Goal: Task Accomplishment & Management: Contribute content

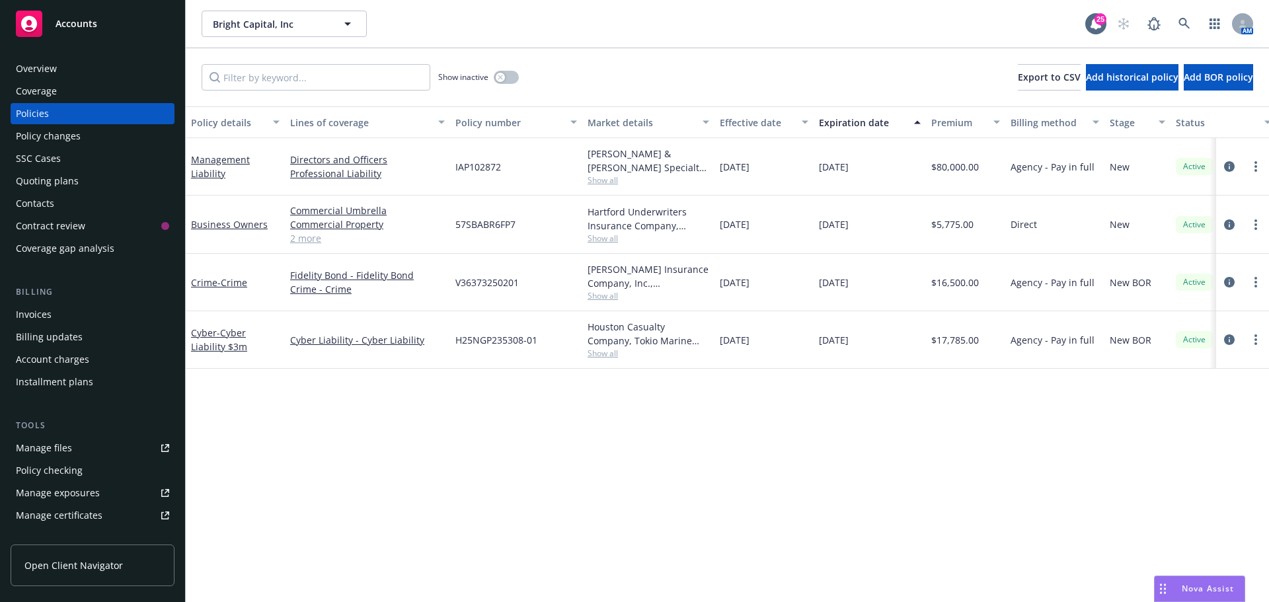
click at [648, 52] on div "Show inactive Export to CSV Add historical policy Add BOR policy" at bounding box center [727, 77] width 1083 height 58
click at [1181, 18] on icon at bounding box center [1184, 24] width 12 height 12
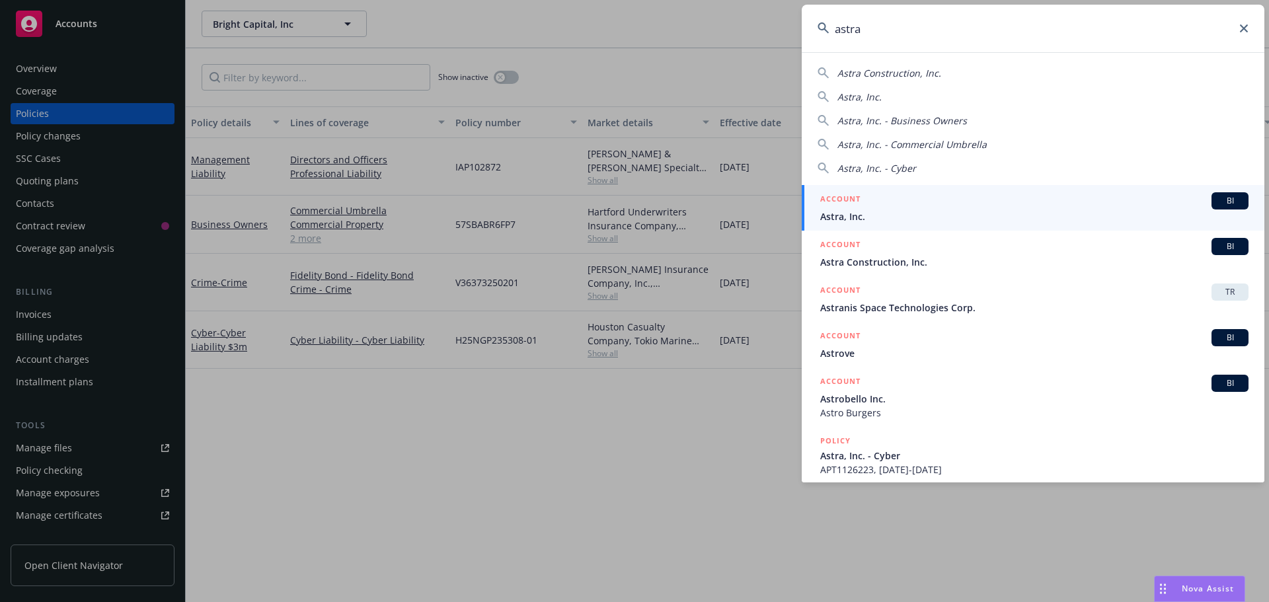
type input "astra"
click at [1234, 208] on div "BI" at bounding box center [1229, 200] width 37 height 17
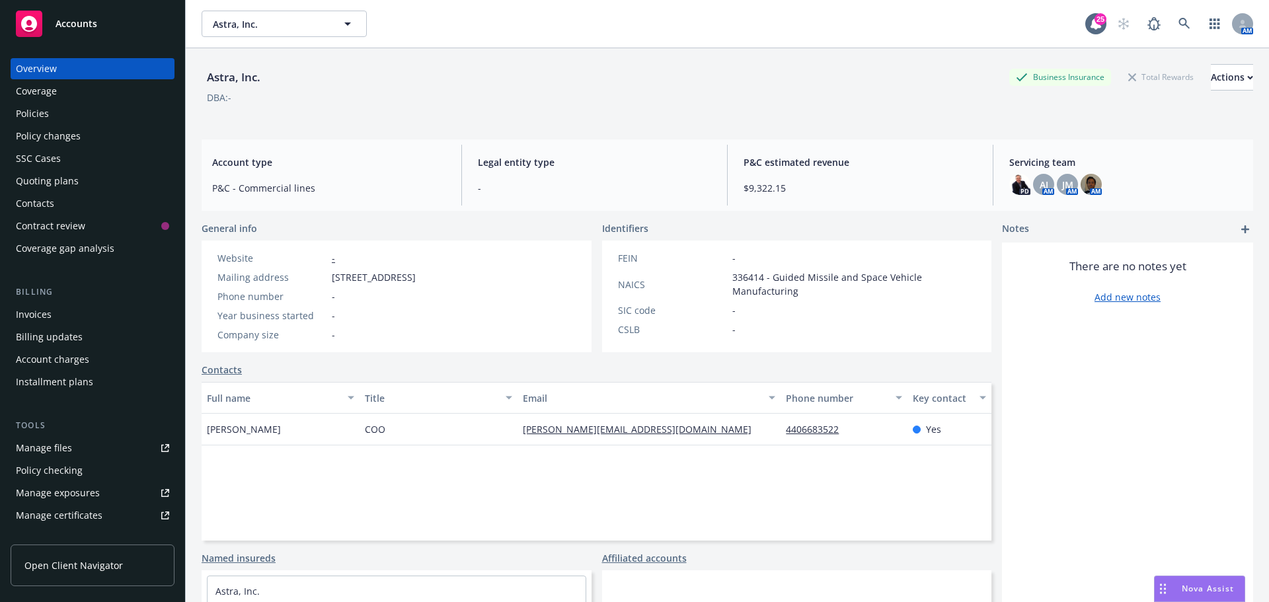
click at [644, 103] on div "DBA: -" at bounding box center [727, 98] width 1051 height 14
click at [103, 149] on div "SSC Cases" at bounding box center [92, 158] width 153 height 21
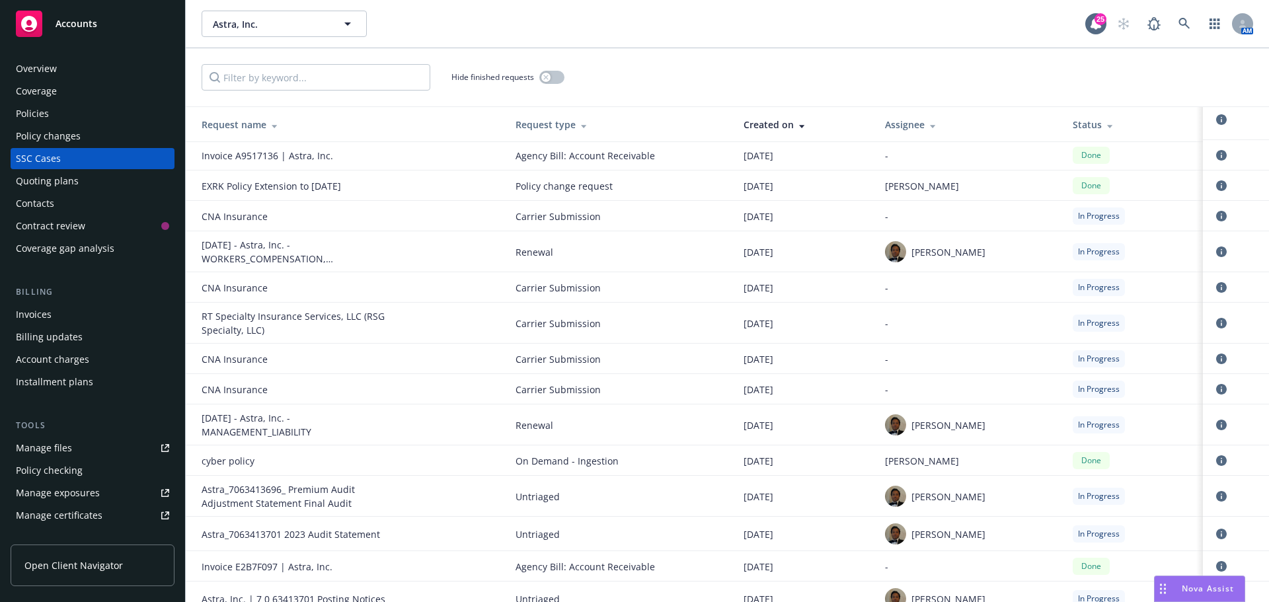
scroll to position [160, 0]
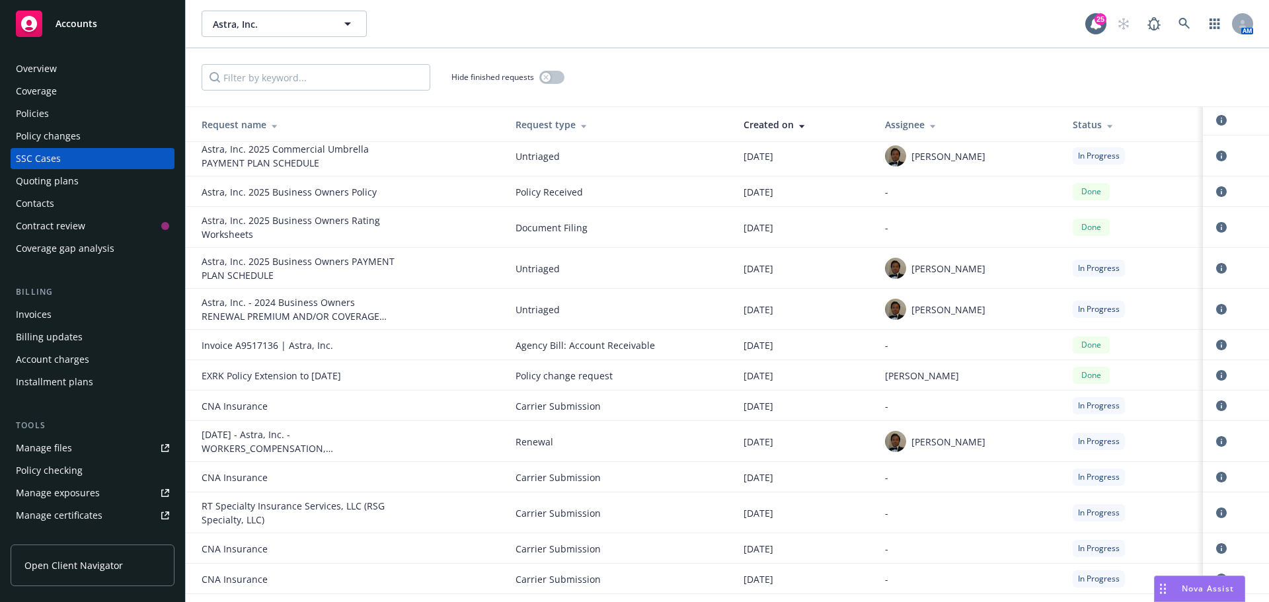
click at [797, 83] on div "Hide finished requests" at bounding box center [727, 77] width 1051 height 26
click at [121, 113] on div "Policies" at bounding box center [92, 113] width 153 height 21
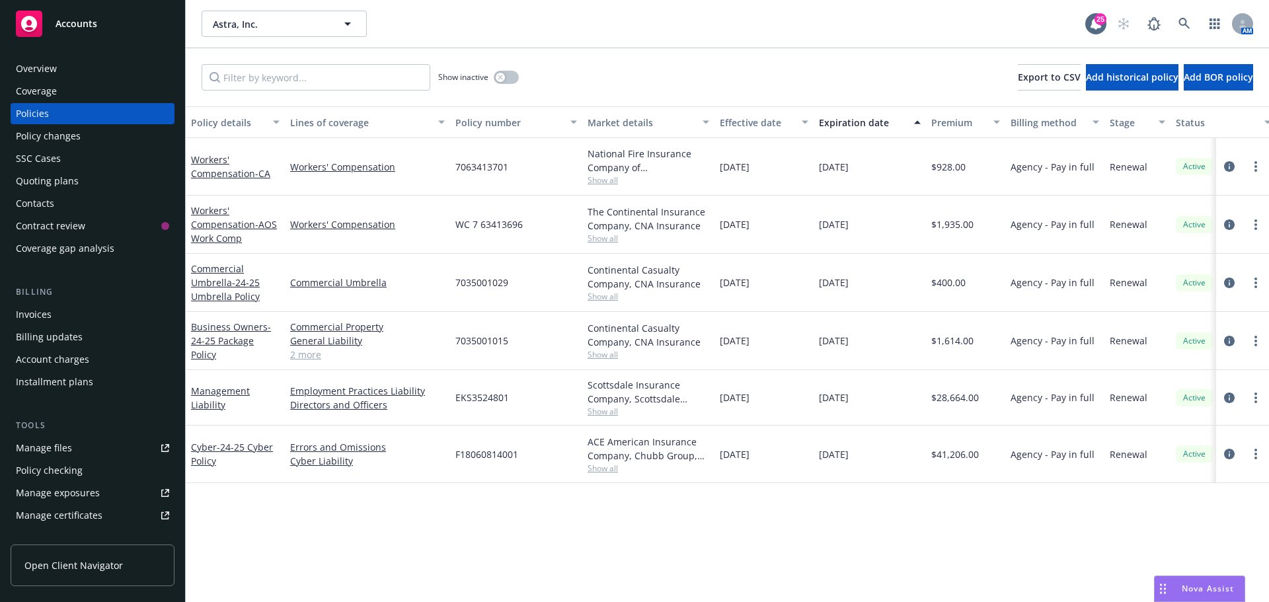
click at [598, 74] on div "Show inactive Export to CSV Add historical policy Add BOR policy" at bounding box center [727, 77] width 1083 height 58
click at [209, 402] on link "Management Liability" at bounding box center [220, 398] width 59 height 26
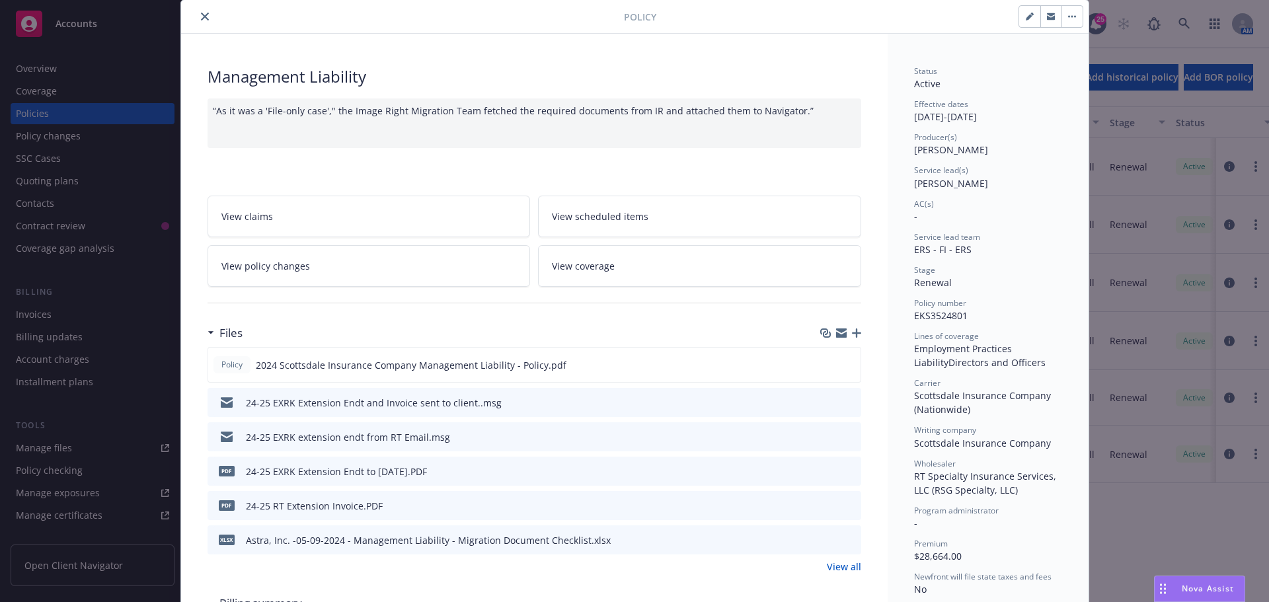
scroll to position [66, 0]
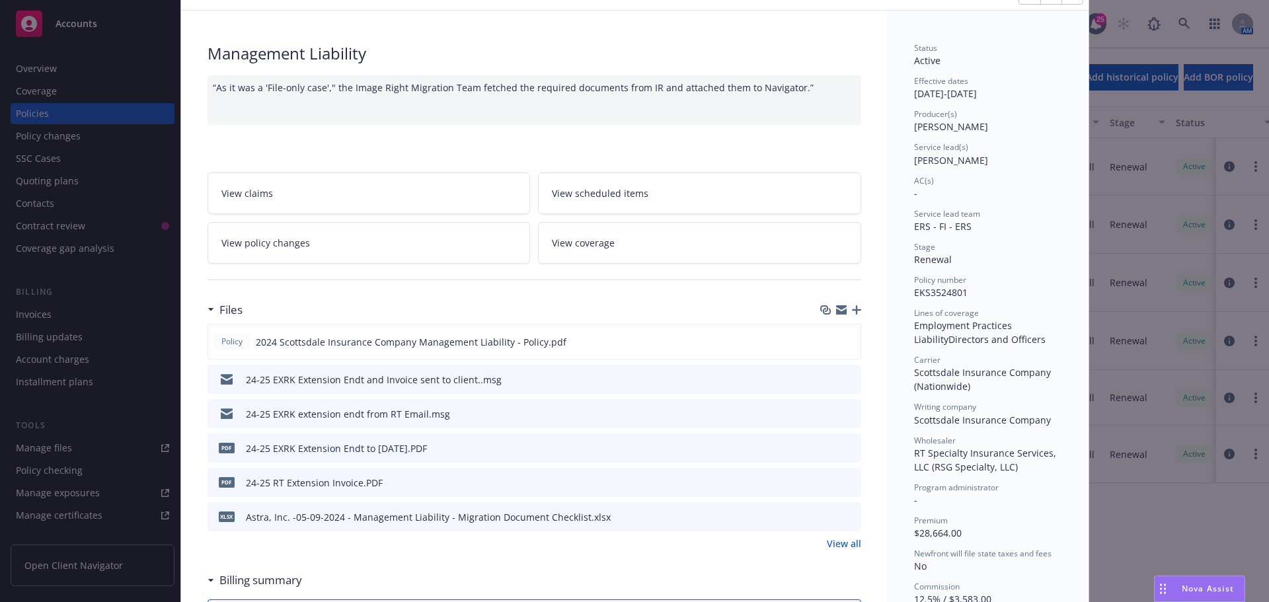
click at [842, 482] on icon "preview file" at bounding box center [848, 481] width 12 height 9
click at [722, 562] on div "Files Policy 2024 Scottsdale Insurance Company Management Liability - Policy.pd…" at bounding box center [533, 431] width 653 height 270
click at [842, 377] on icon "preview file" at bounding box center [848, 378] width 12 height 9
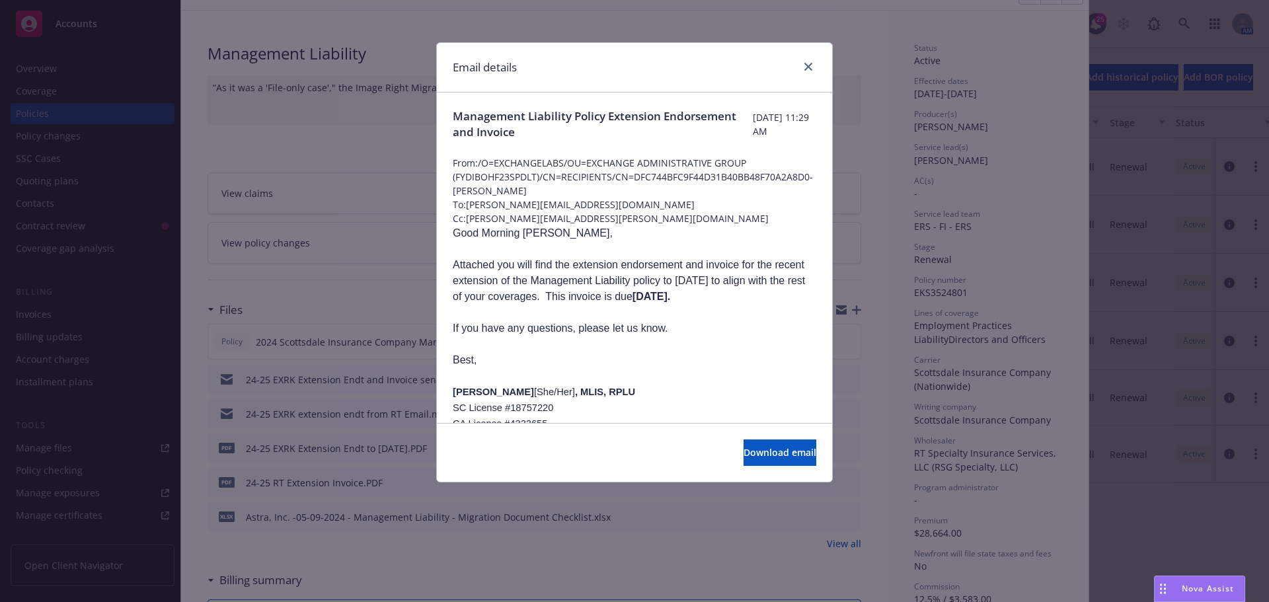
click at [674, 305] on p "Attached you will find the extension endorsement and invoice for the recent ext…" at bounding box center [634, 281] width 363 height 48
click at [803, 58] on div "Email details" at bounding box center [634, 68] width 395 height 50
click at [808, 65] on icon "close" at bounding box center [808, 67] width 8 height 8
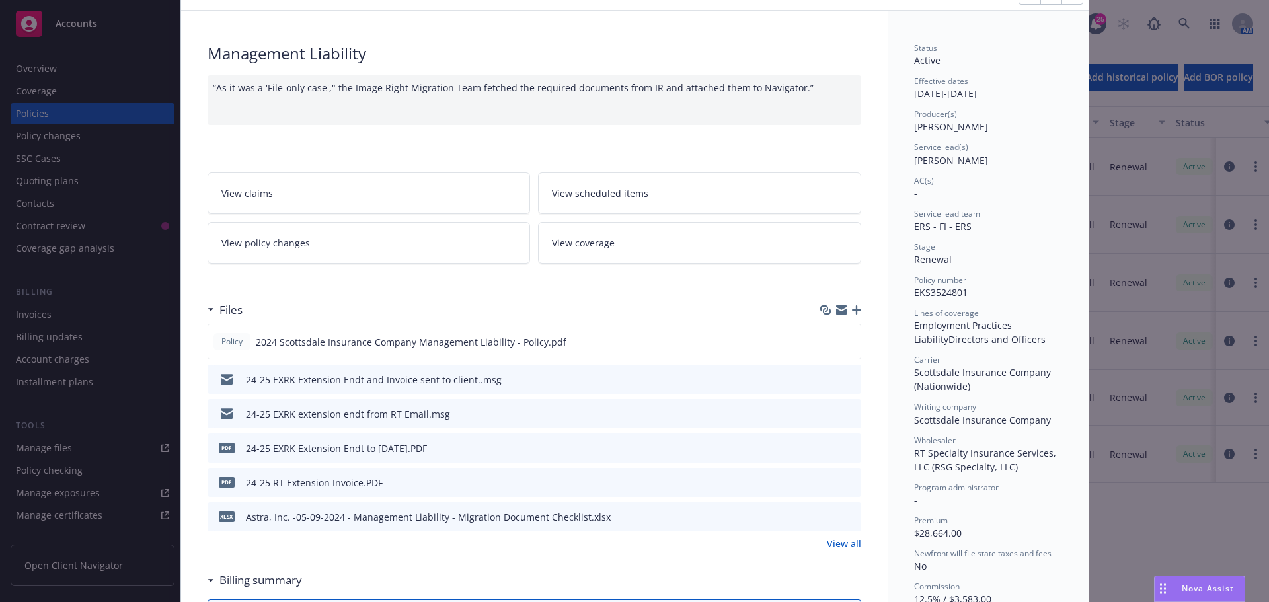
click at [852, 310] on icon "button" at bounding box center [856, 309] width 9 height 9
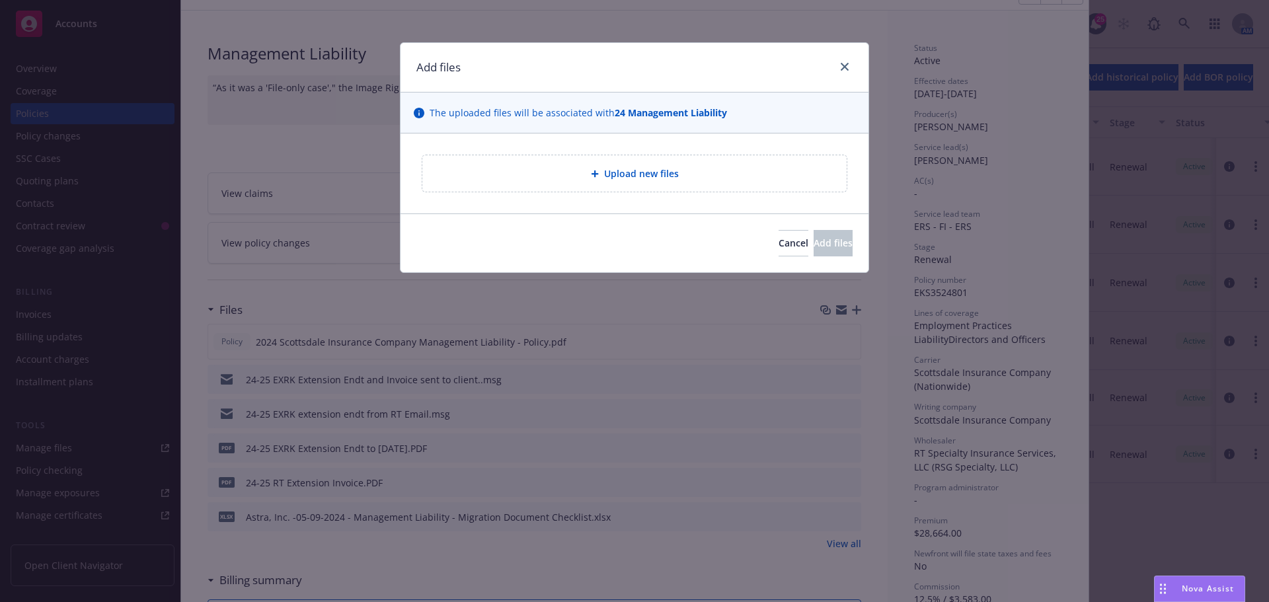
click at [856, 67] on div "Add files" at bounding box center [634, 68] width 468 height 50
click at [857, 69] on div "Add files" at bounding box center [634, 68] width 468 height 50
click at [837, 57] on div "Add files" at bounding box center [634, 68] width 468 height 50
click at [848, 70] on icon "close" at bounding box center [844, 67] width 8 height 8
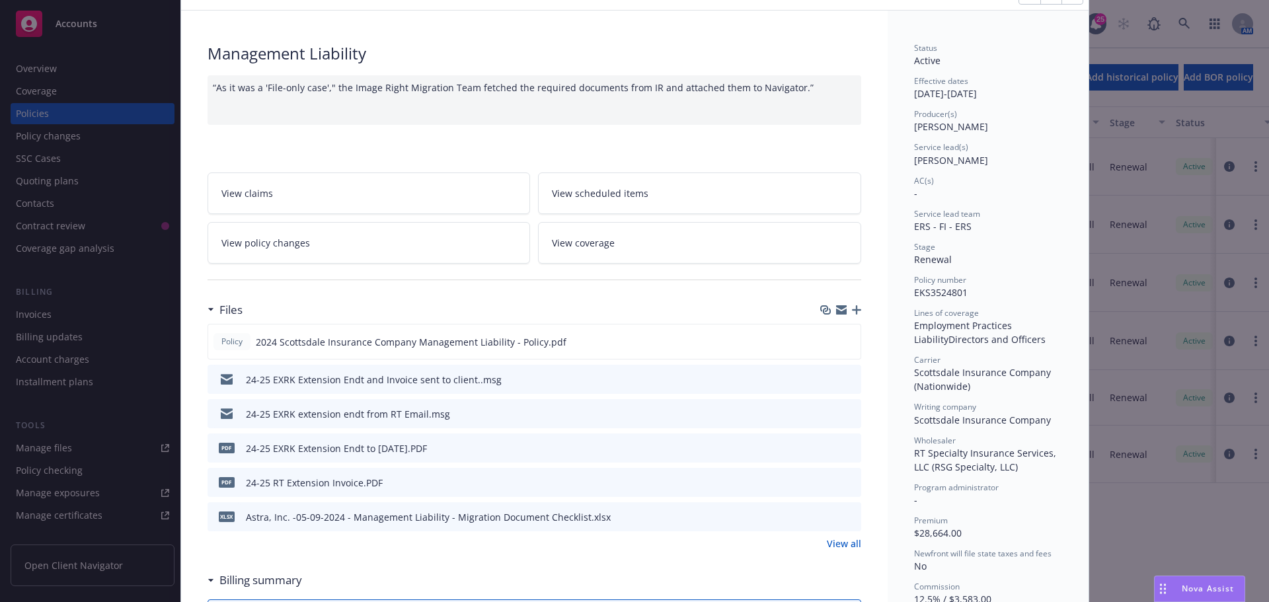
scroll to position [0, 0]
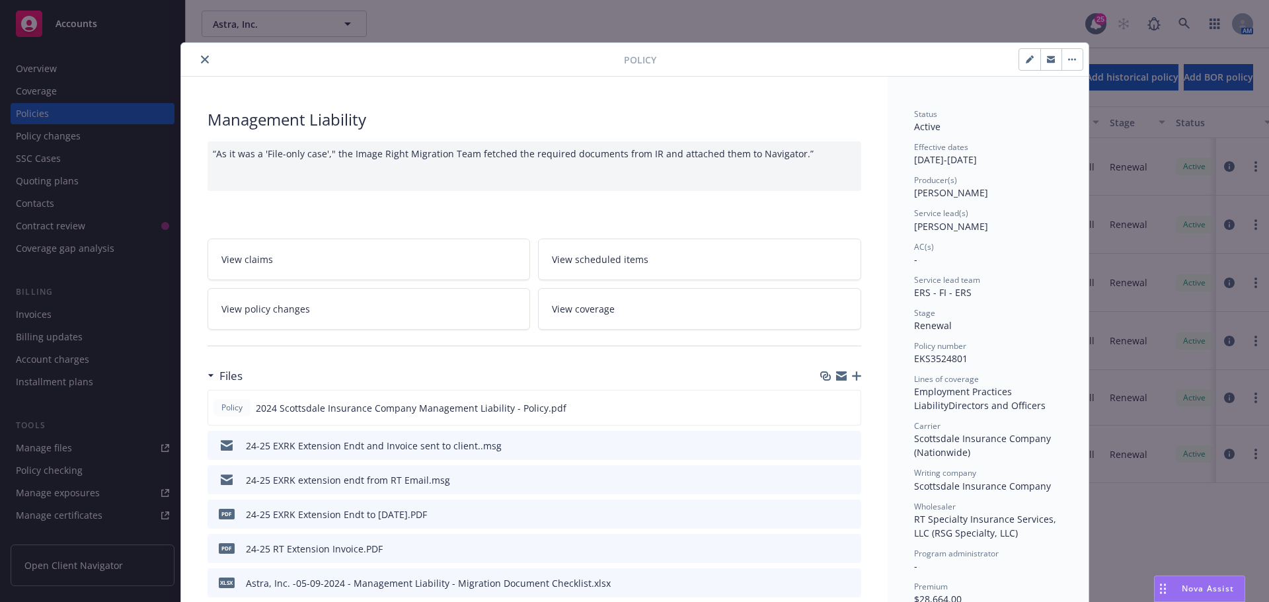
click at [201, 57] on icon "close" at bounding box center [205, 60] width 8 height 8
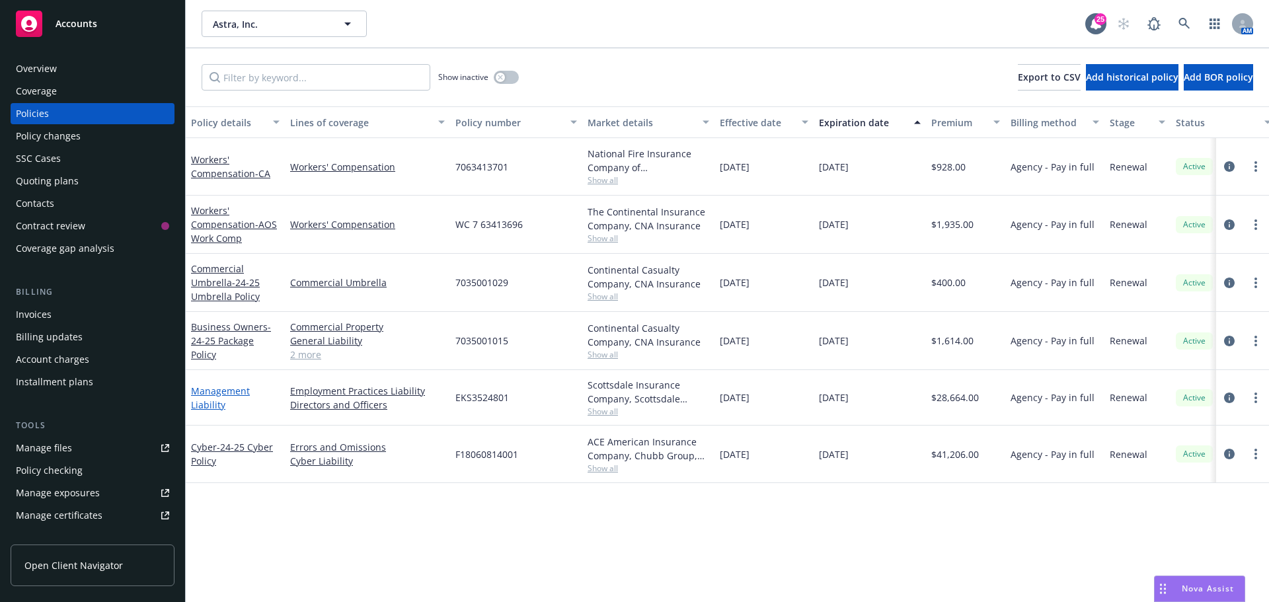
click at [211, 402] on link "Management Liability" at bounding box center [220, 398] width 59 height 26
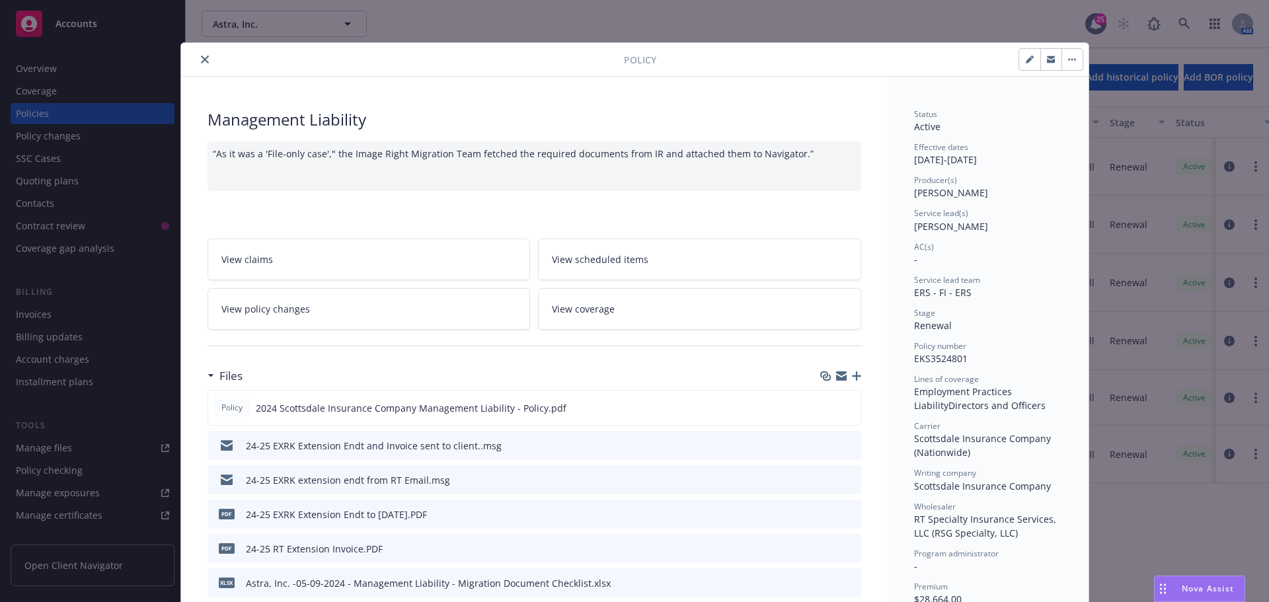
scroll to position [40, 0]
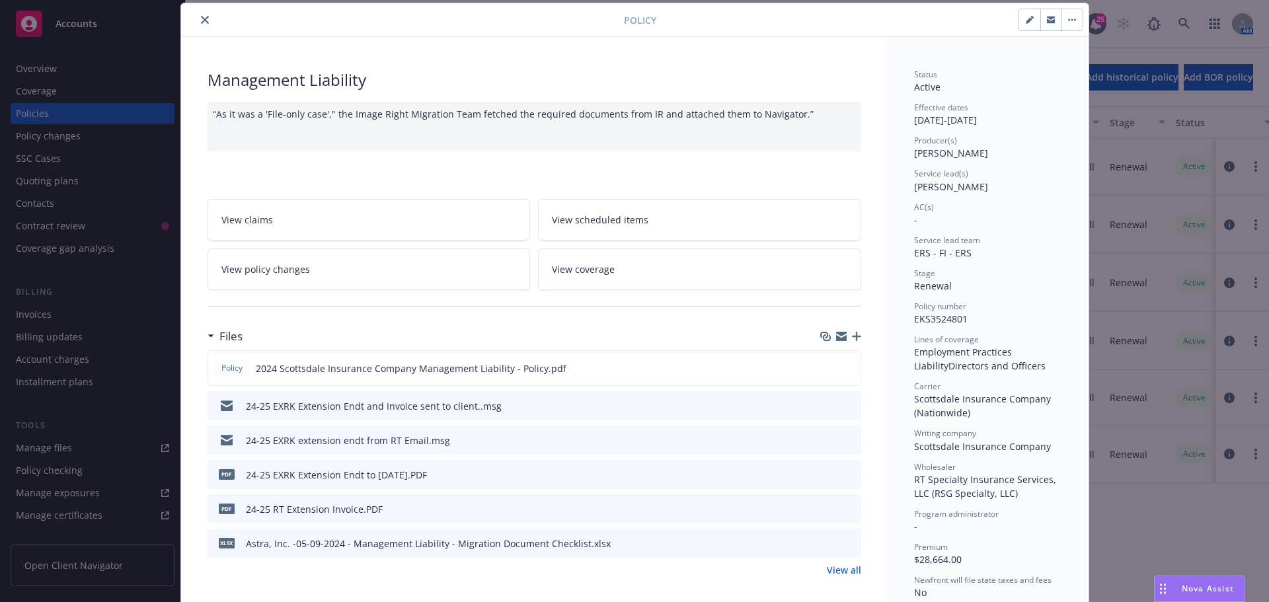
click at [852, 338] on icon "button" at bounding box center [856, 336] width 9 height 9
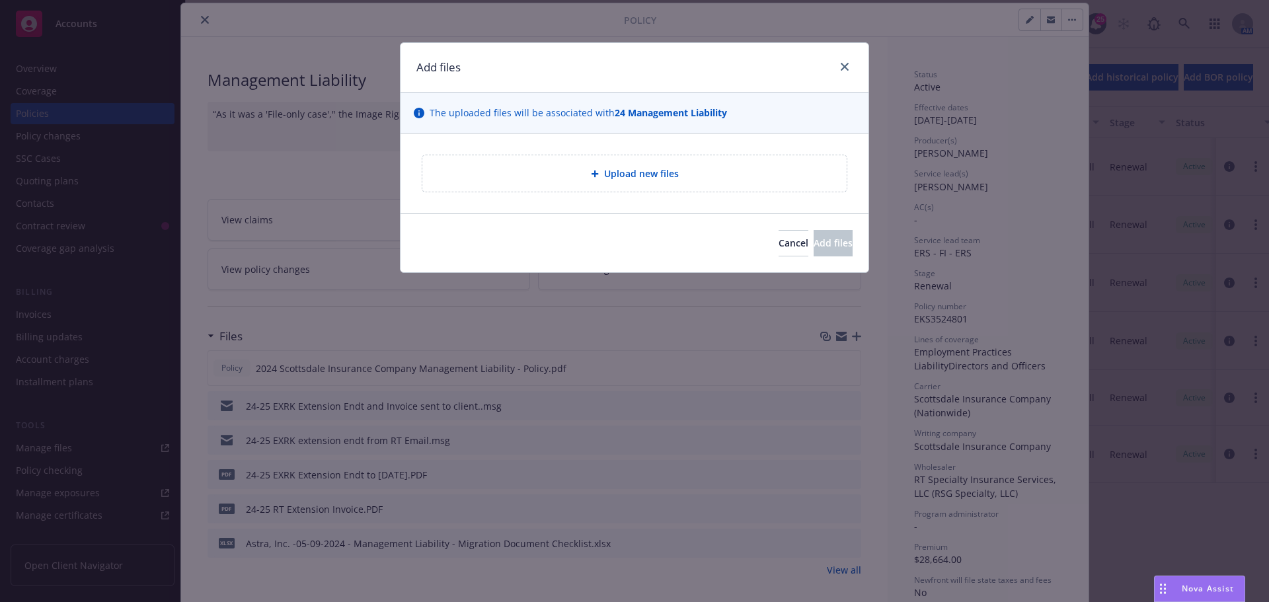
type textarea "x"
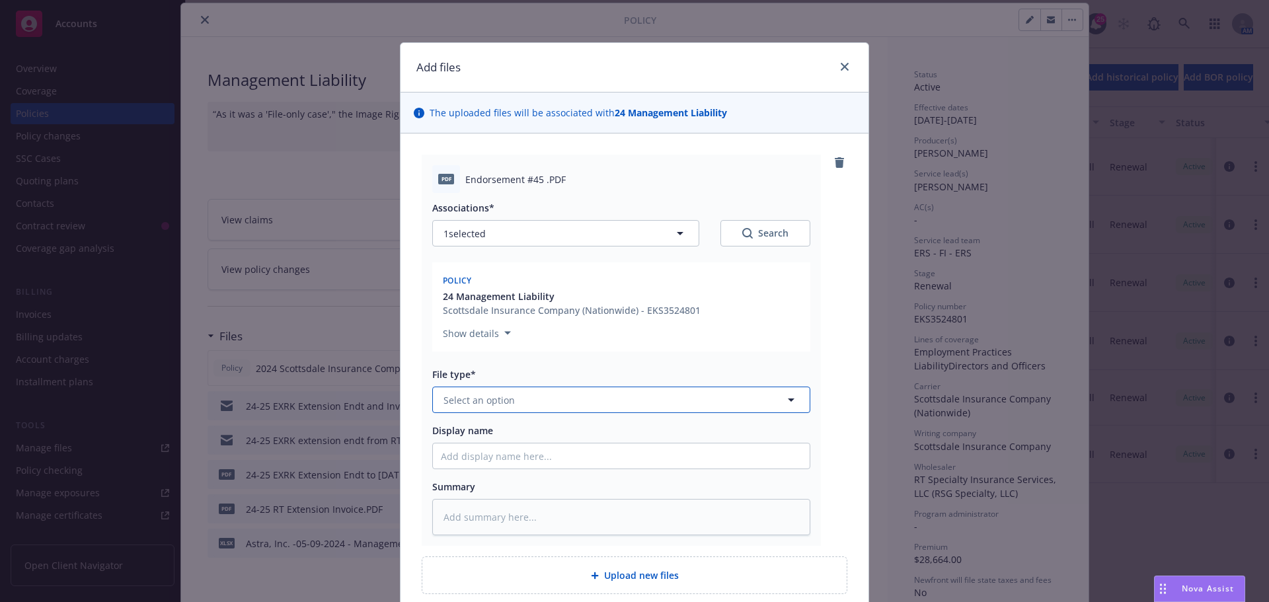
click at [549, 398] on button "Select an option" at bounding box center [621, 400] width 378 height 26
type input "Endorse"
click at [536, 433] on div "Endorsement" at bounding box center [621, 436] width 361 height 19
click at [501, 454] on input "Display name" at bounding box center [621, 455] width 377 height 25
type textarea "x"
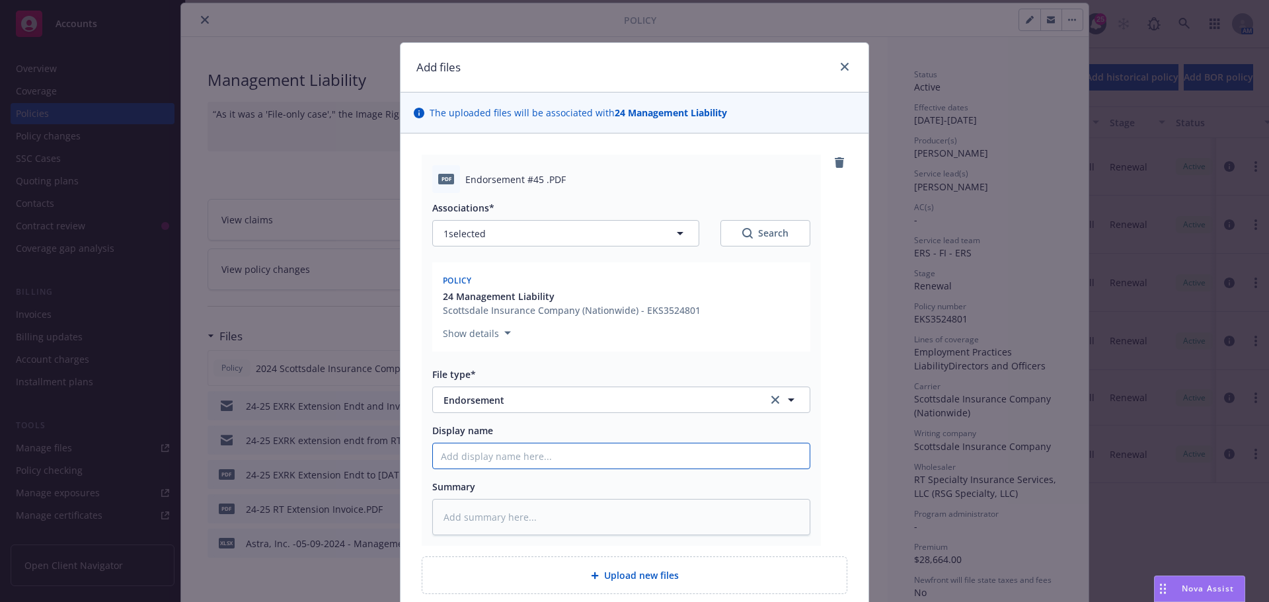
type input "E"
type textarea "x"
type input "En"
type textarea "x"
type input "End"
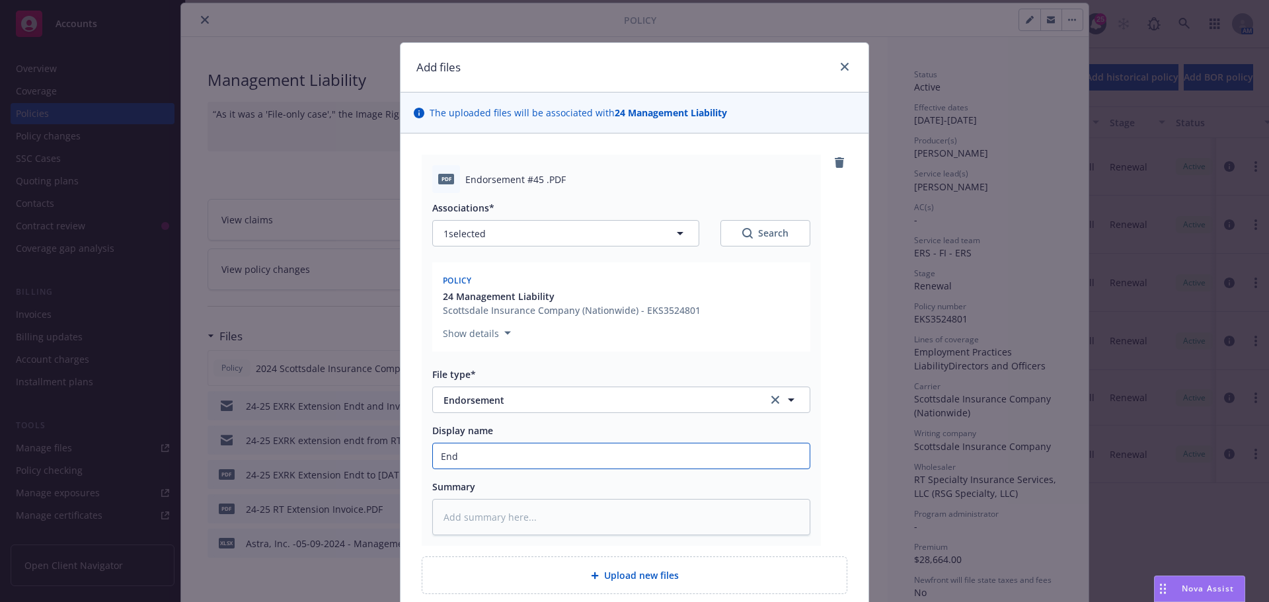
type textarea "x"
type input "Endt"
type textarea "x"
type input "Endt"
type textarea "x"
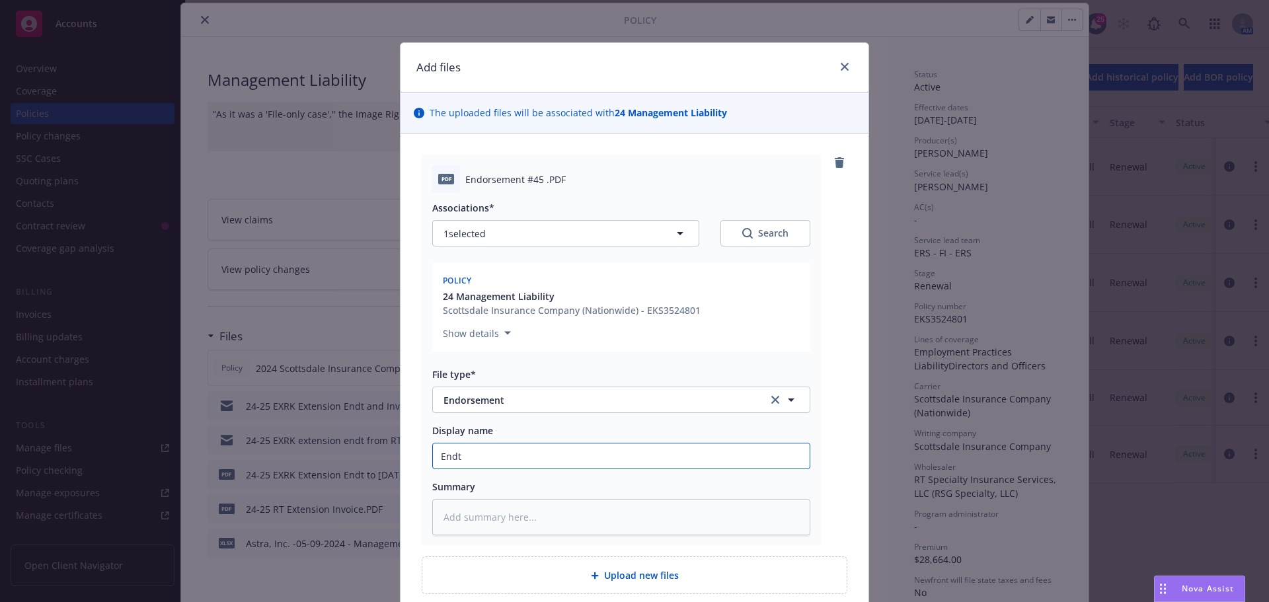
type input "Endt 4"
type textarea "x"
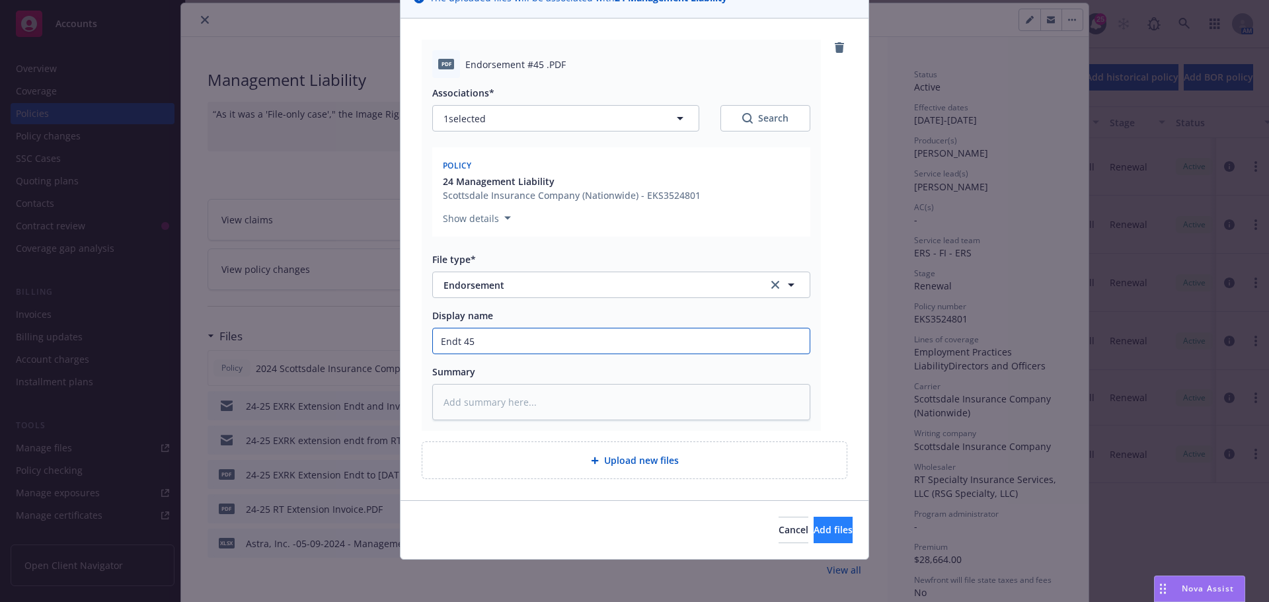
type input "Endt 45"
click at [823, 539] on button "Add files" at bounding box center [832, 530] width 39 height 26
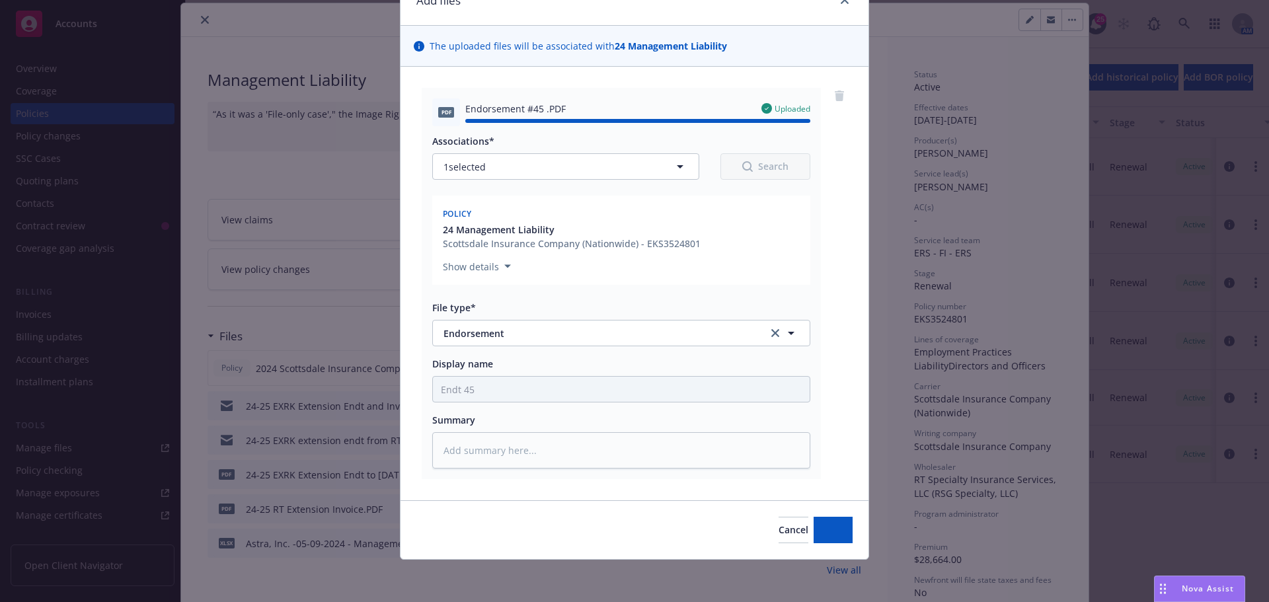
type textarea "x"
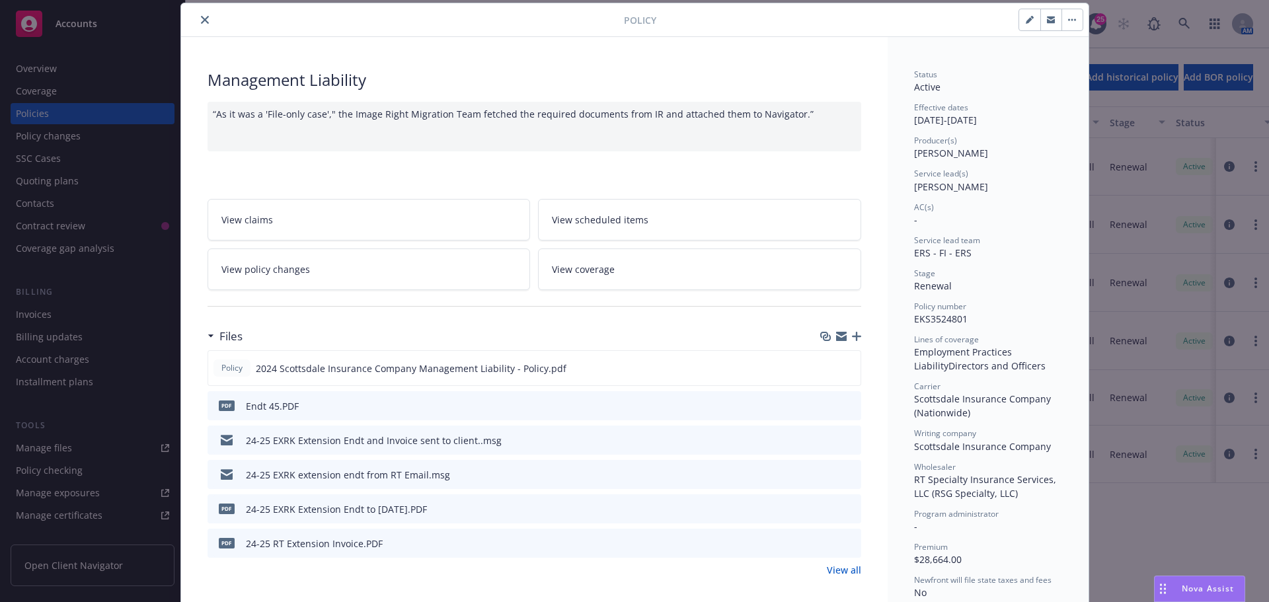
scroll to position [0, 0]
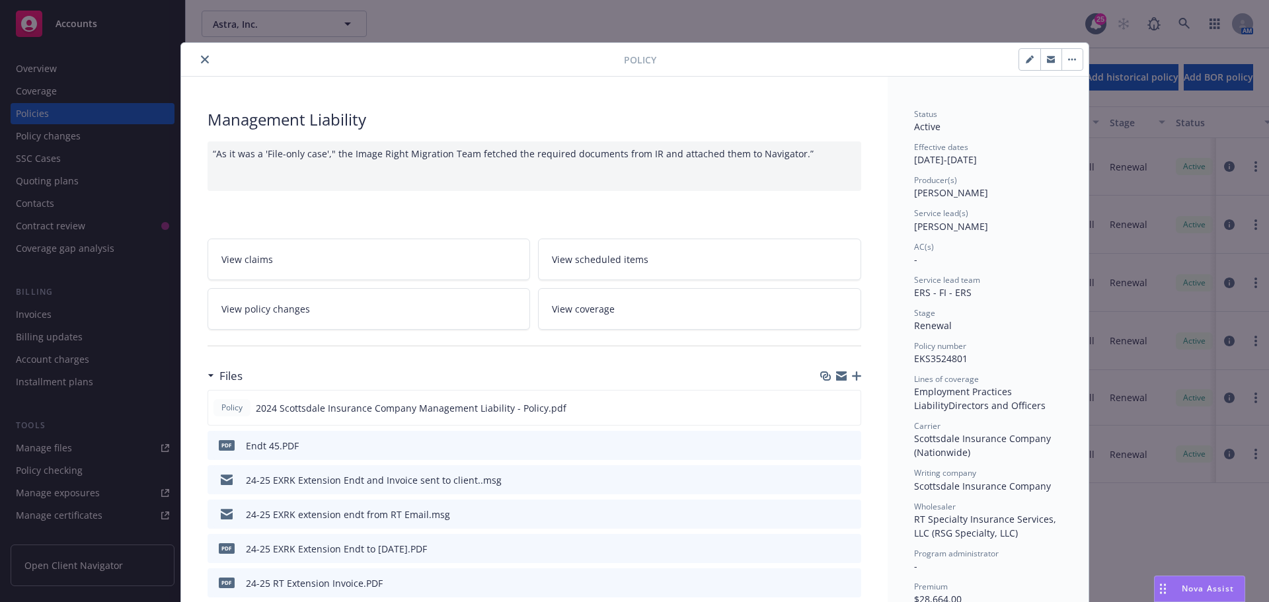
click at [197, 61] on button "close" at bounding box center [205, 60] width 16 height 16
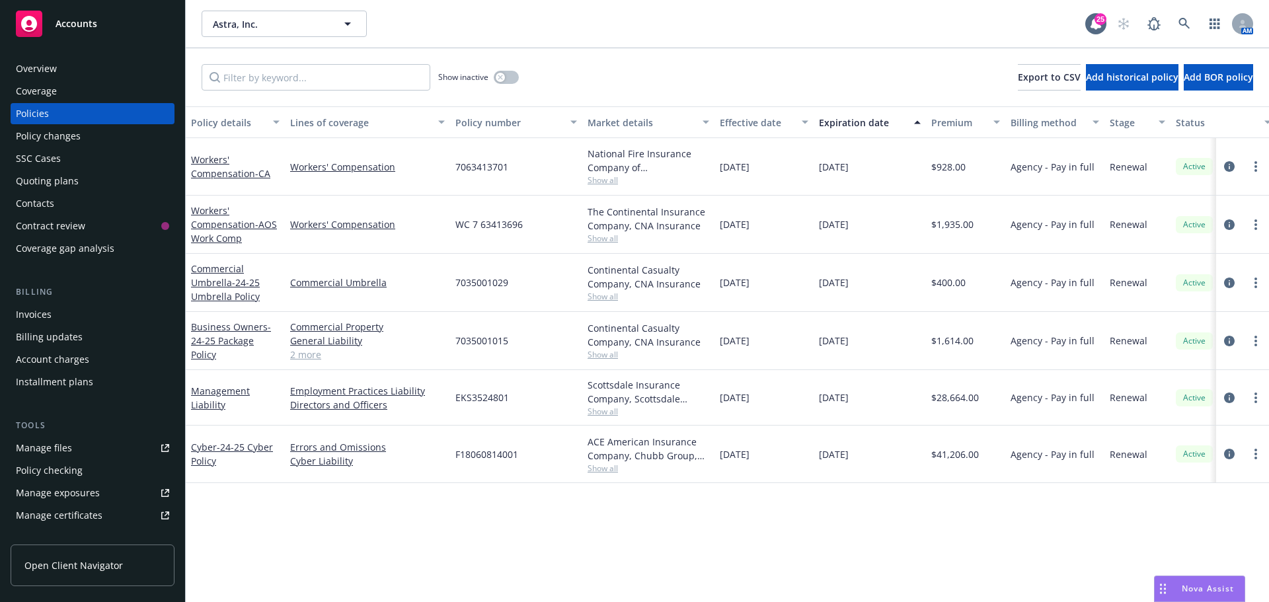
click at [43, 308] on div "Invoices" at bounding box center [34, 314] width 36 height 21
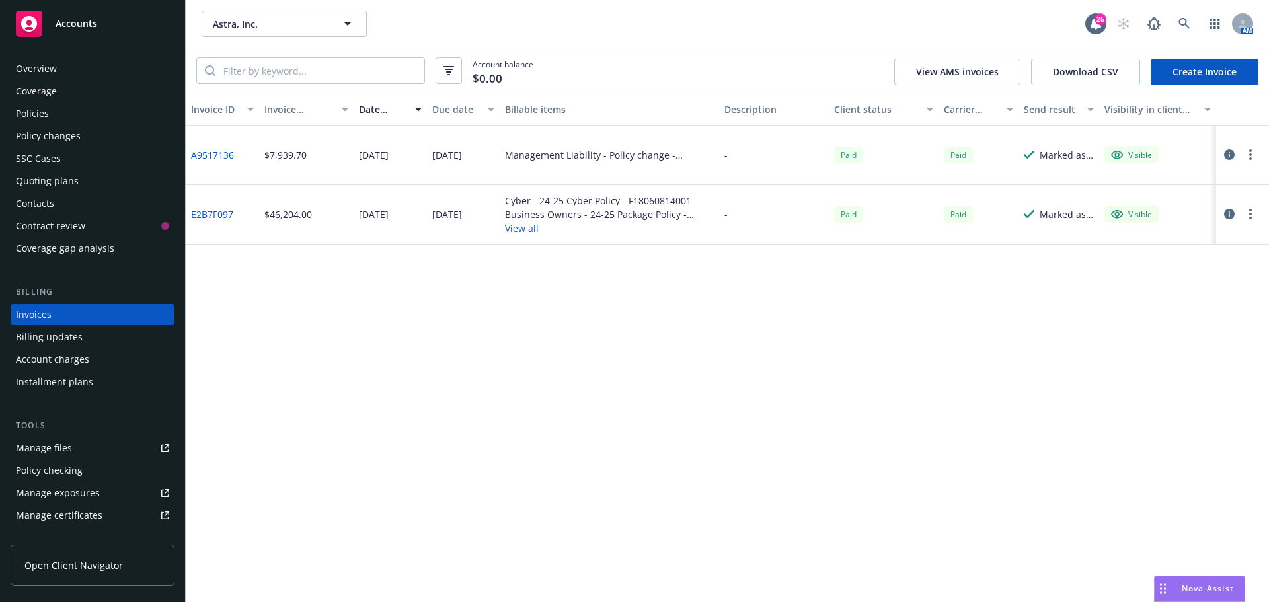
click at [666, 318] on div "Invoice ID Invoice amount Date issued Due date Billable items Description Clien…" at bounding box center [727, 348] width 1083 height 508
drag, startPoint x: 778, startPoint y: 345, endPoint x: 771, endPoint y: 346, distance: 6.7
click at [777, 346] on div "Invoice ID Invoice amount Date issued Due date Billable items Description Clien…" at bounding box center [727, 348] width 1083 height 508
click at [70, 118] on div "Policies" at bounding box center [92, 113] width 153 height 21
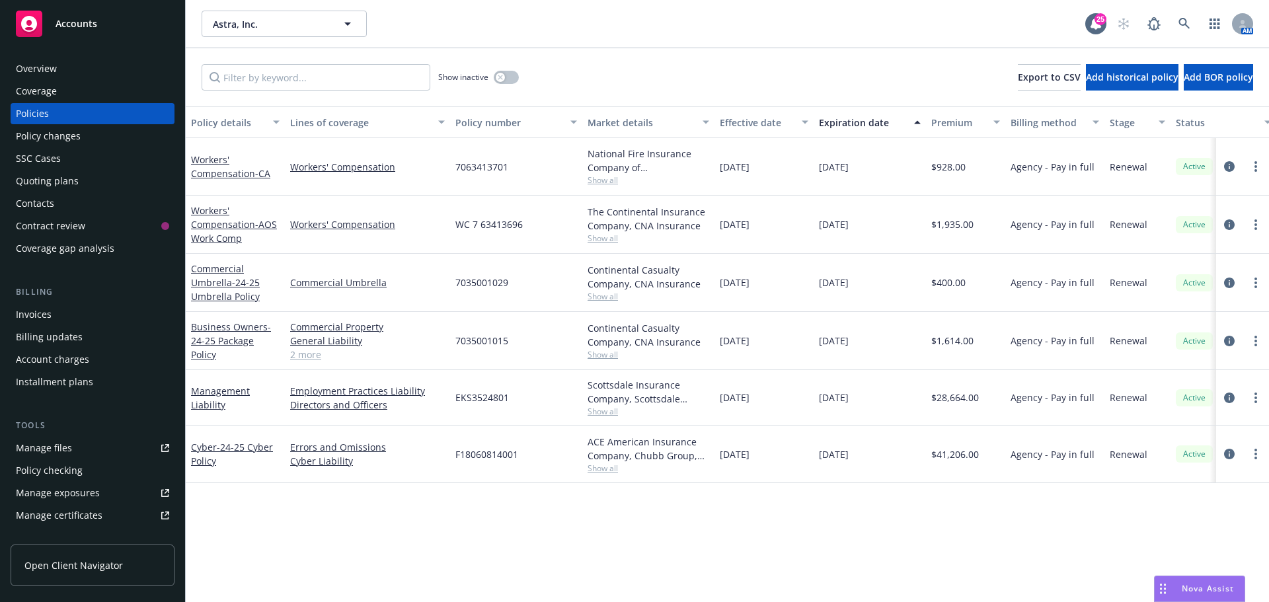
click at [537, 546] on div "Policy details Lines of coverage Policy number Market details Effective date Ex…" at bounding box center [727, 354] width 1083 height 496
click at [197, 386] on link "Management Liability" at bounding box center [220, 398] width 59 height 26
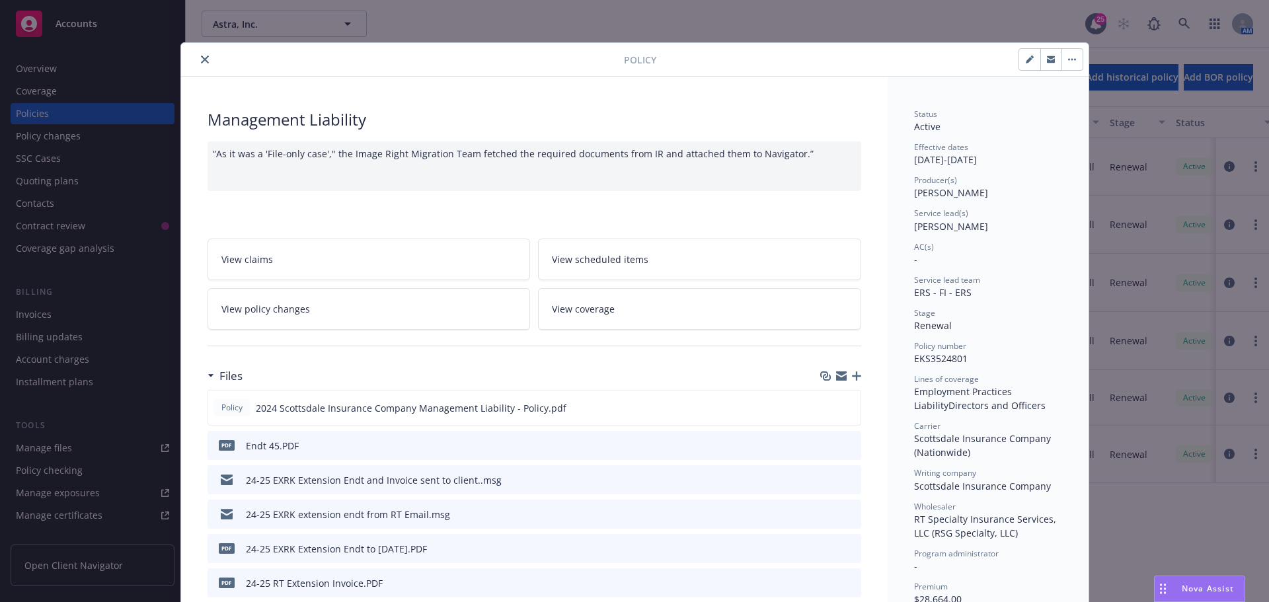
scroll to position [40, 0]
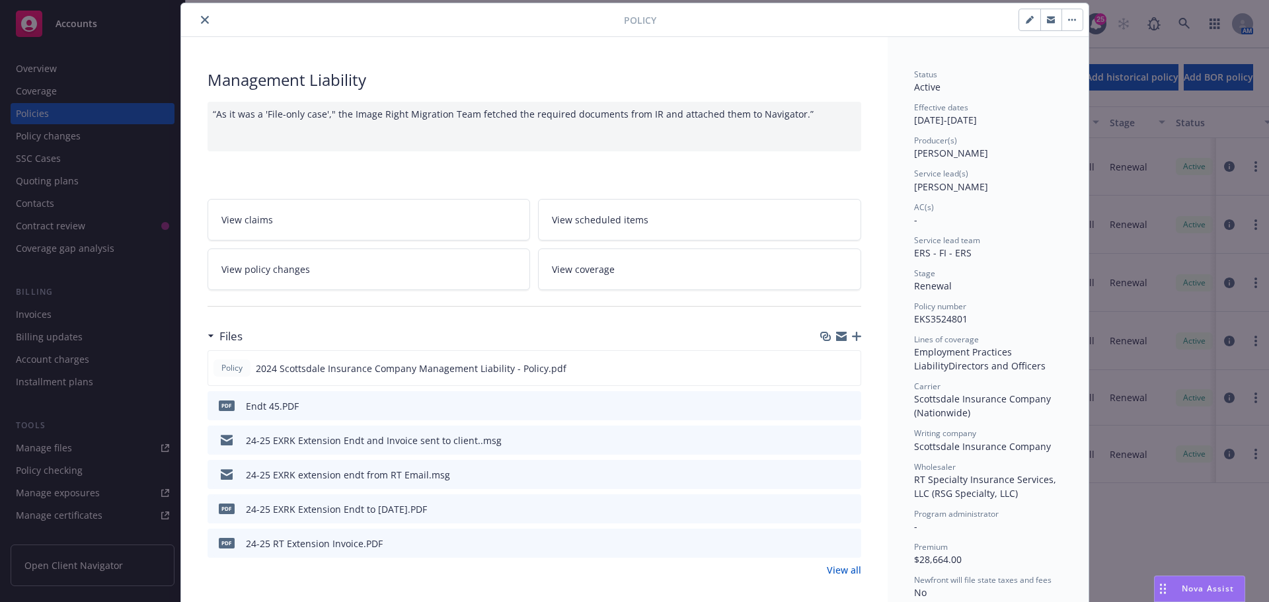
click at [849, 472] on button "preview file" at bounding box center [848, 474] width 15 height 12
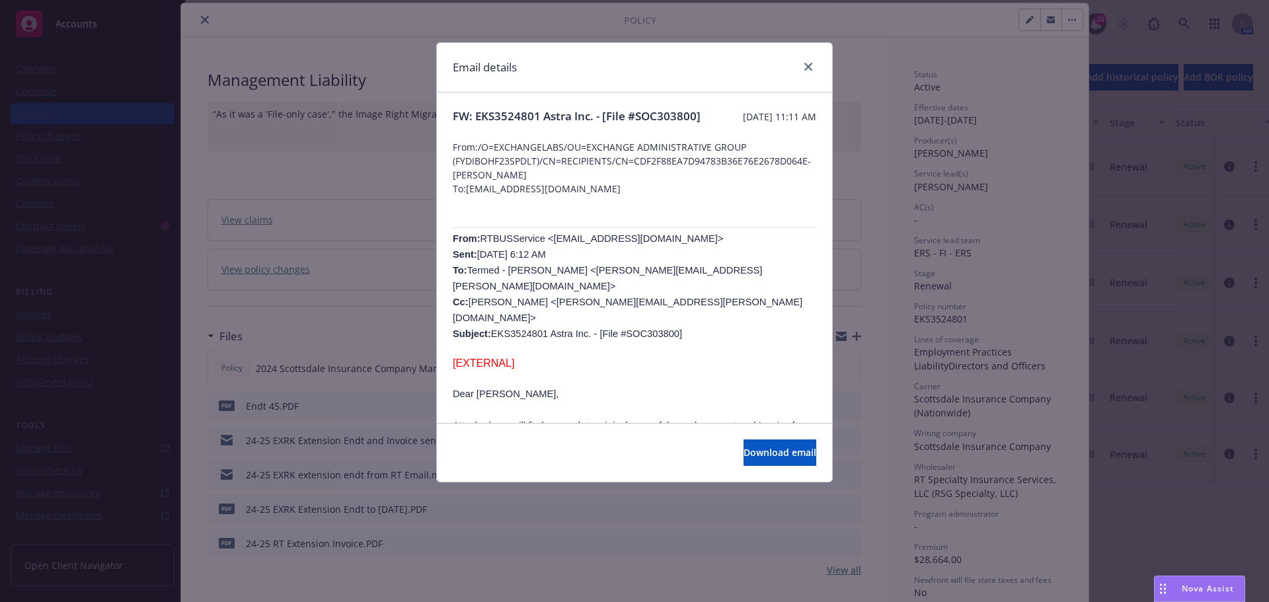
click at [764, 300] on p "From: RTBUSService <RTBUSService@RTSpecialty.com> Sent: Tuesday, May 13, 2025 6…" at bounding box center [634, 286] width 363 height 111
drag, startPoint x: 810, startPoint y: 70, endPoint x: 550, endPoint y: 57, distance: 260.0
click at [810, 70] on icon "close" at bounding box center [808, 67] width 8 height 8
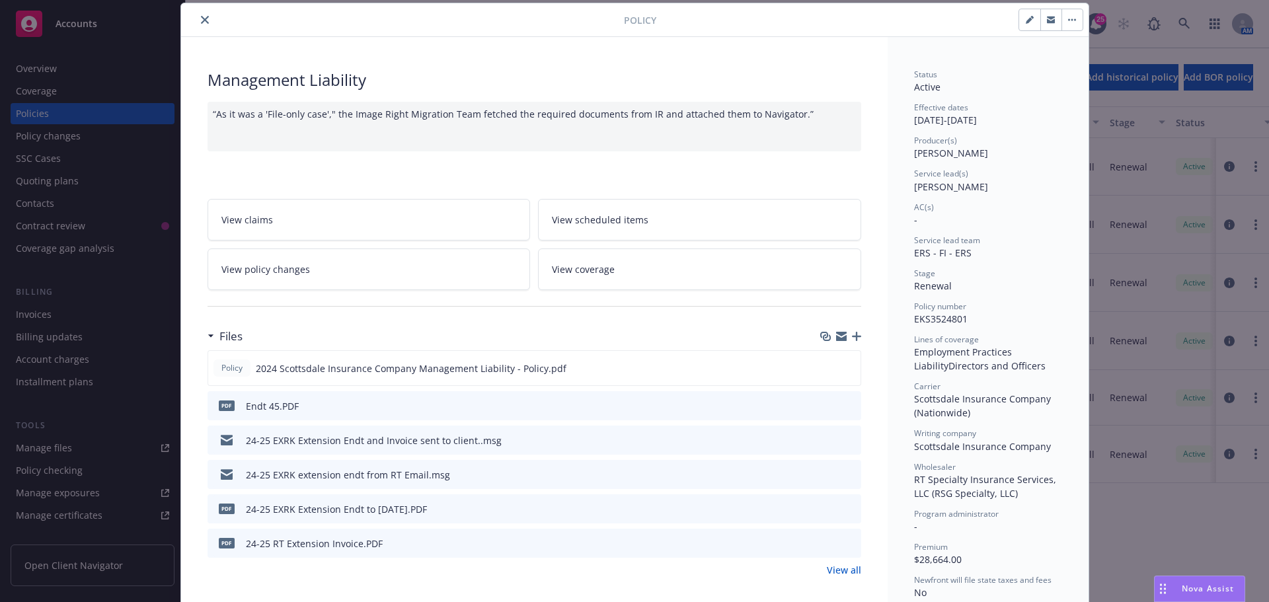
click at [201, 21] on icon "close" at bounding box center [205, 20] width 8 height 8
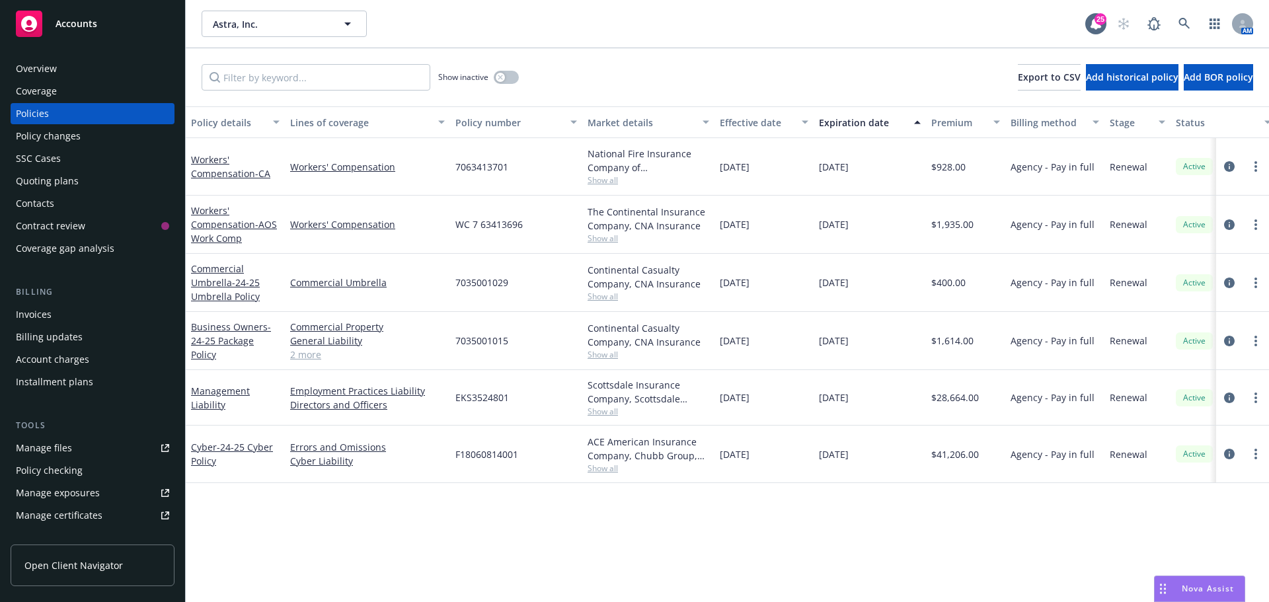
click at [497, 18] on div "Astra, Inc. Astra, Inc." at bounding box center [643, 24] width 883 height 26
click at [1173, 20] on link at bounding box center [1184, 24] width 26 height 26
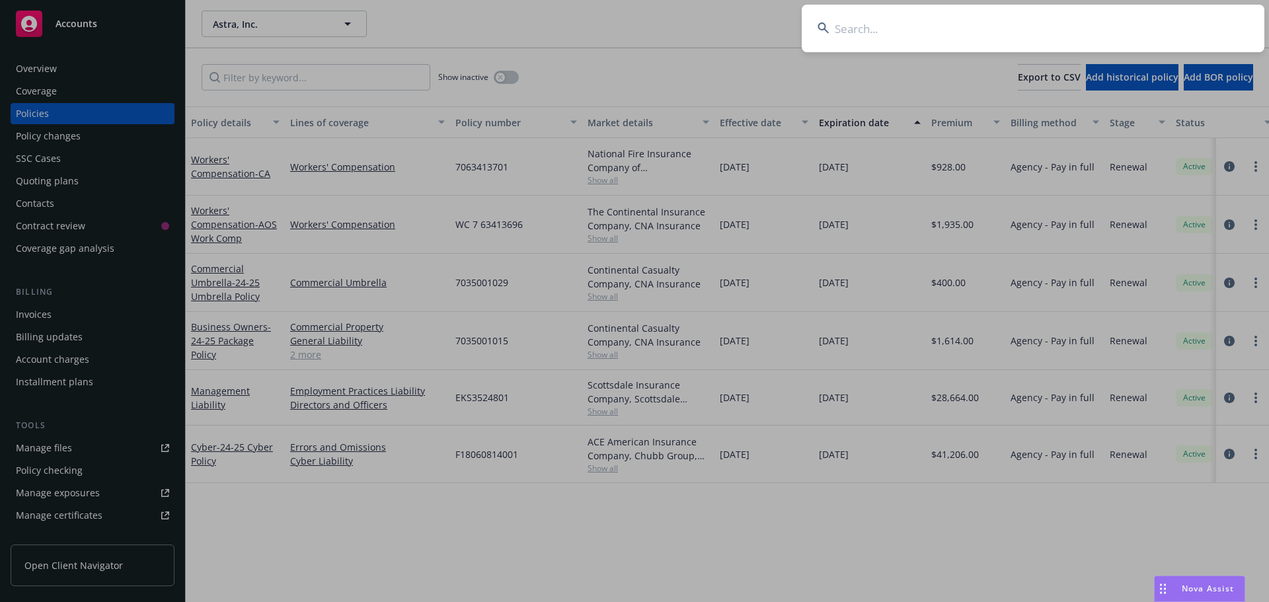
click at [1103, 28] on input at bounding box center [1032, 29] width 463 height 48
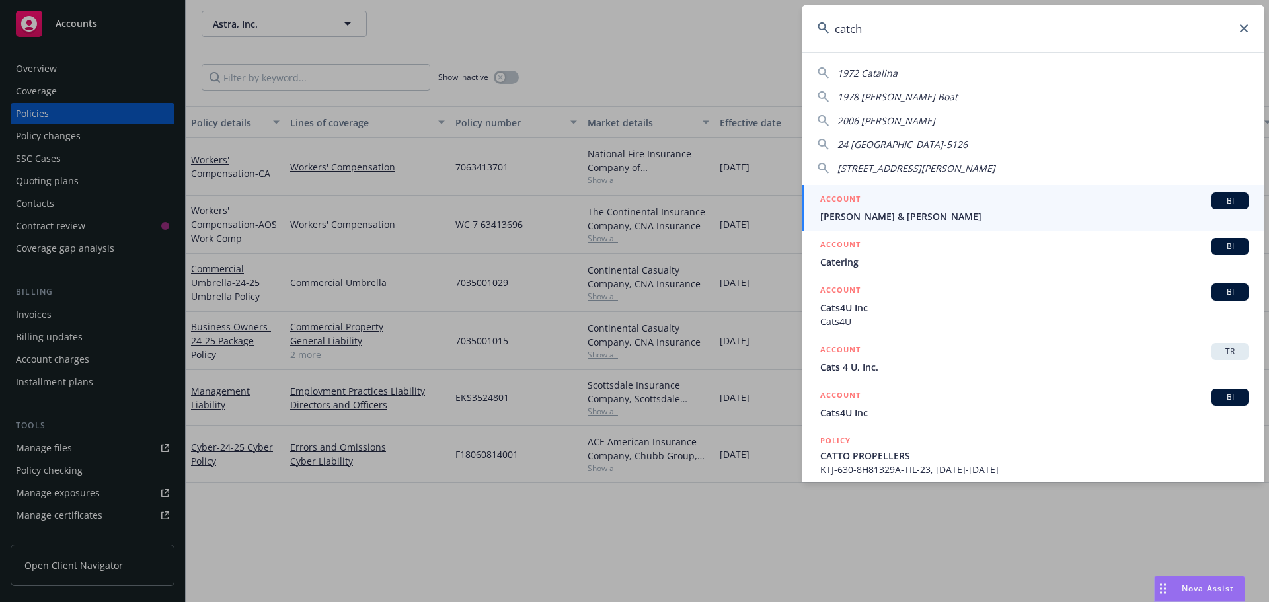
type input "catch"
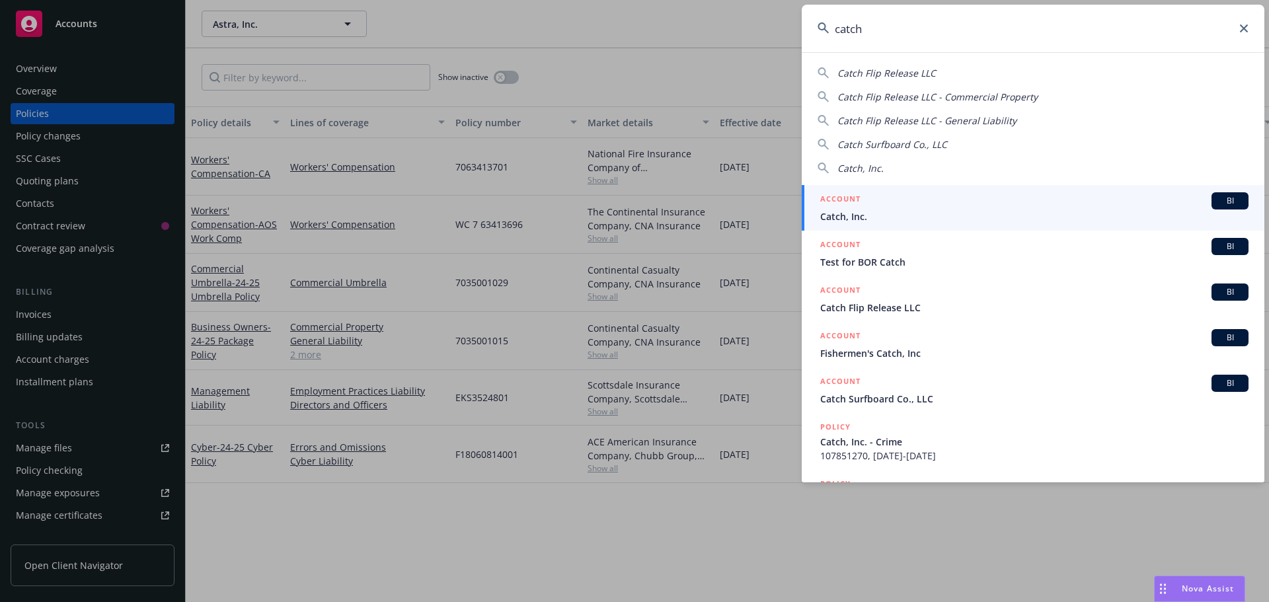
click at [1216, 205] on span "BI" at bounding box center [1229, 201] width 26 height 12
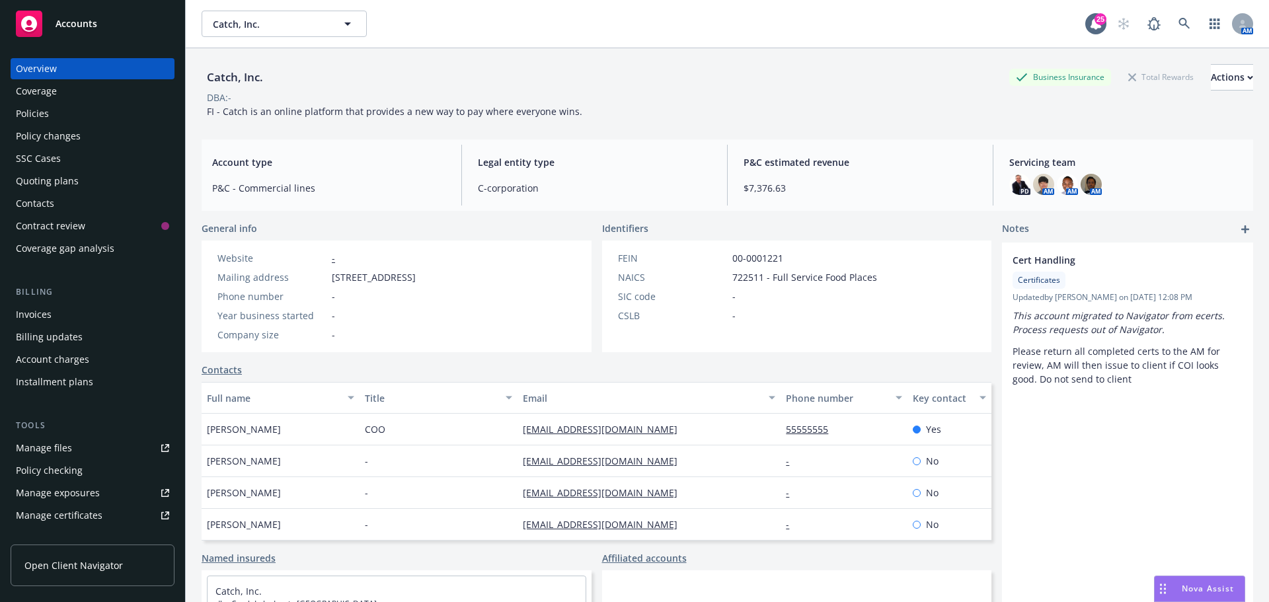
click at [630, 104] on div "Catch, Inc. Business Insurance Total Rewards Actions DBA: - FI - Catch is an on…" at bounding box center [727, 91] width 1051 height 54
click at [51, 114] on div "Policies" at bounding box center [92, 113] width 153 height 21
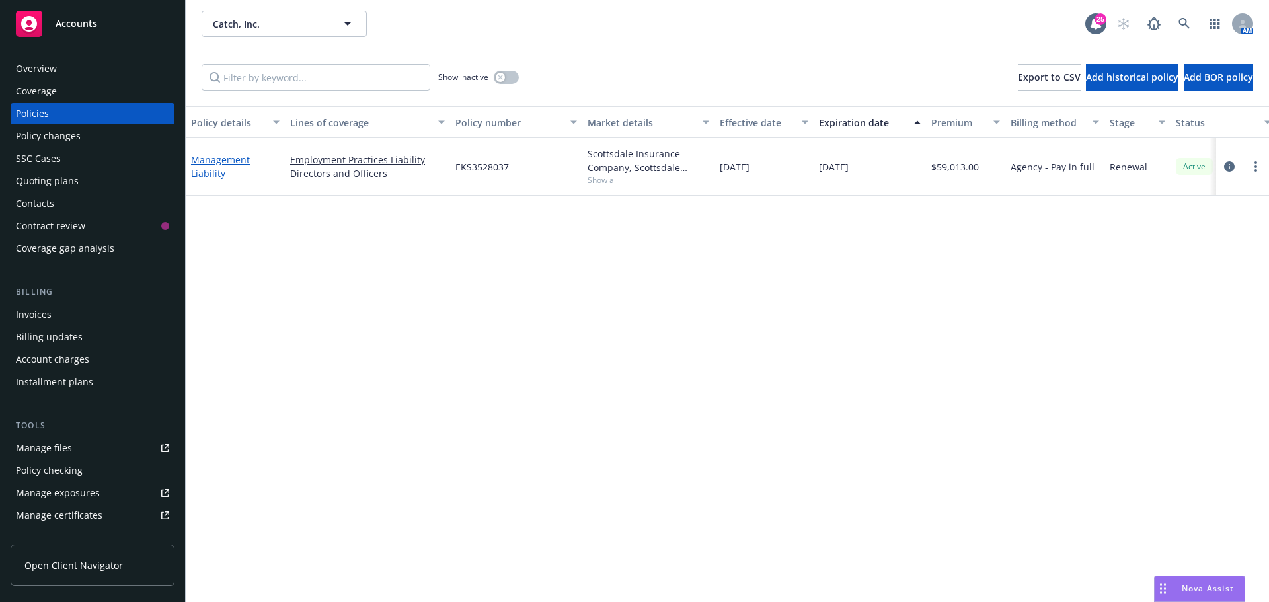
click at [237, 157] on link "Management Liability" at bounding box center [220, 166] width 59 height 26
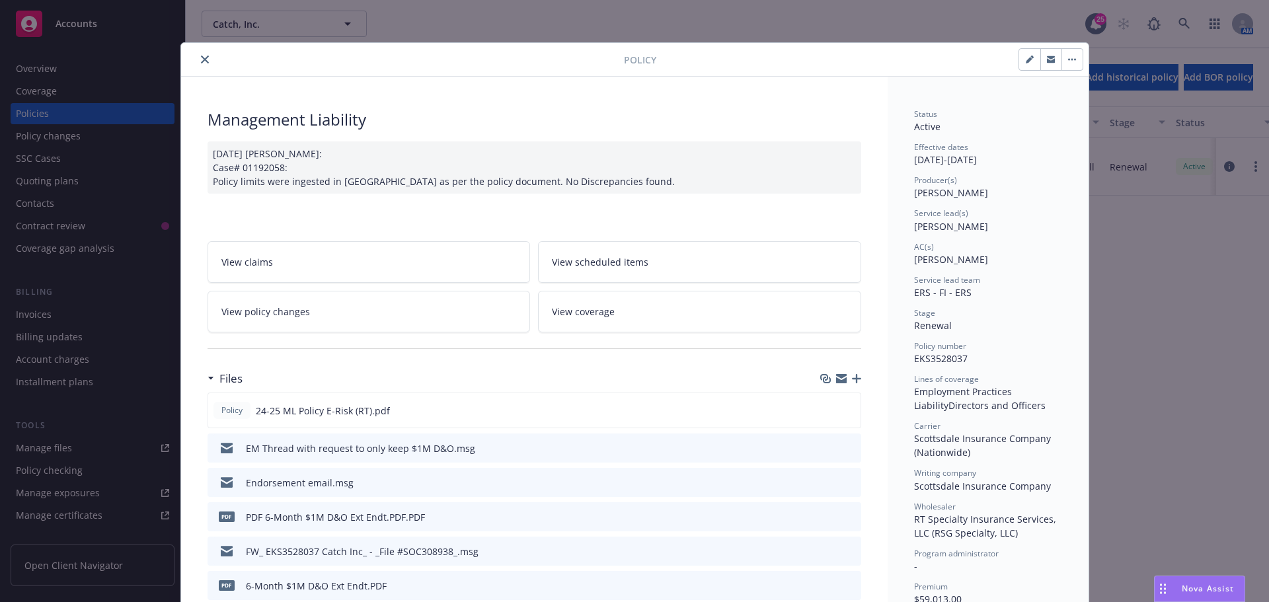
click at [43, 313] on div "Policy Management Liability 07/29/2024 Galib Sheik: Case# 01192058: Policy limi…" at bounding box center [634, 301] width 1269 height 602
click at [197, 63] on button "close" at bounding box center [205, 60] width 16 height 16
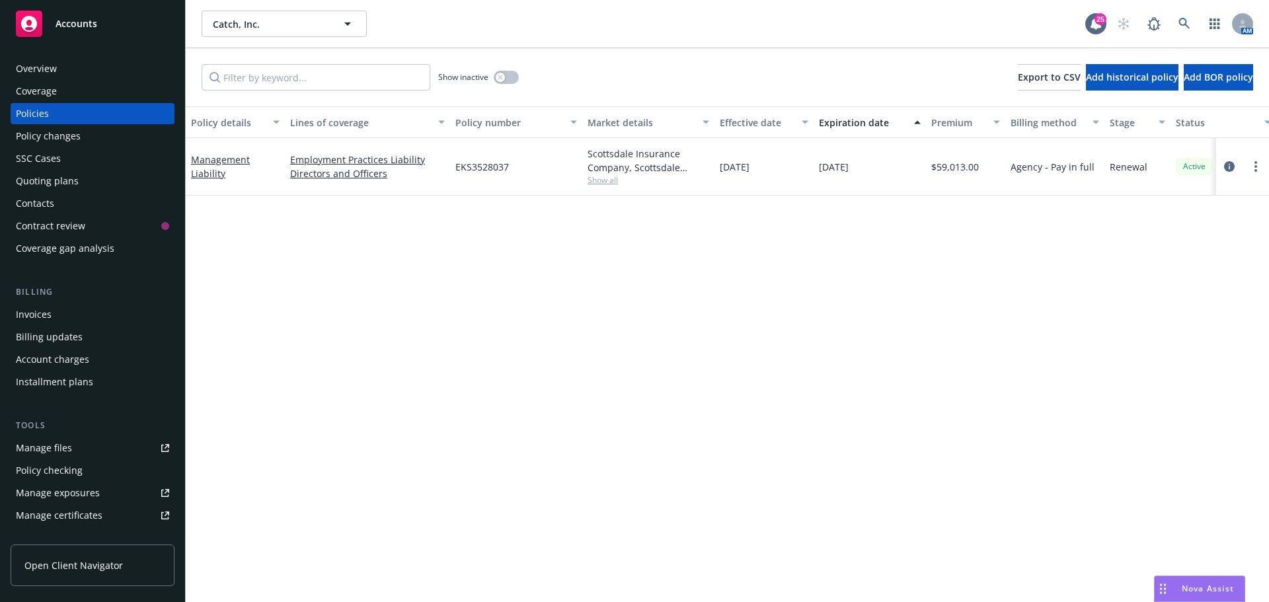
click at [50, 313] on div "Invoices" at bounding box center [34, 314] width 36 height 21
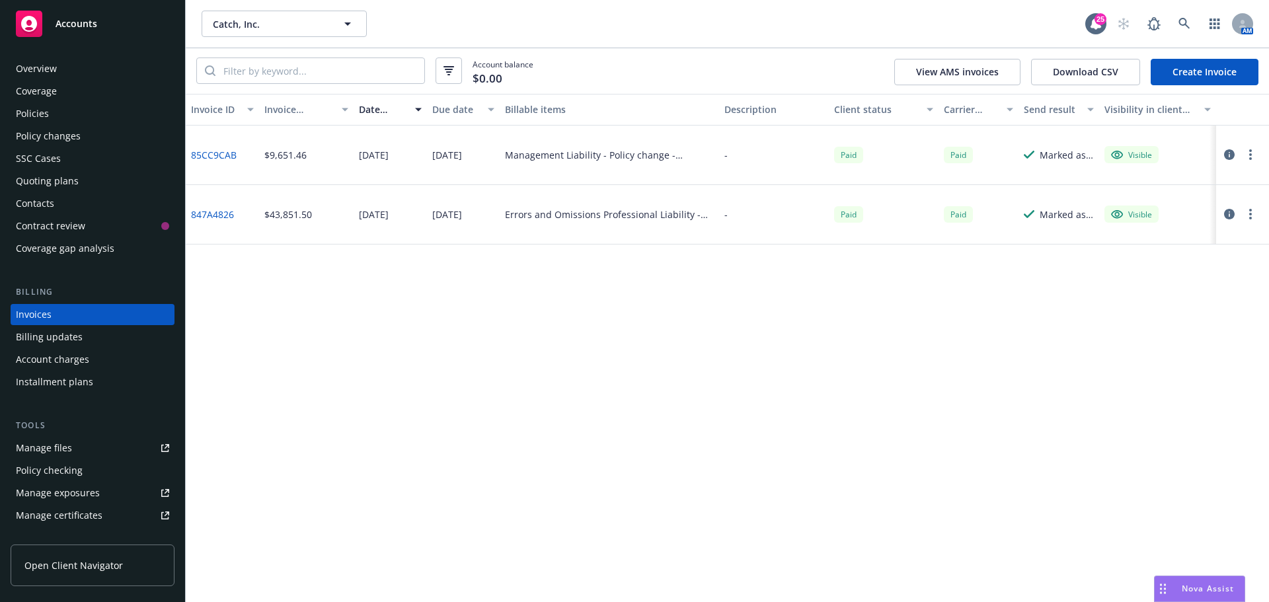
click at [357, 348] on div "Invoice ID Invoice amount Date issued Due date Billable items Description Clien…" at bounding box center [727, 348] width 1083 height 508
click at [579, 286] on div "Invoice ID Invoice amount Date issued Due date Billable items Description Clien…" at bounding box center [727, 348] width 1083 height 508
click at [50, 108] on div "Policies" at bounding box center [92, 113] width 153 height 21
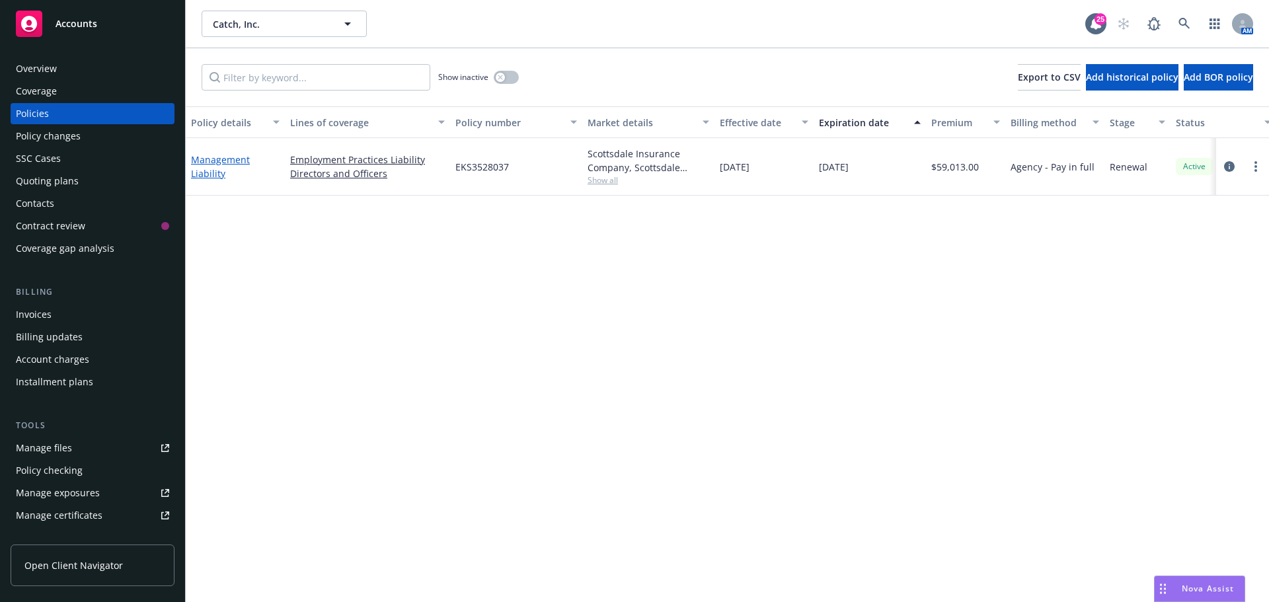
click at [225, 163] on link "Management Liability" at bounding box center [220, 166] width 59 height 26
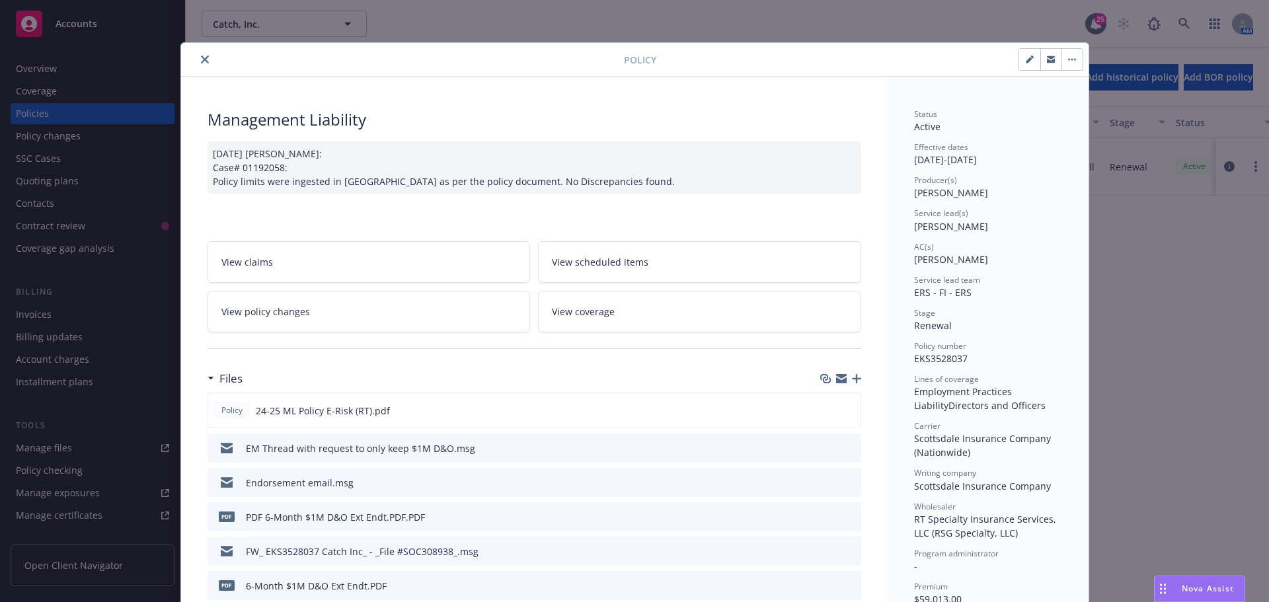
scroll to position [40, 0]
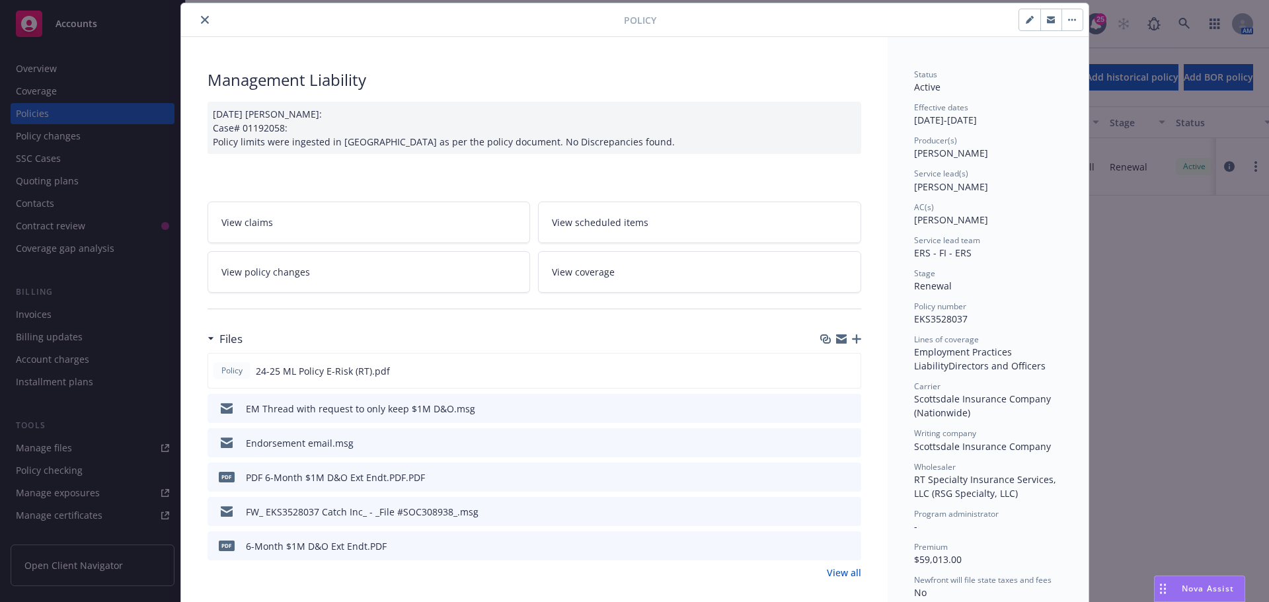
click at [197, 22] on button "close" at bounding box center [205, 20] width 16 height 16
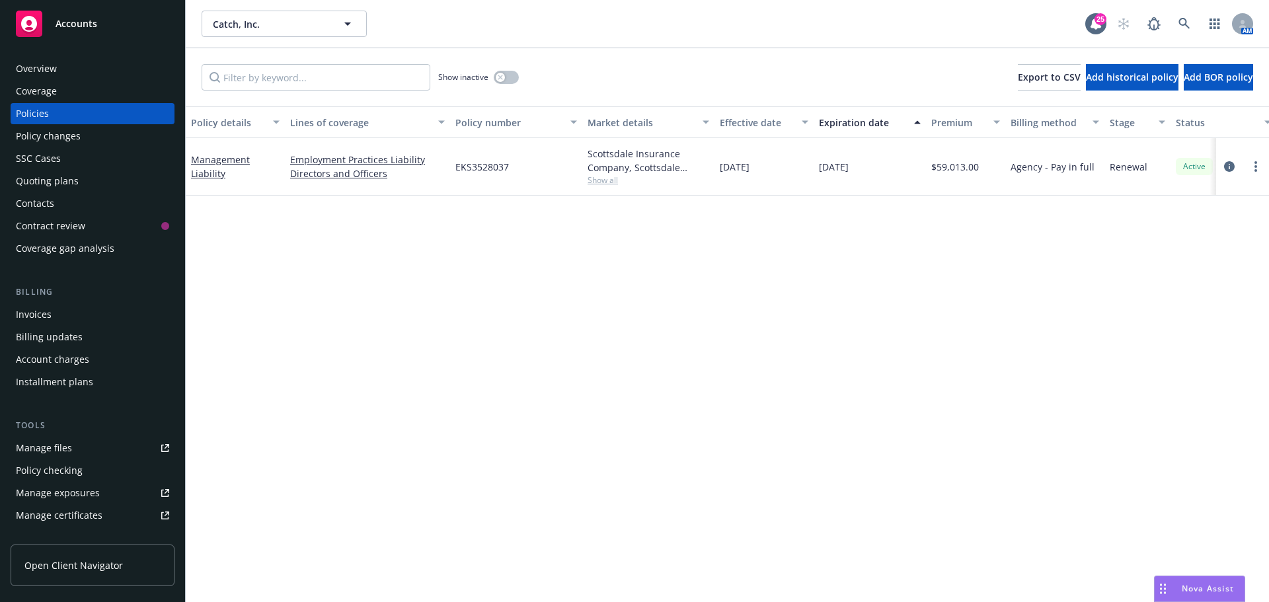
click at [873, 46] on div "Catch, Inc. Catch, Inc. 25 AM" at bounding box center [727, 24] width 1083 height 48
click at [1184, 25] on icon at bounding box center [1183, 23] width 11 height 11
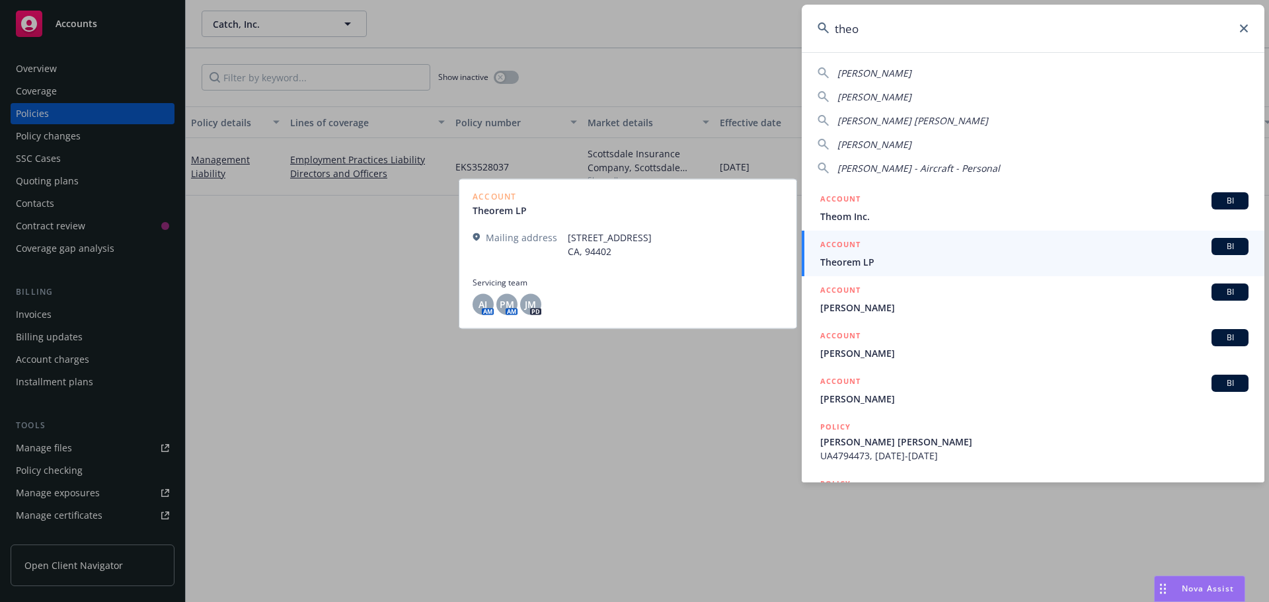
type input "theo"
click at [1216, 251] on span "BI" at bounding box center [1229, 247] width 26 height 12
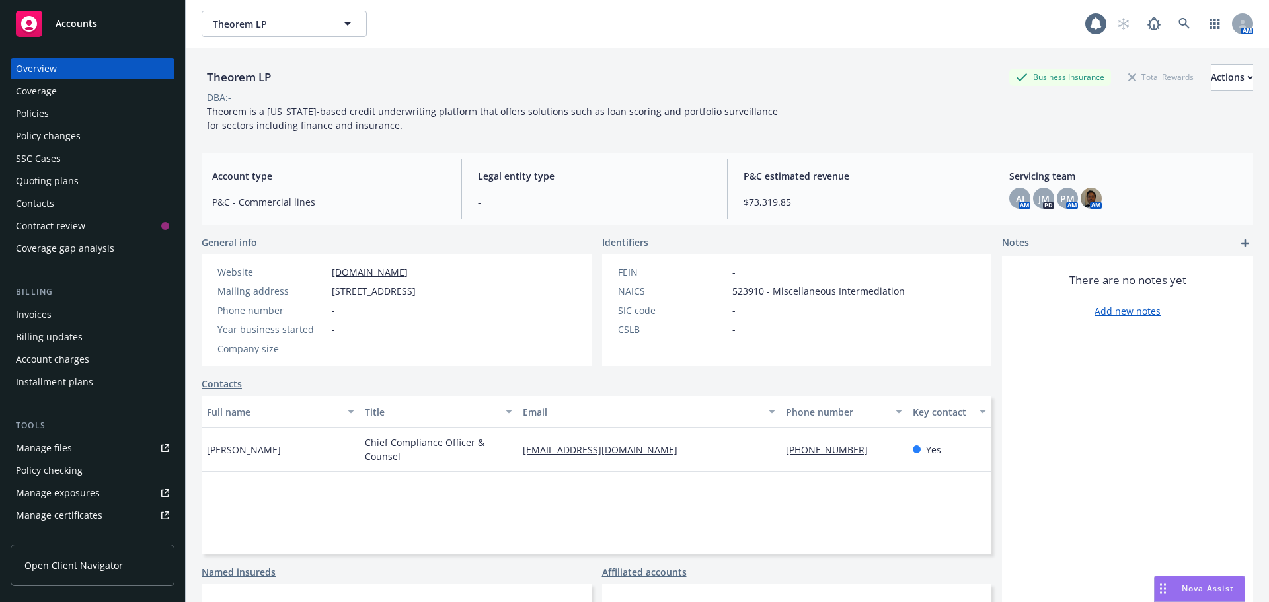
click at [693, 92] on div "DBA: -" at bounding box center [727, 98] width 1051 height 14
click at [68, 120] on div "Policies" at bounding box center [92, 113] width 153 height 21
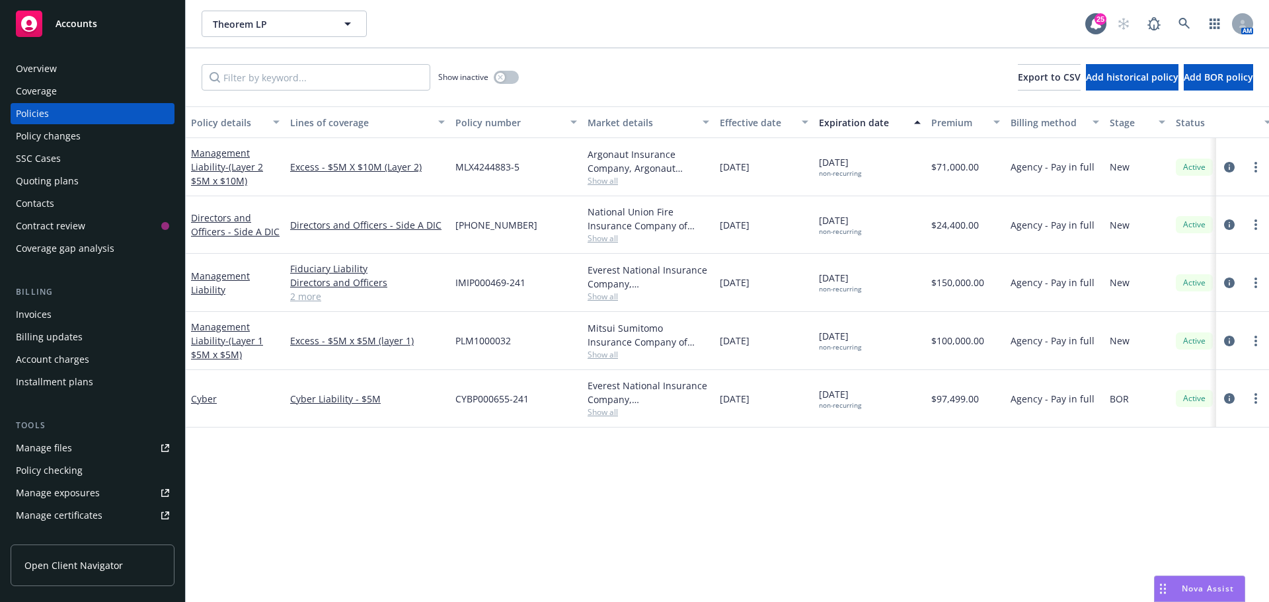
click at [782, 52] on div "Show inactive Export to CSV Add historical policy Add BOR policy" at bounding box center [727, 77] width 1083 height 58
click at [63, 318] on div "Invoices" at bounding box center [92, 314] width 153 height 21
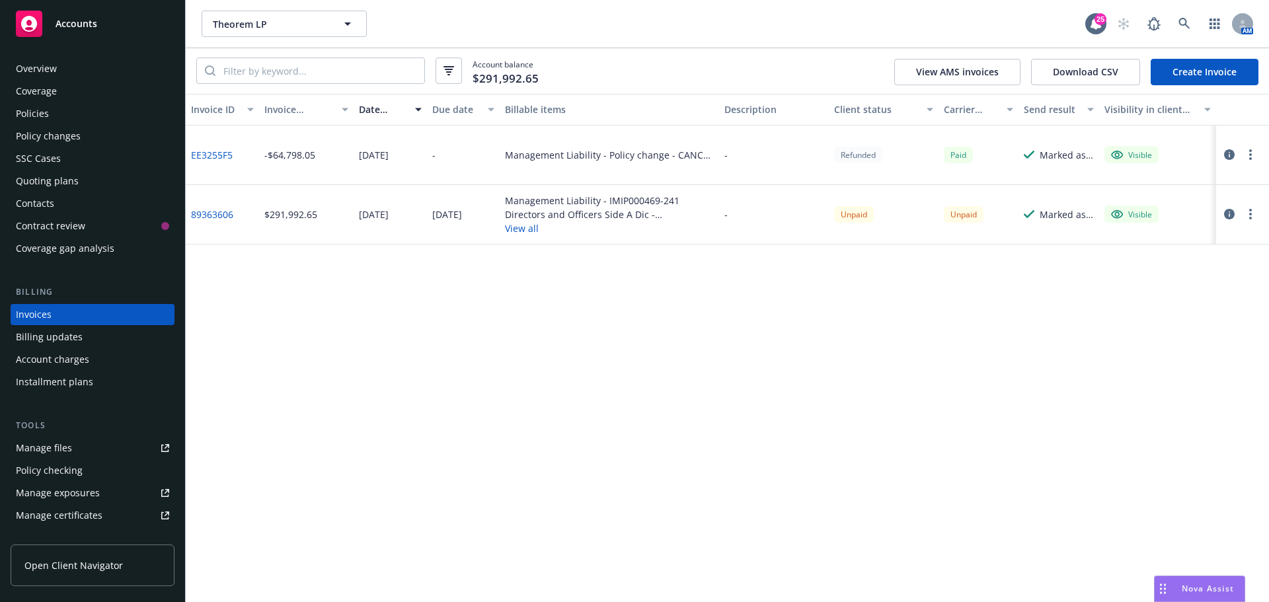
click at [853, 326] on div "Invoice ID Invoice amount Date issued Due date Billable items Description Clien…" at bounding box center [727, 348] width 1083 height 508
click at [885, 278] on div "Invoice ID Invoice amount Date issued Due date Billable items Description Clien…" at bounding box center [727, 348] width 1083 height 508
click at [549, 356] on div "Invoice ID Invoice amount Date issued Due date Billable items Description Clien…" at bounding box center [727, 348] width 1083 height 508
click at [533, 232] on button "View all" at bounding box center [609, 228] width 209 height 14
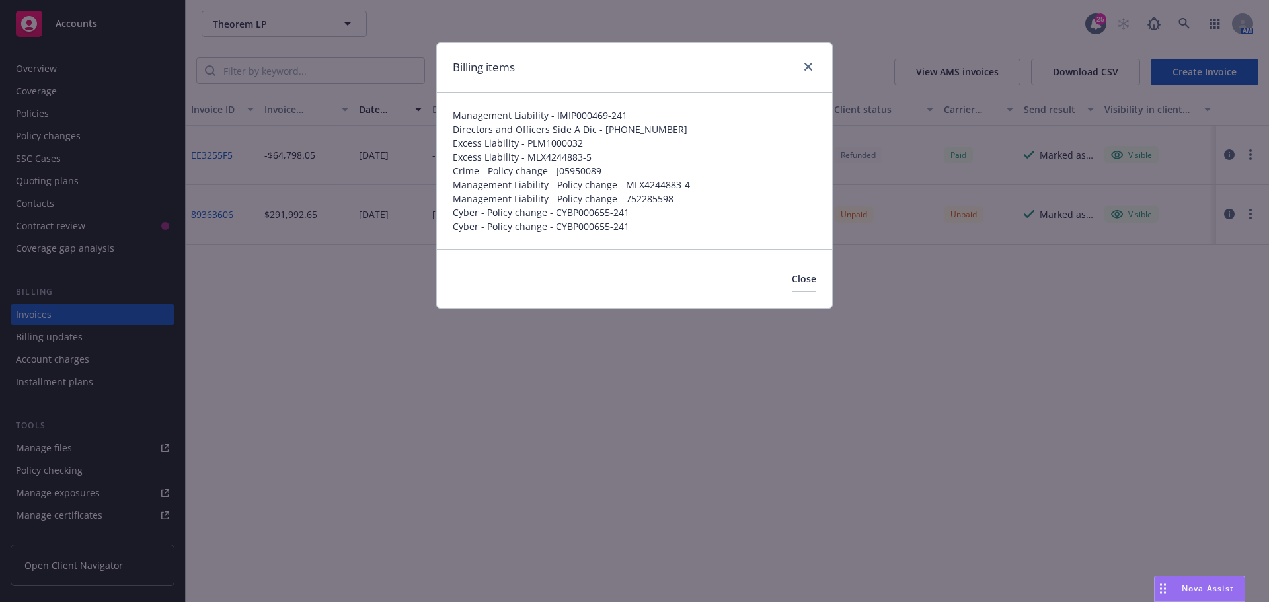
click at [609, 270] on div "Close" at bounding box center [634, 278] width 395 height 59
click at [805, 291] on button "Close" at bounding box center [804, 279] width 24 height 26
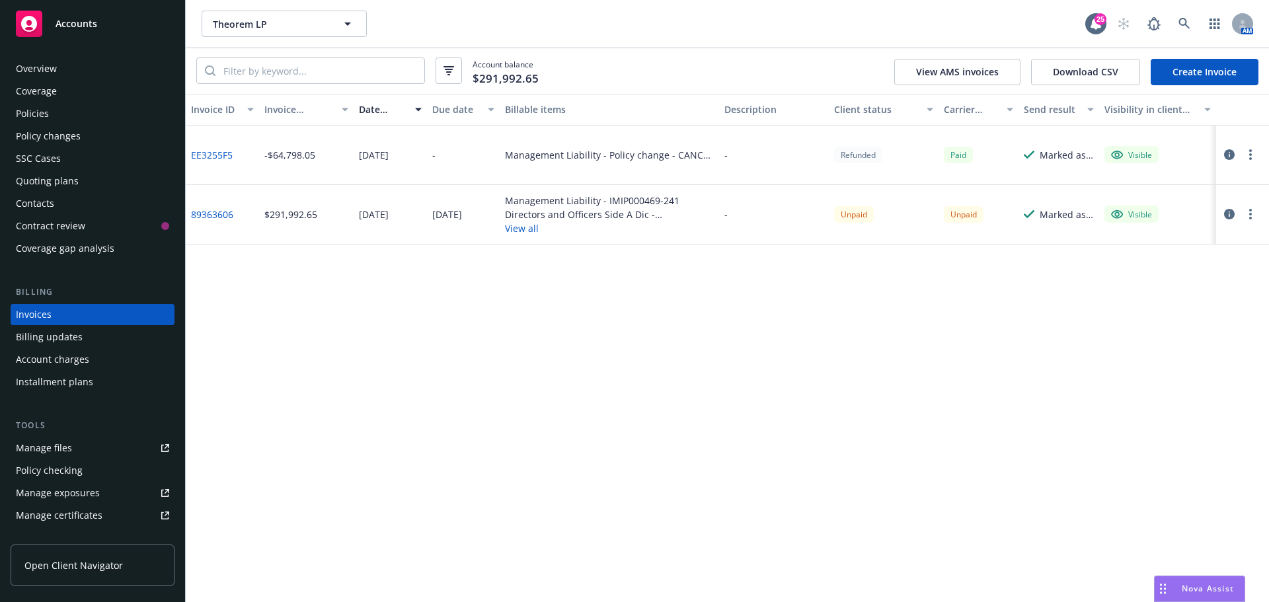
click at [781, 368] on div "Invoice ID Invoice amount Date issued Due date Billable items Description Clien…" at bounding box center [727, 348] width 1083 height 508
click at [740, 41] on div "Theorem LP Theorem LP 25 AM" at bounding box center [727, 24] width 1083 height 48
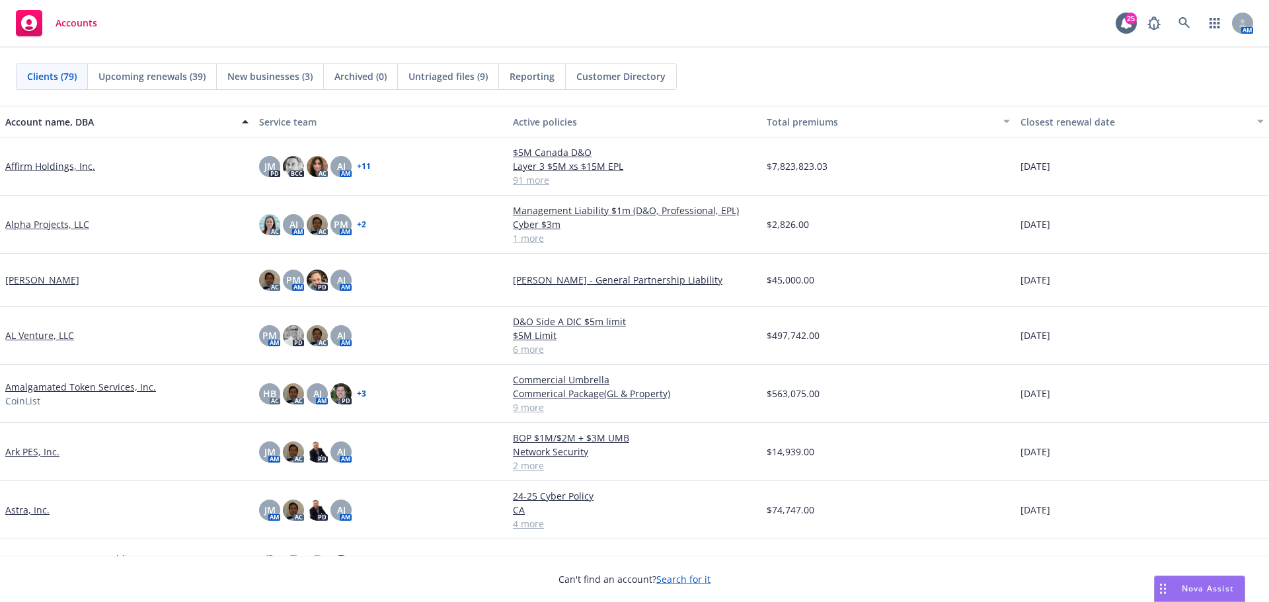
click at [716, 78] on div "Clients (79) Upcoming renewals (39) New businesses (3) Archived (0) Untriaged f…" at bounding box center [634, 76] width 1237 height 26
click at [1186, 16] on link at bounding box center [1184, 23] width 26 height 26
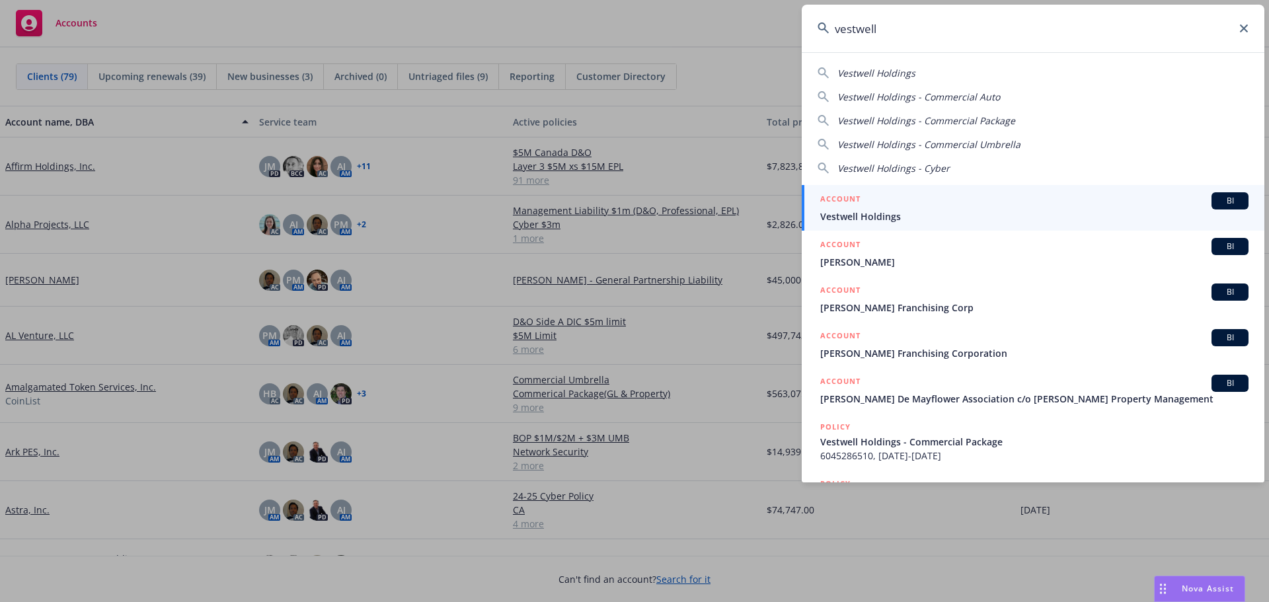
type input "vestwell"
click at [1216, 206] on span "BI" at bounding box center [1229, 201] width 26 height 12
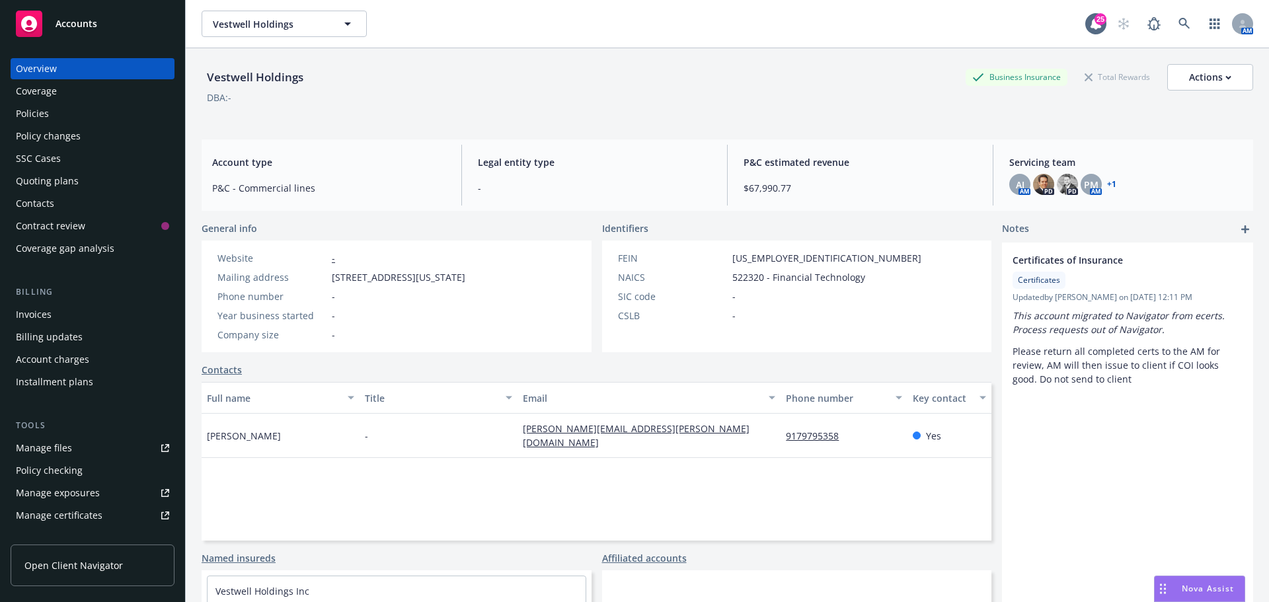
click at [374, 81] on div "Vestwell Holdings Business Insurance Total Rewards Actions" at bounding box center [727, 77] width 1051 height 26
click at [509, 87] on div "Vestwell Holdings Business Insurance Total Rewards Actions" at bounding box center [727, 77] width 1051 height 26
click at [90, 121] on div "Policies" at bounding box center [92, 113] width 153 height 21
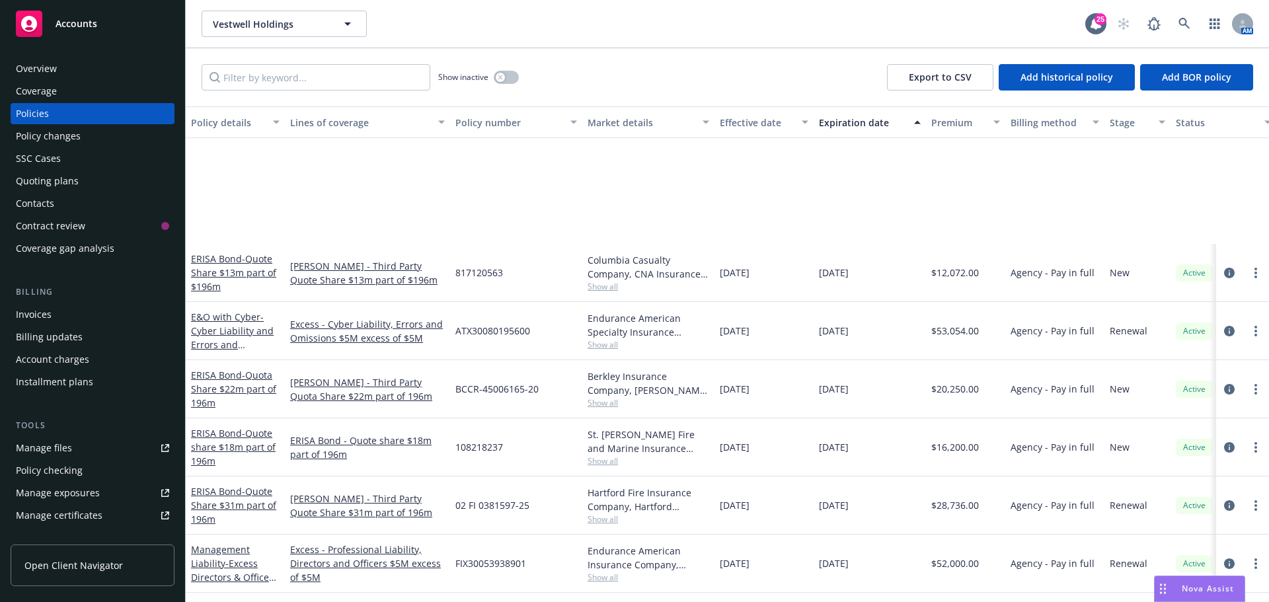
scroll to position [198, 0]
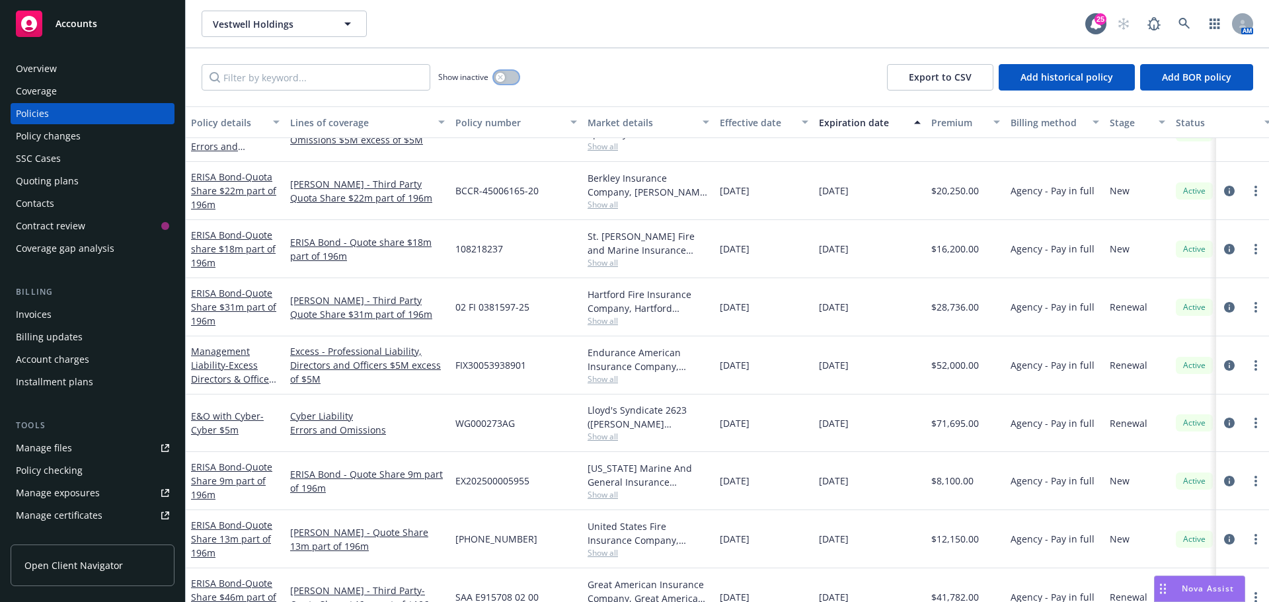
click at [515, 73] on button "button" at bounding box center [506, 77] width 25 height 13
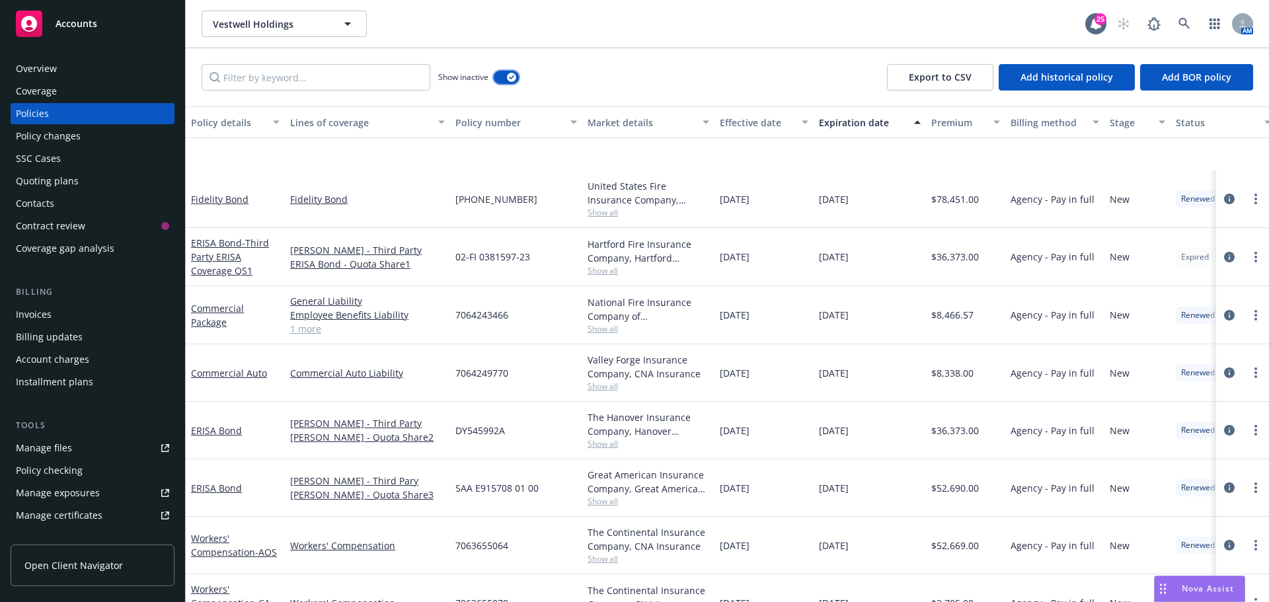
scroll to position [727, 0]
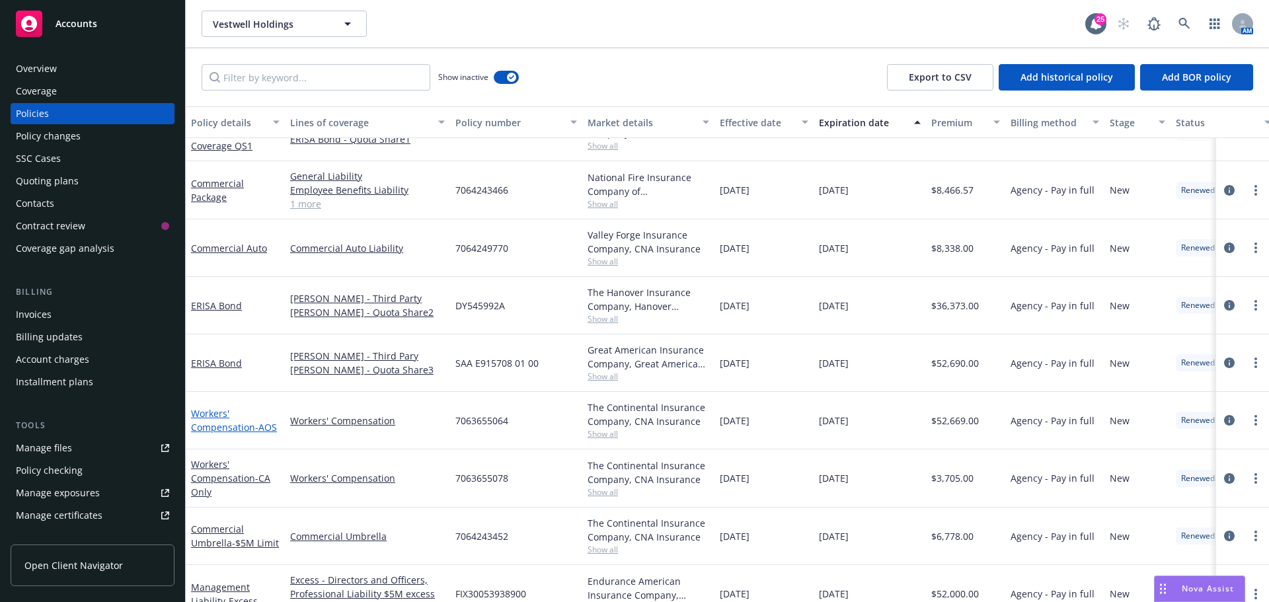
click at [227, 425] on link "Workers' Compensation - AOS" at bounding box center [234, 420] width 86 height 26
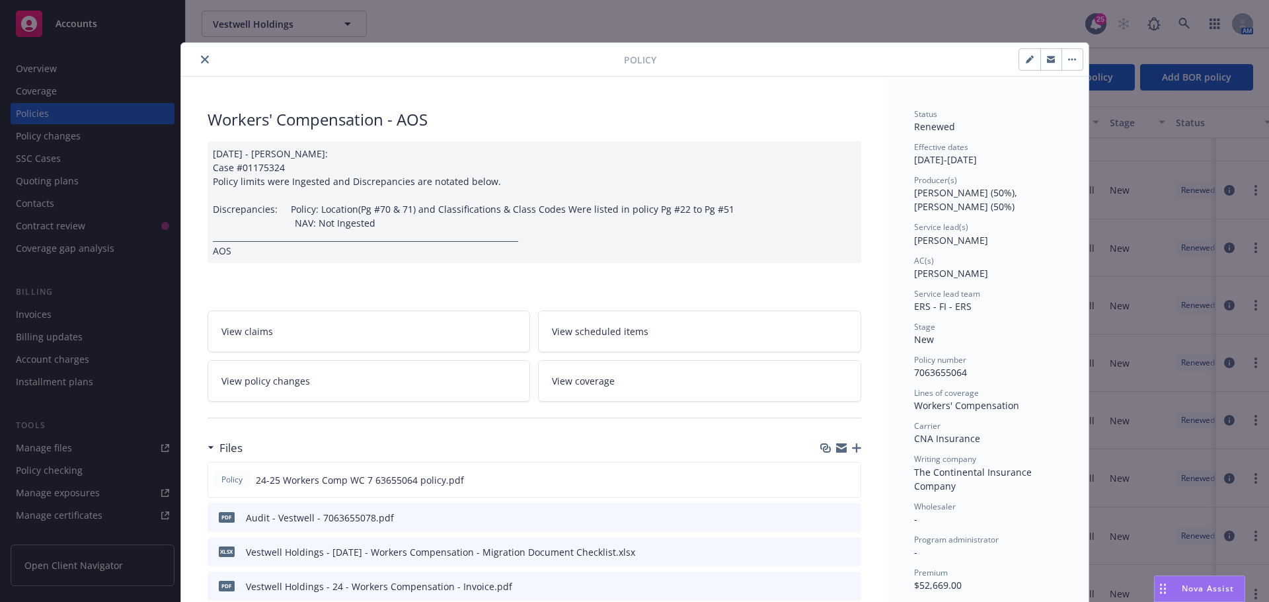
click at [842, 521] on icon "preview file" at bounding box center [848, 516] width 12 height 9
click at [201, 59] on icon "close" at bounding box center [205, 60] width 8 height 8
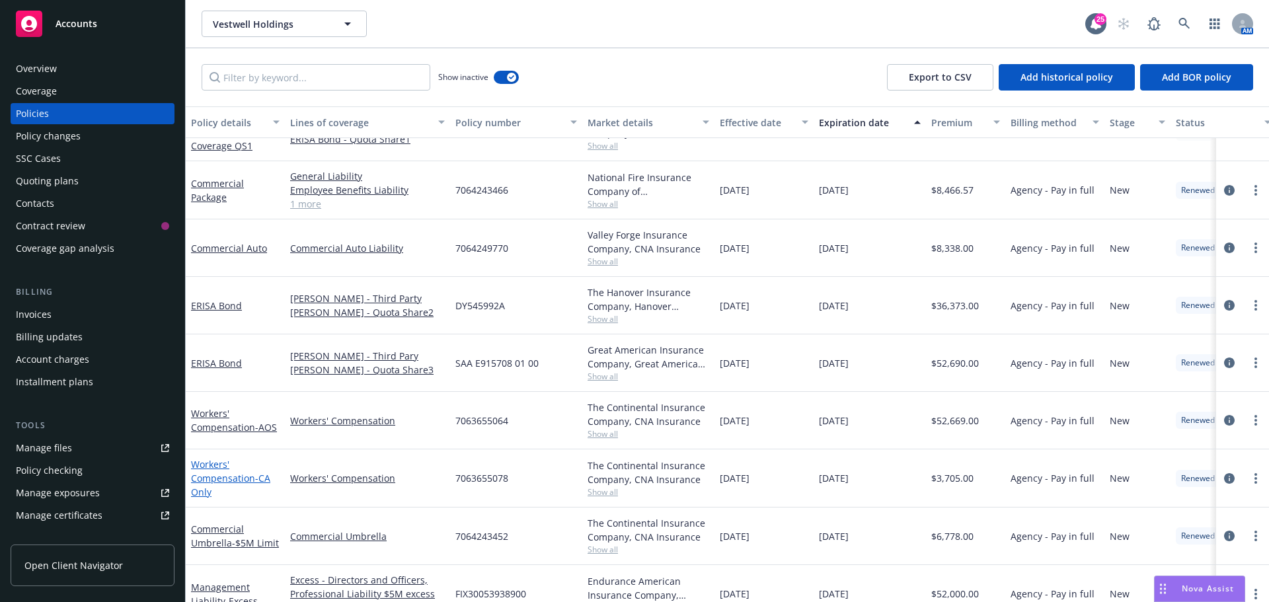
click at [211, 476] on link "Workers' Compensation - CA Only" at bounding box center [230, 478] width 79 height 40
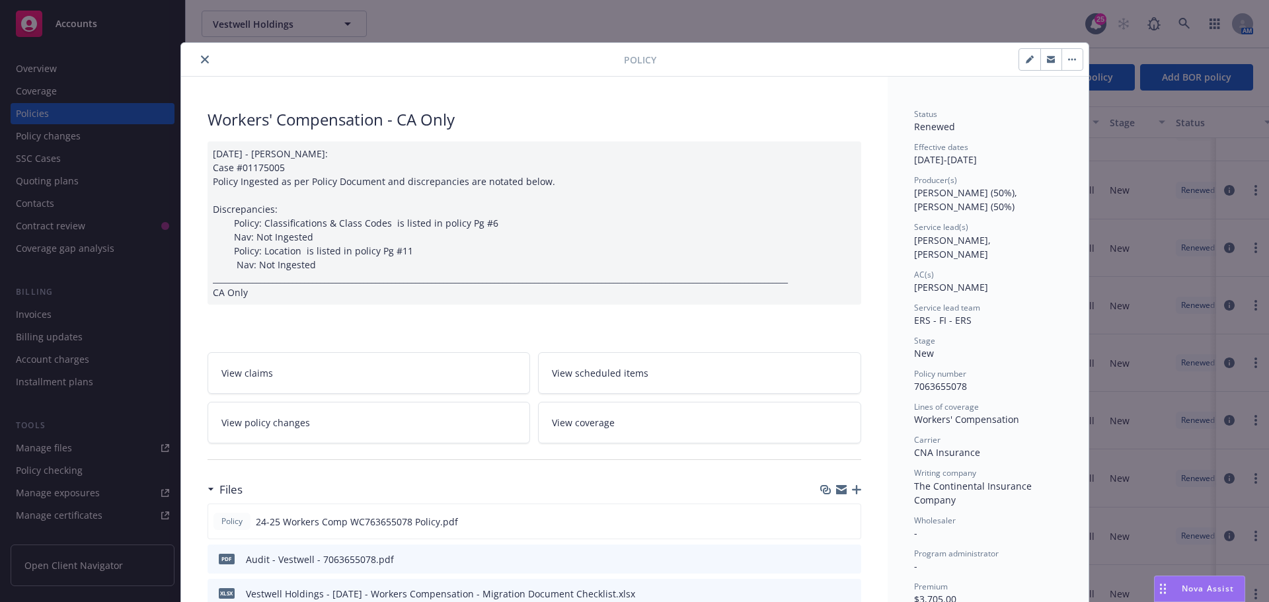
scroll to position [66, 0]
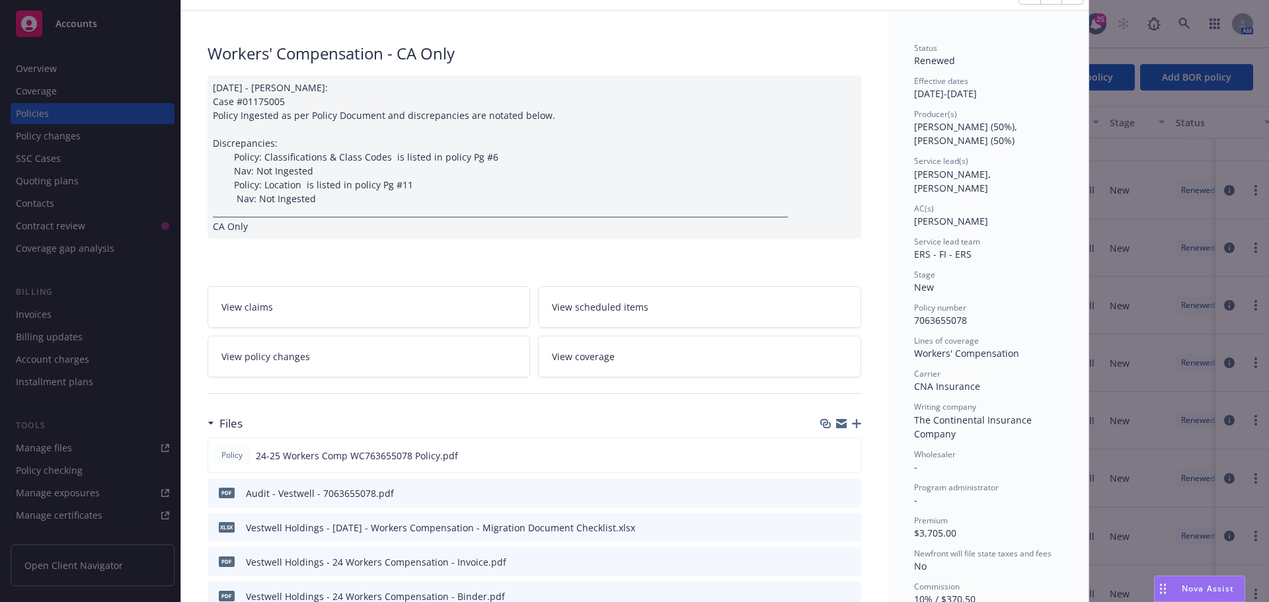
click at [843, 492] on icon "preview file" at bounding box center [848, 492] width 12 height 9
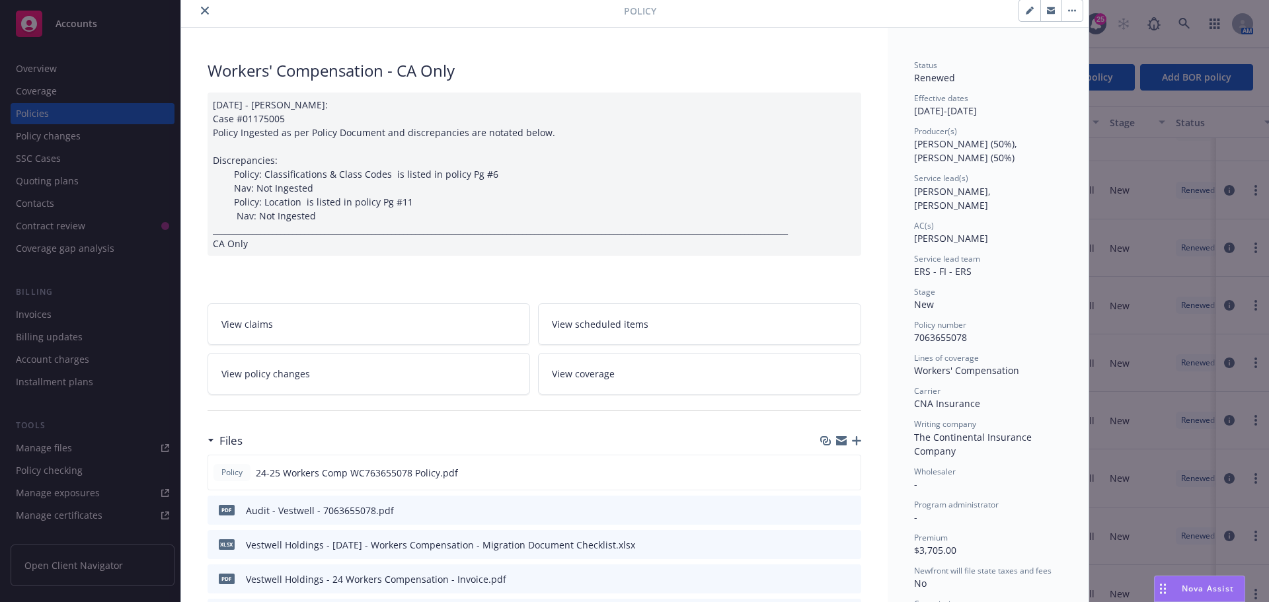
scroll to position [0, 0]
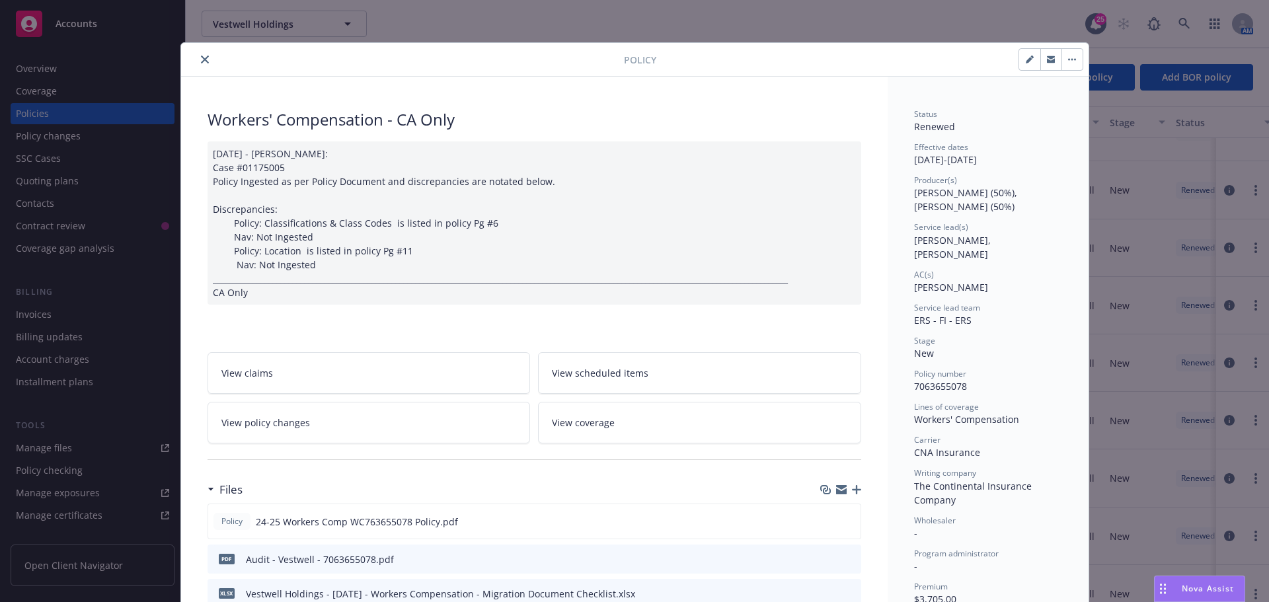
click at [204, 63] on button "close" at bounding box center [205, 60] width 16 height 16
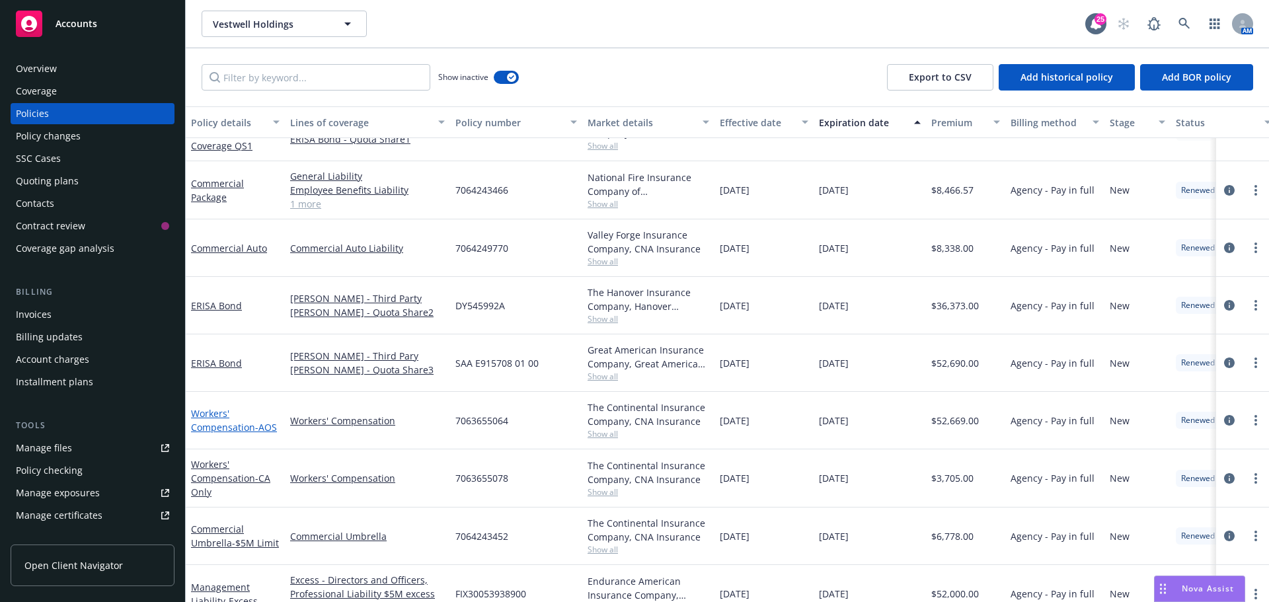
click at [215, 407] on link "Workers' Compensation - AOS" at bounding box center [234, 420] width 86 height 26
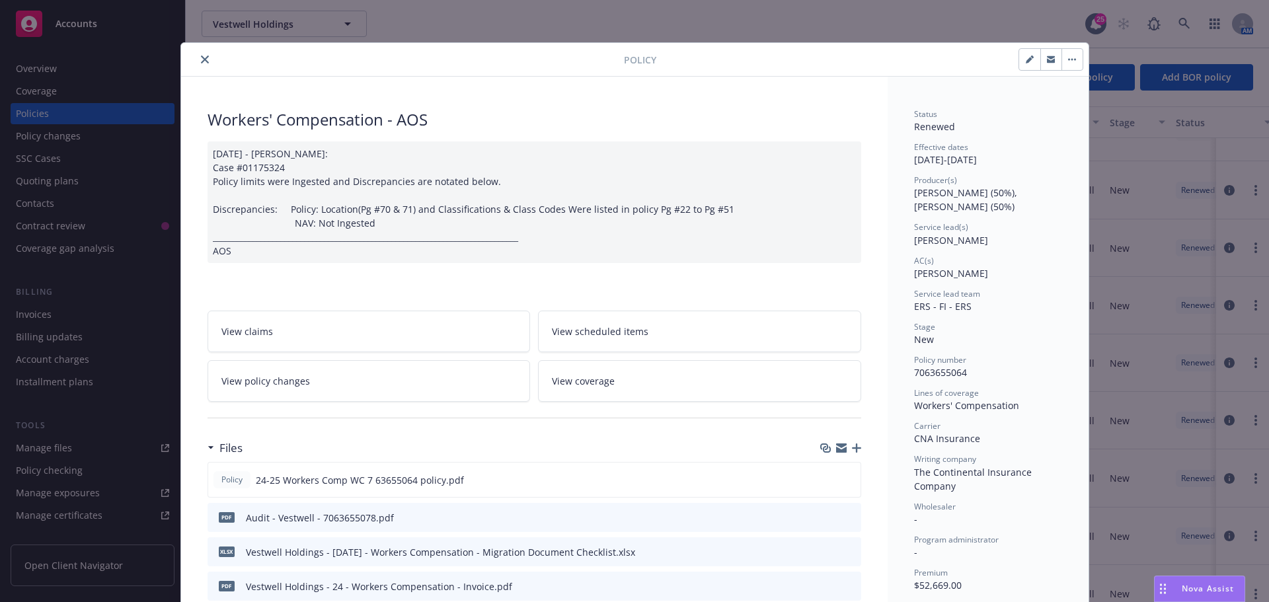
scroll to position [40, 0]
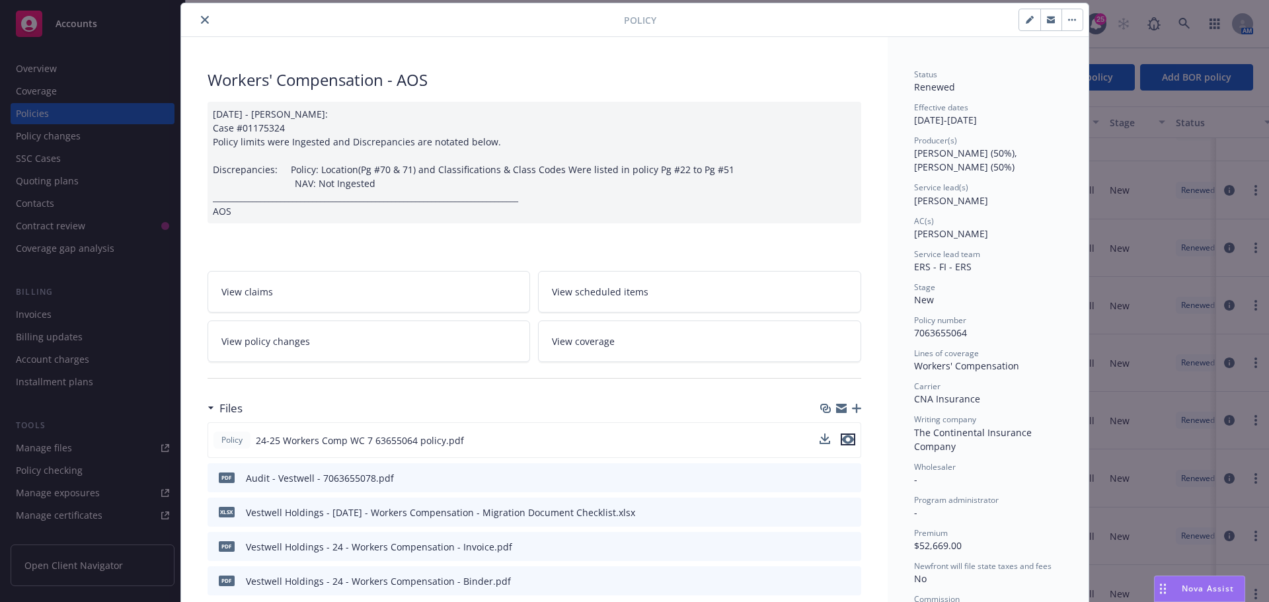
click at [844, 441] on icon "preview file" at bounding box center [848, 439] width 12 height 9
click at [203, 23] on icon "close" at bounding box center [205, 20] width 8 height 8
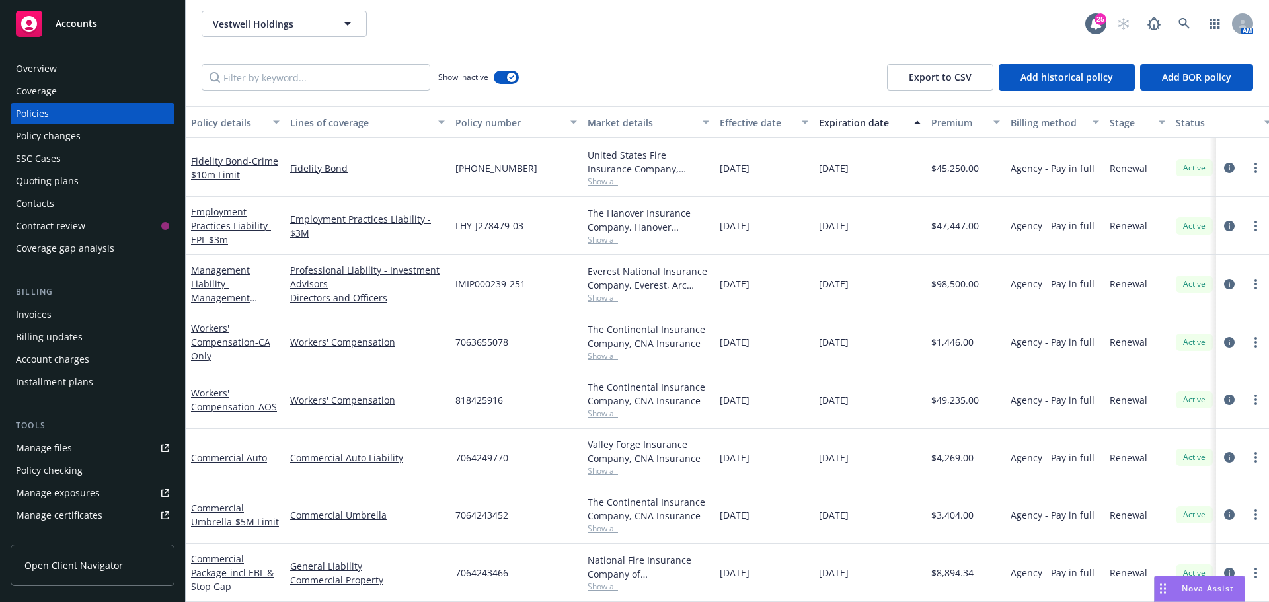
scroll to position [1865, 0]
click at [196, 387] on link "Workers' Compensation - AOS" at bounding box center [234, 400] width 86 height 26
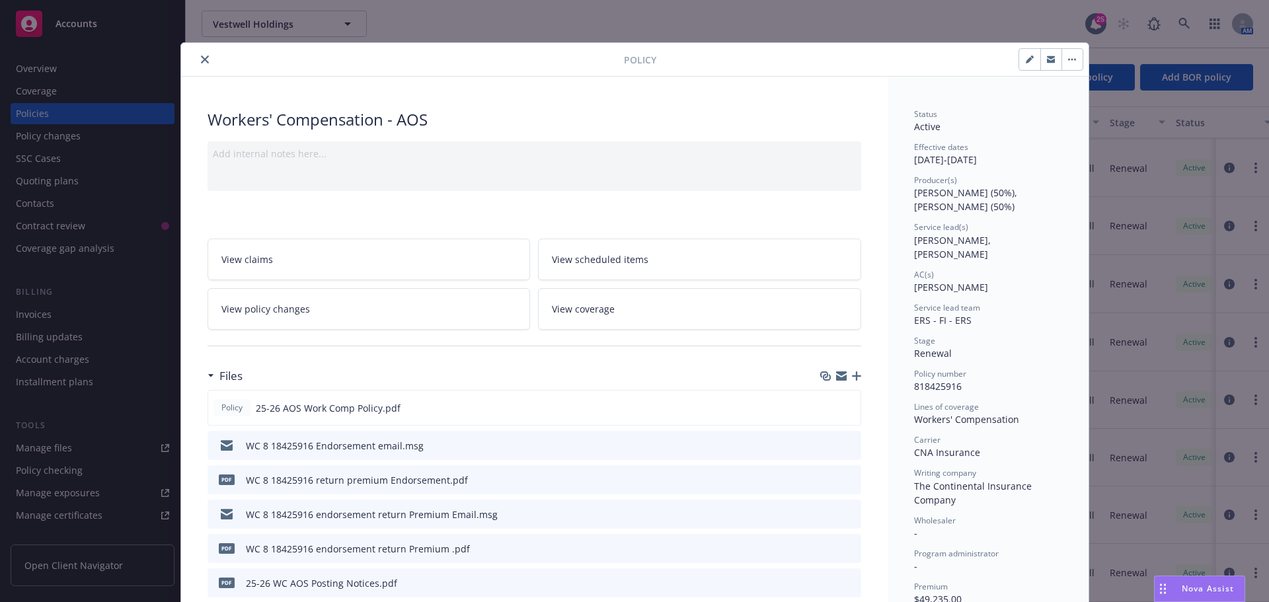
click at [205, 61] on button "close" at bounding box center [205, 60] width 16 height 16
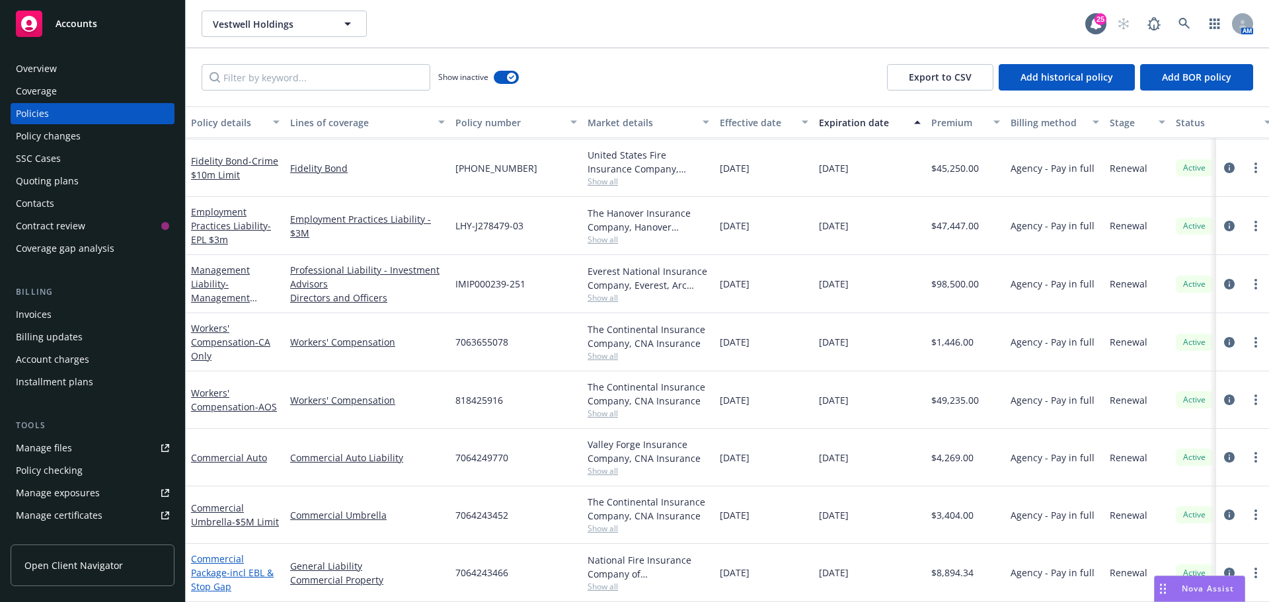
click at [237, 552] on link "Commercial Package - incl EBL & Stop Gap" at bounding box center [232, 572] width 83 height 40
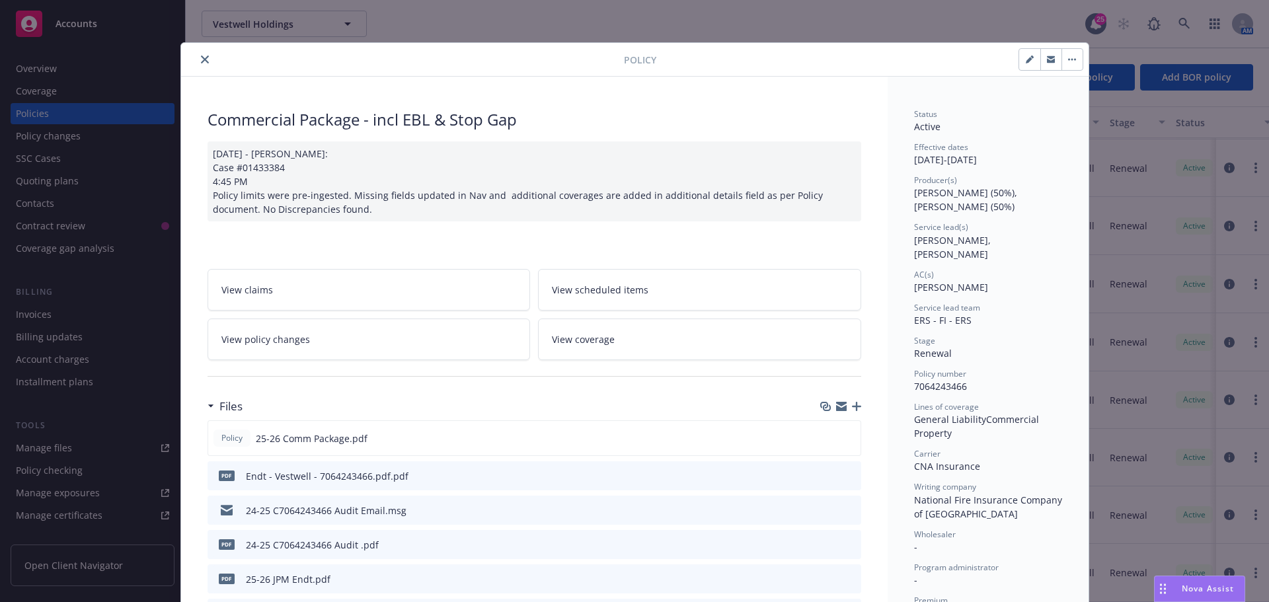
scroll to position [66, 0]
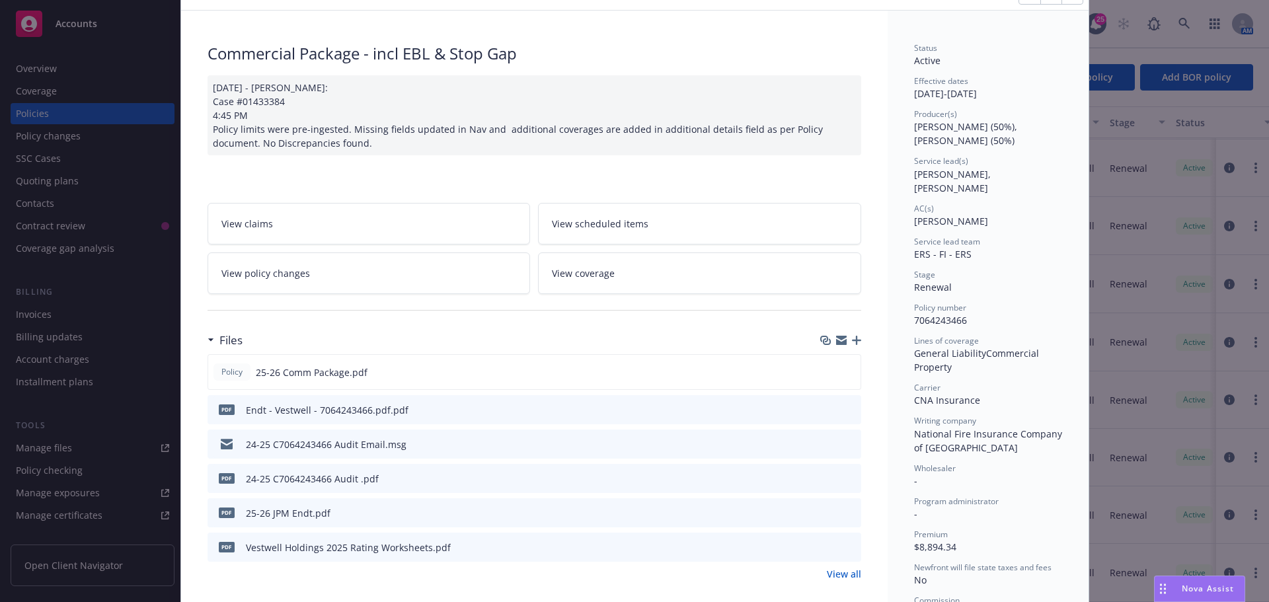
click at [842, 516] on icon "preview file" at bounding box center [848, 511] width 12 height 9
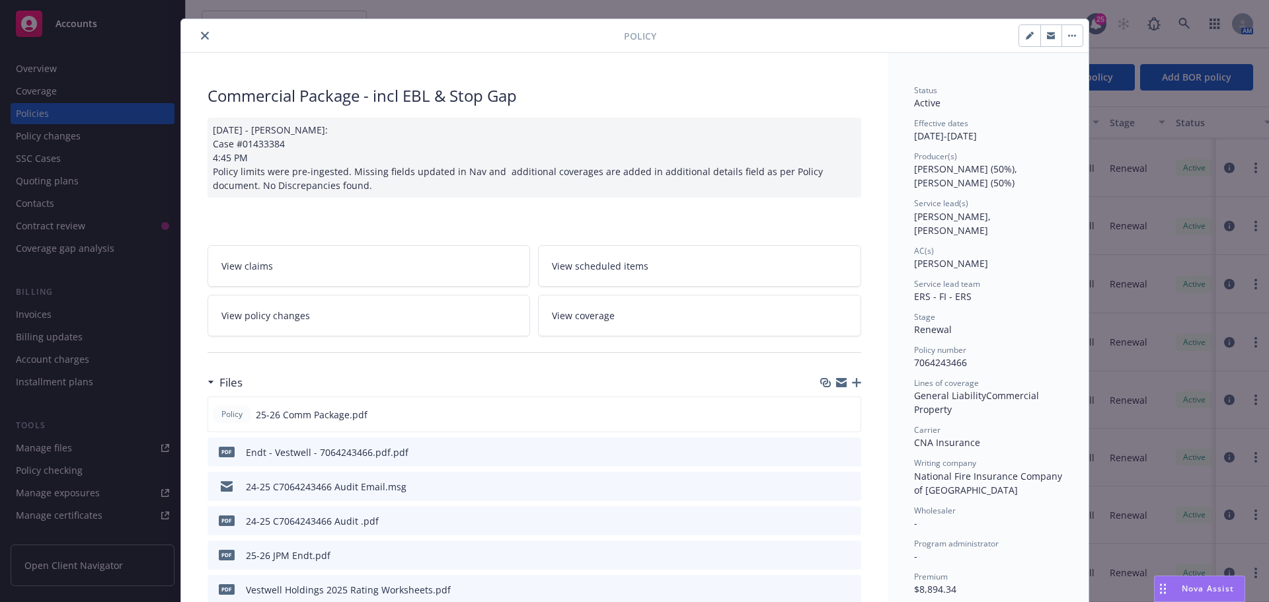
scroll to position [0, 0]
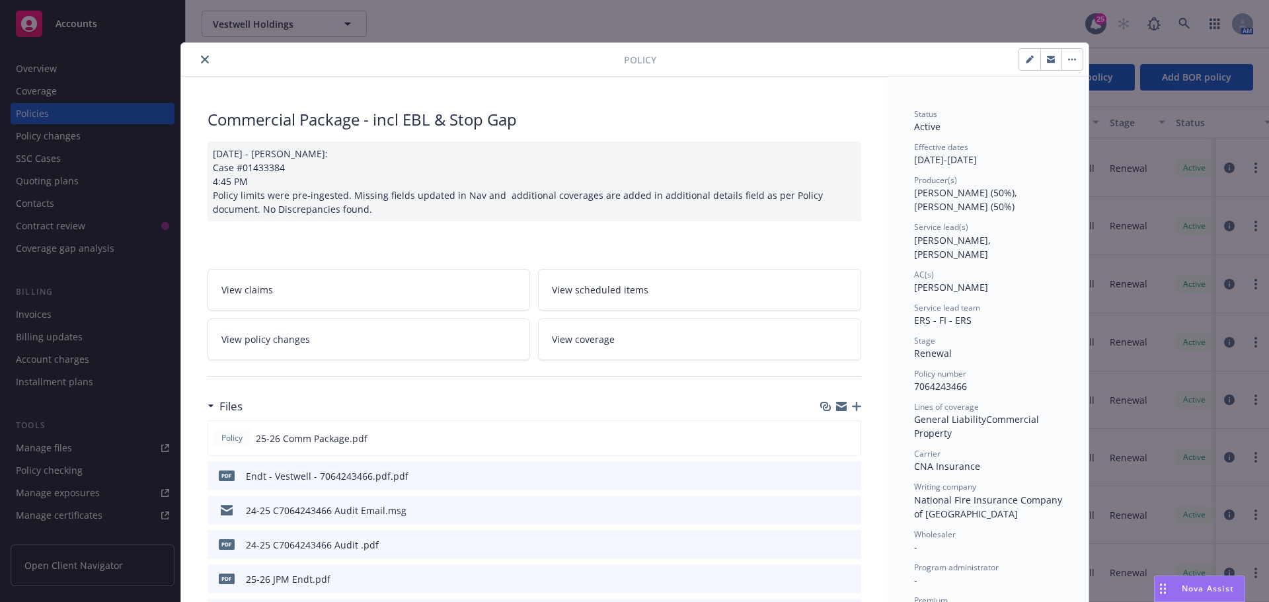
click at [203, 59] on icon "close" at bounding box center [205, 60] width 8 height 8
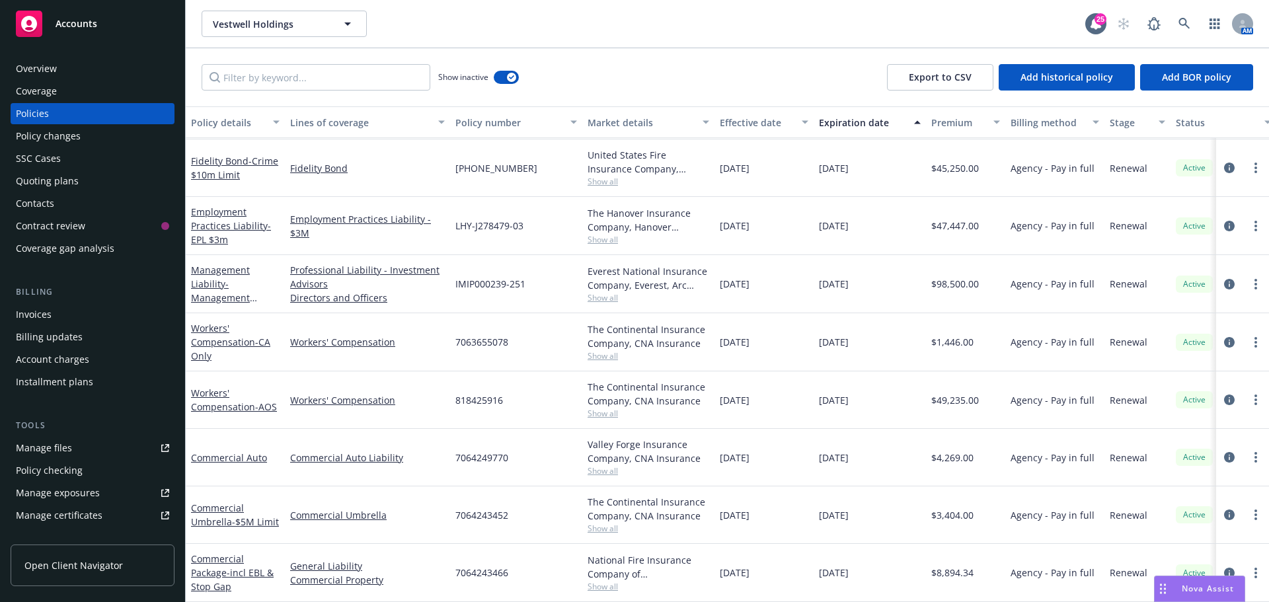
click at [77, 311] on div "Invoices" at bounding box center [92, 314] width 153 height 21
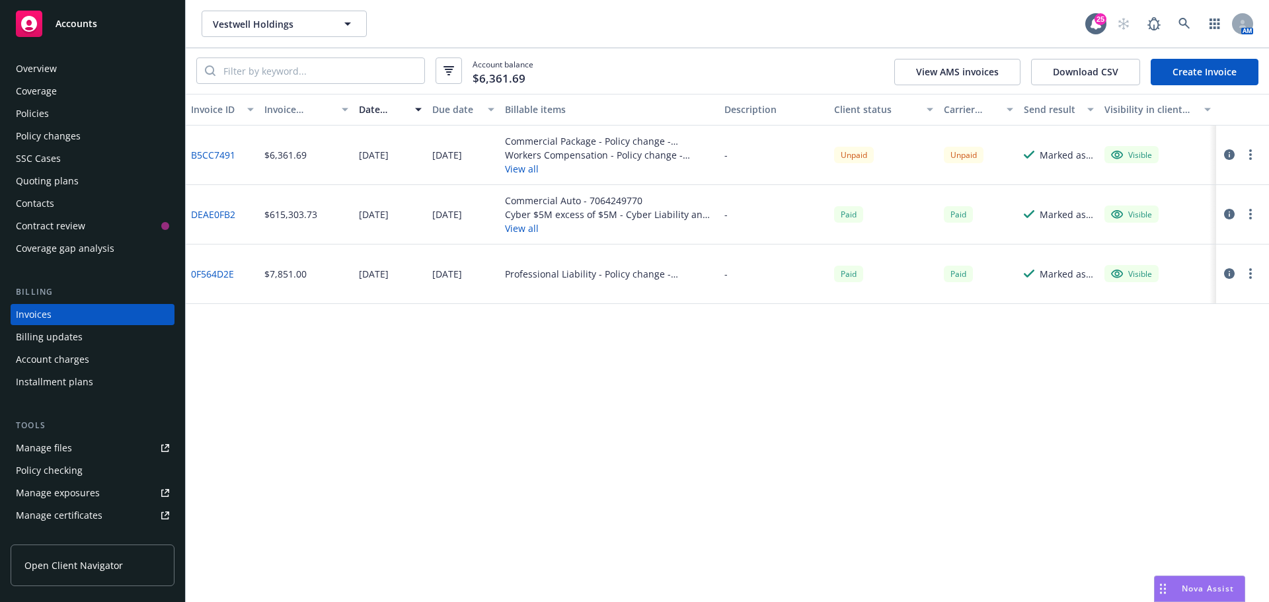
click at [778, 41] on div "Vestwell Holdings Vestwell Holdings 25 AM" at bounding box center [727, 24] width 1083 height 48
click at [636, 40] on div "Vestwell Holdings Vestwell Holdings 25 AM" at bounding box center [727, 24] width 1083 height 48
drag, startPoint x: 628, startPoint y: 42, endPoint x: 646, endPoint y: 37, distance: 18.6
click at [630, 46] on div "Vestwell Holdings Vestwell Holdings 25 AM" at bounding box center [727, 24] width 1083 height 48
click at [1179, 19] on icon at bounding box center [1184, 24] width 12 height 12
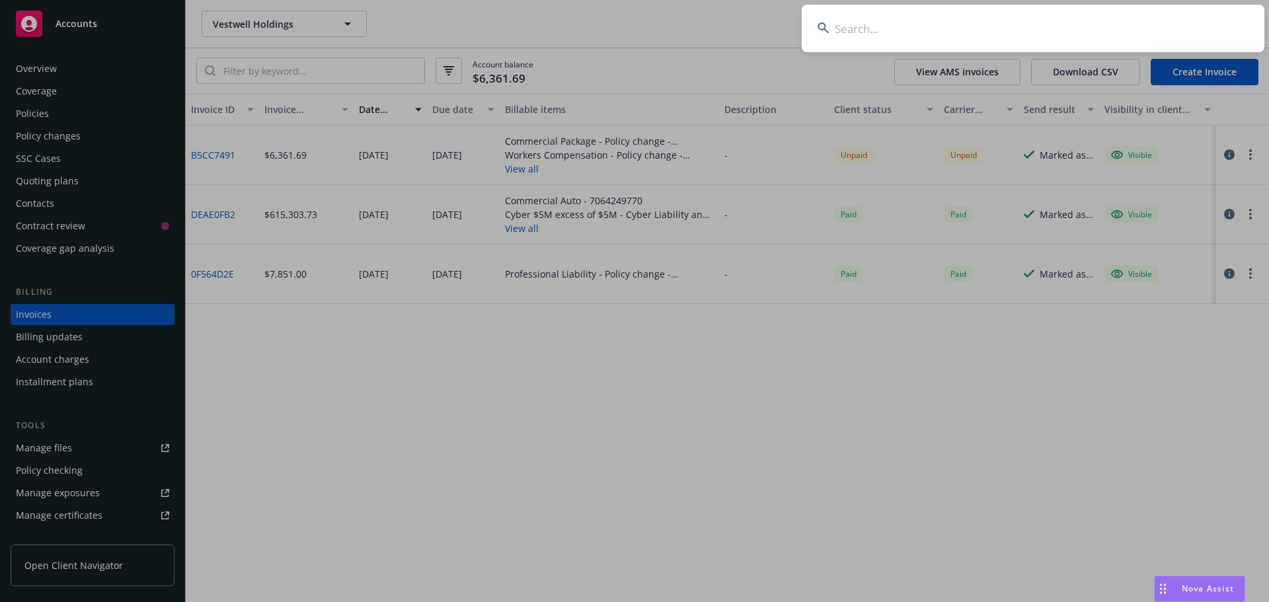
click at [1119, 19] on input at bounding box center [1032, 29] width 463 height 48
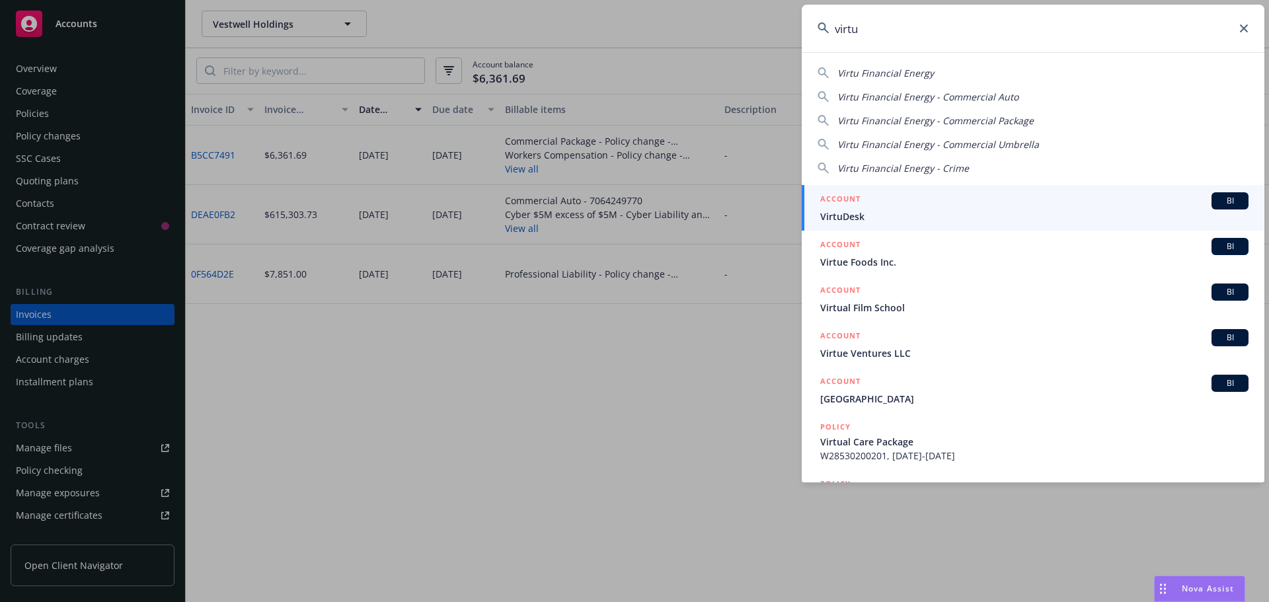
click at [915, 79] on div "Virtu Financial Energy" at bounding box center [885, 73] width 96 height 14
type input "Virtu Financial Energy"
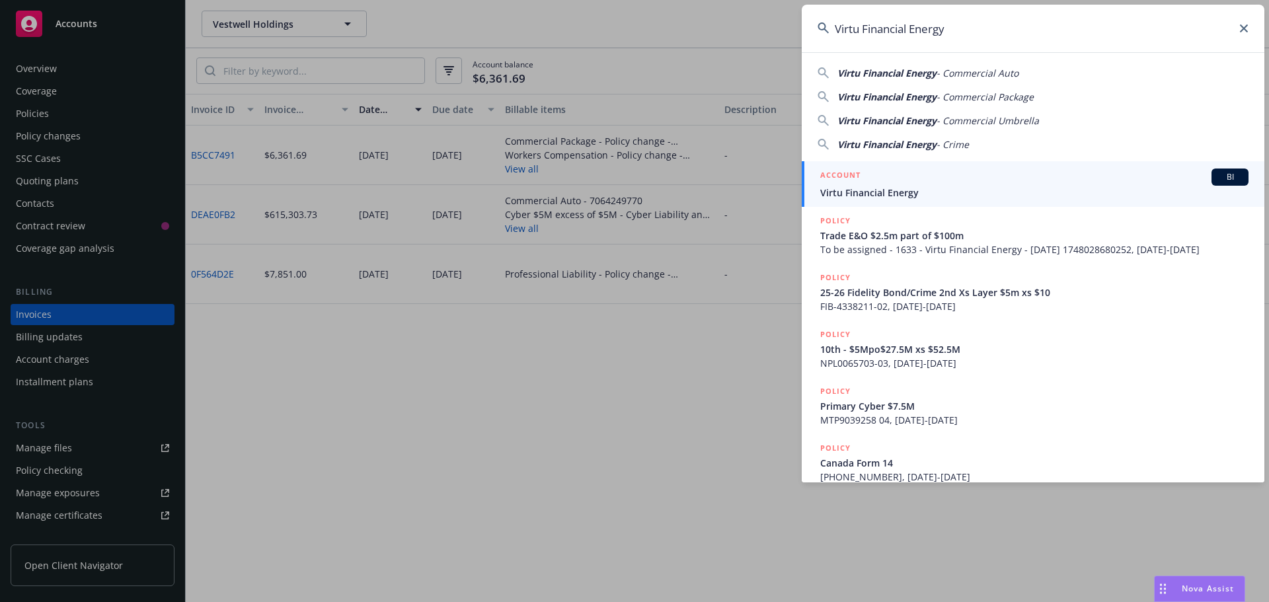
click at [1224, 176] on span "BI" at bounding box center [1229, 177] width 26 height 12
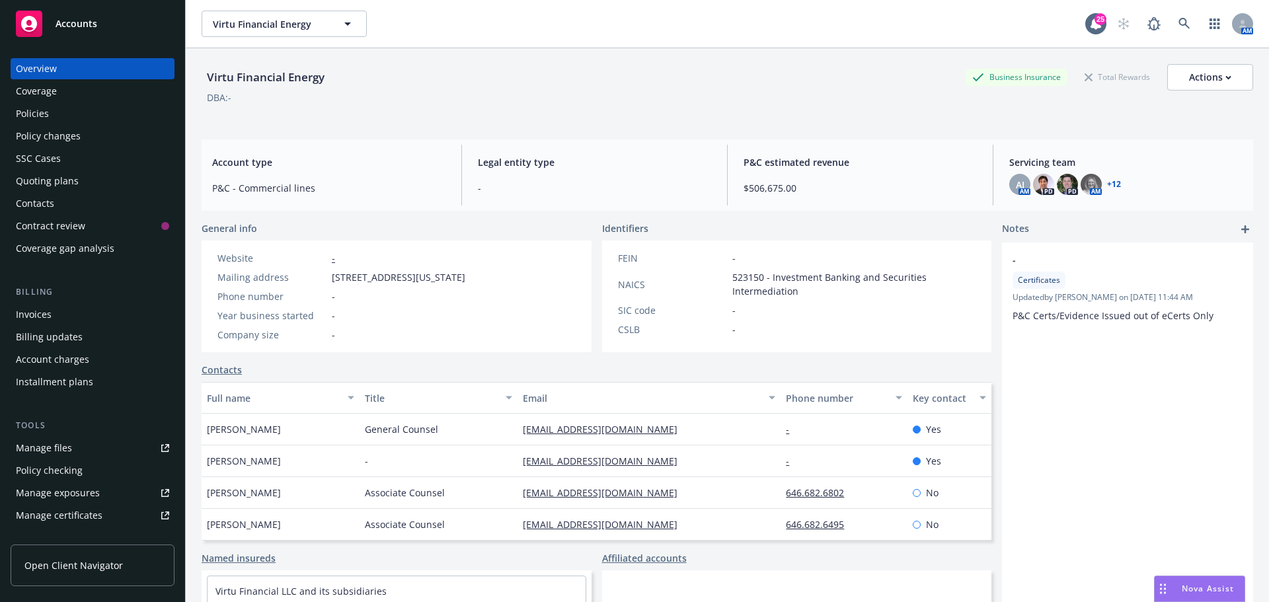
click at [720, 108] on div "Virtu Financial Energy Business Insurance Total Rewards Actions DBA: -" at bounding box center [727, 91] width 1051 height 54
click at [722, 94] on div "DBA: -" at bounding box center [727, 98] width 1051 height 14
click at [68, 111] on div "Policies" at bounding box center [92, 113] width 153 height 21
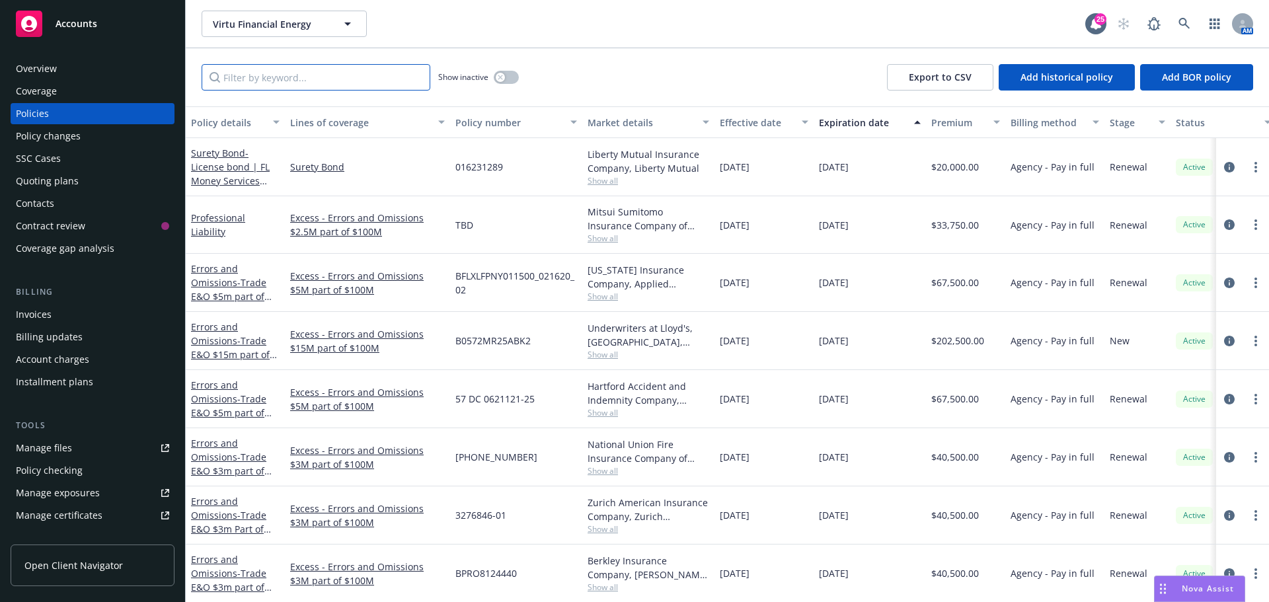
click at [258, 82] on input "Filter by keyword..." at bounding box center [316, 77] width 229 height 26
type input "QBE"
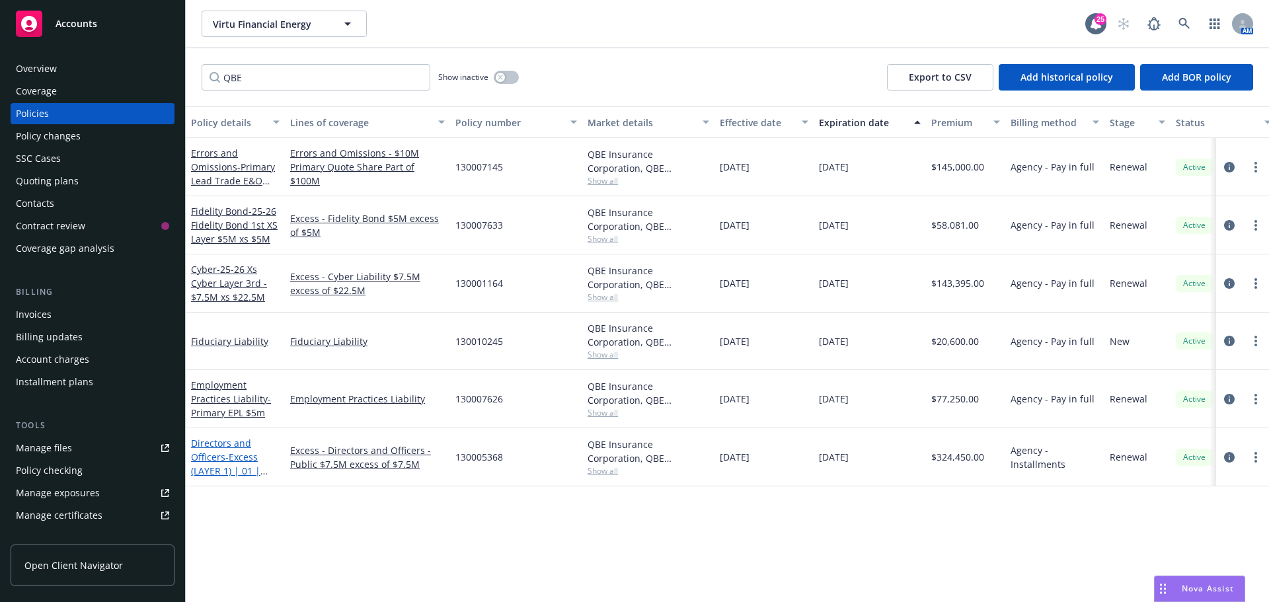
click at [232, 446] on link "Directors and Officers - Excess (LAYER 1) | 01 | $7.5M xs $7.5M" at bounding box center [225, 464] width 69 height 54
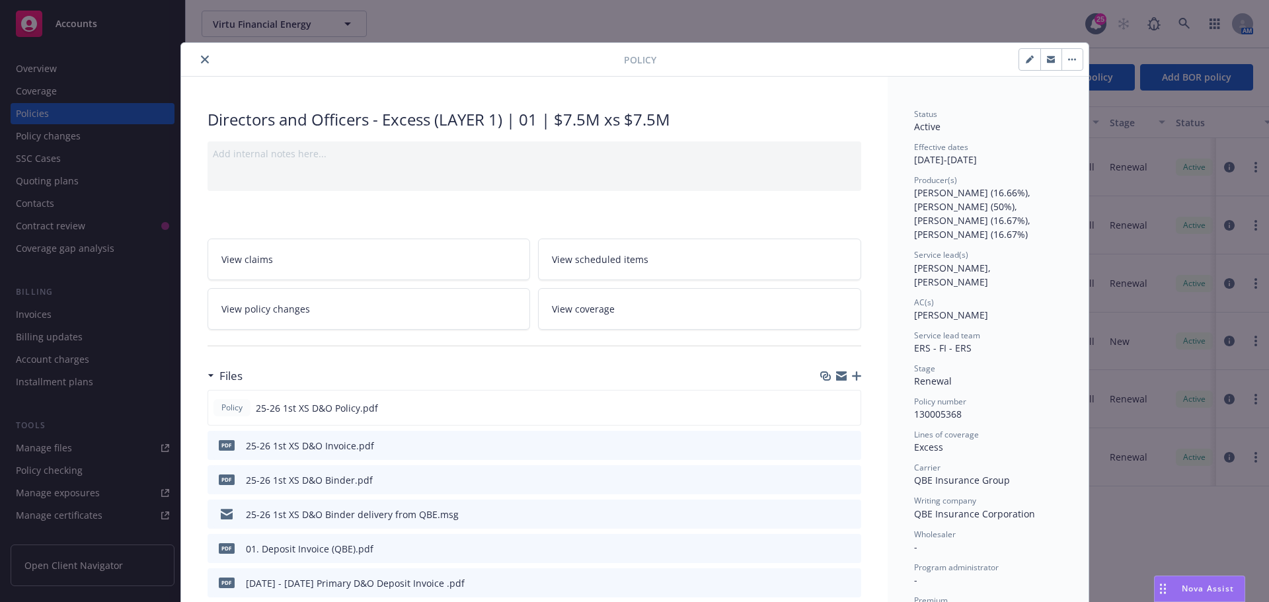
click at [821, 478] on icon "download file" at bounding box center [826, 479] width 11 height 11
click at [202, 57] on icon "close" at bounding box center [205, 60] width 8 height 8
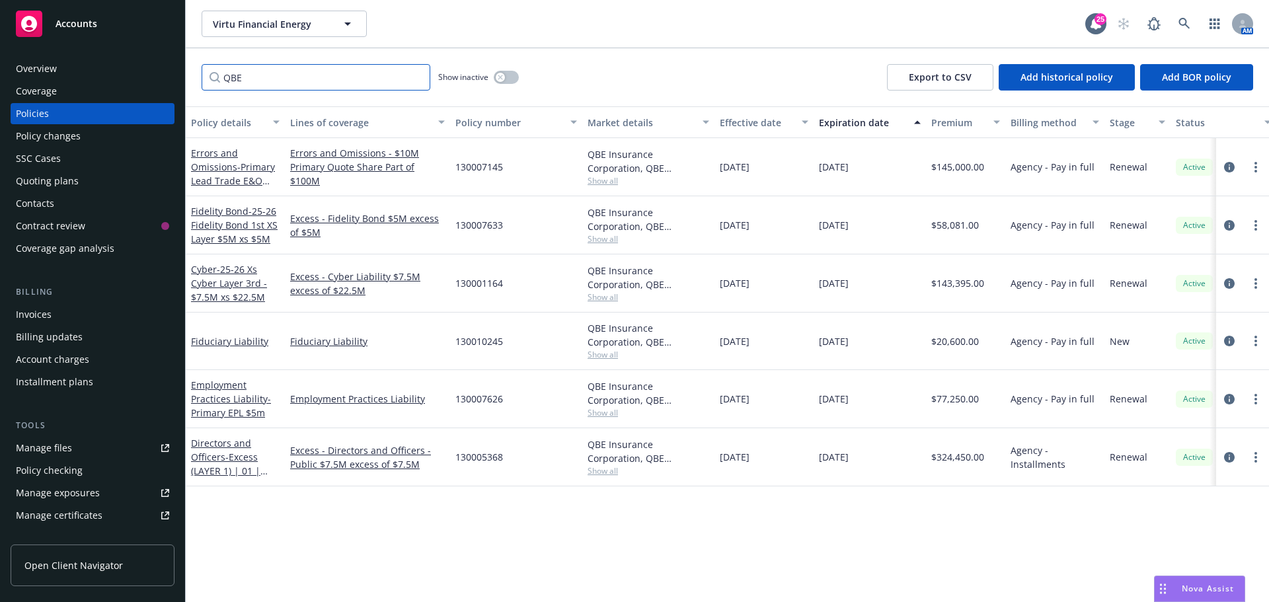
click at [412, 75] on input "QBE" at bounding box center [316, 77] width 229 height 26
click at [416, 75] on input "QBE" at bounding box center [316, 77] width 229 height 26
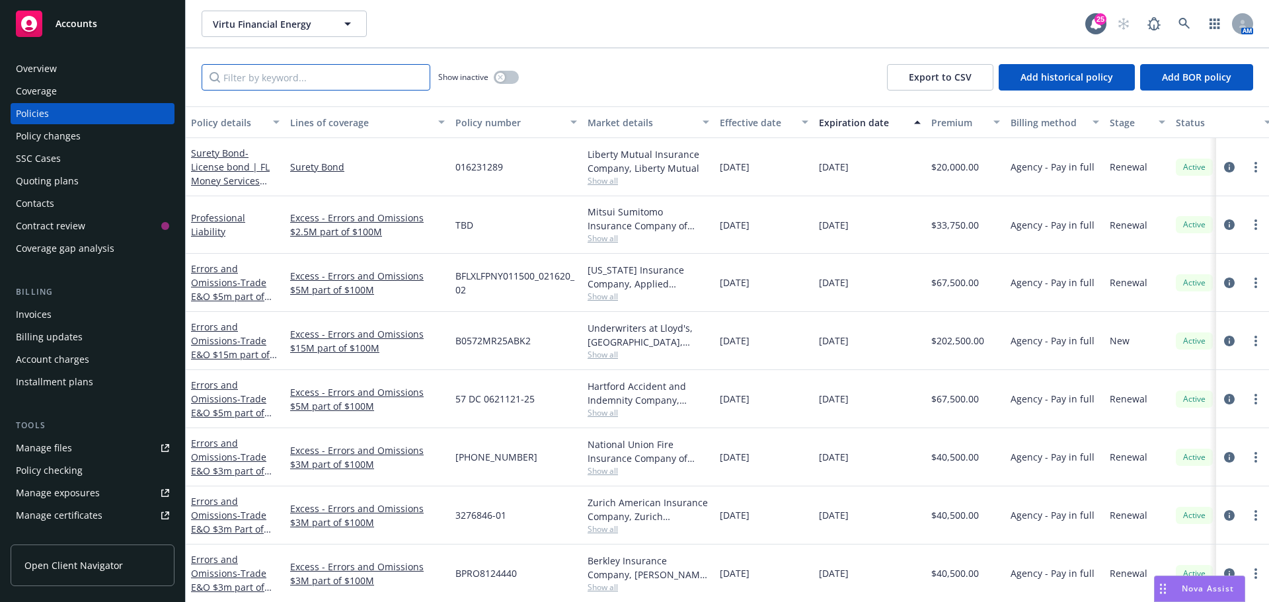
click at [286, 75] on input "Filter by keyword..." at bounding box center [316, 77] width 229 height 26
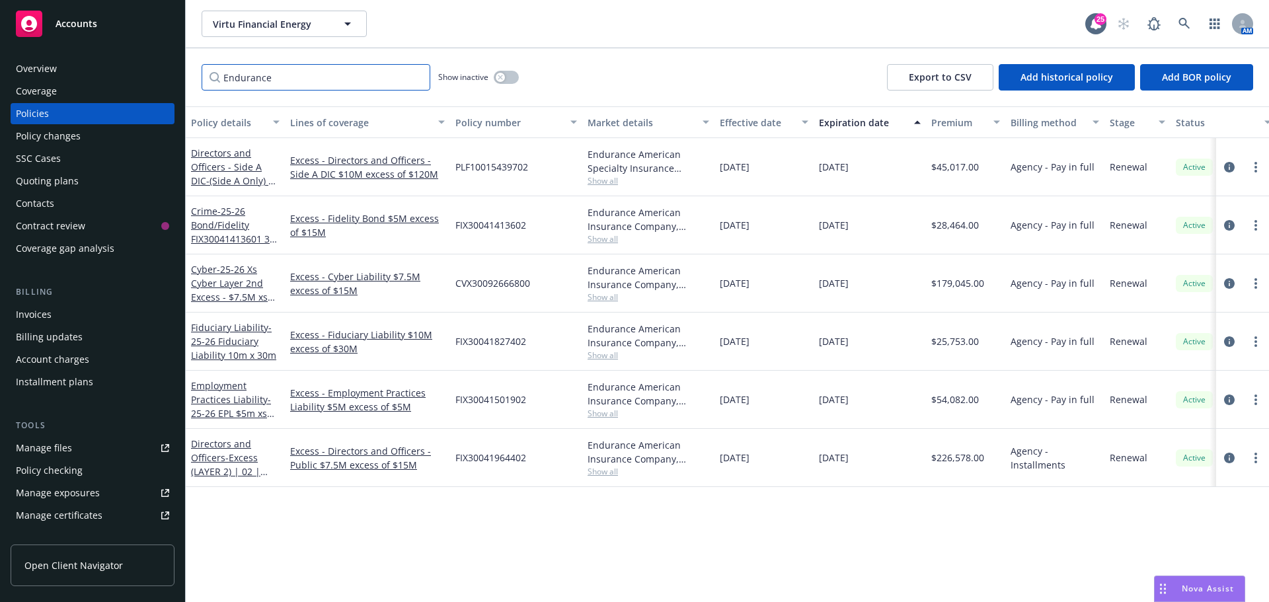
type input "Endurance"
click at [281, 103] on div "Endurance Show inactive Export to CSV Add historical policy Add BOR policy" at bounding box center [727, 77] width 1083 height 58
click at [234, 453] on span "- Excess (LAYER 2) | 02 | $7.5M xs $15M" at bounding box center [229, 471] width 77 height 40
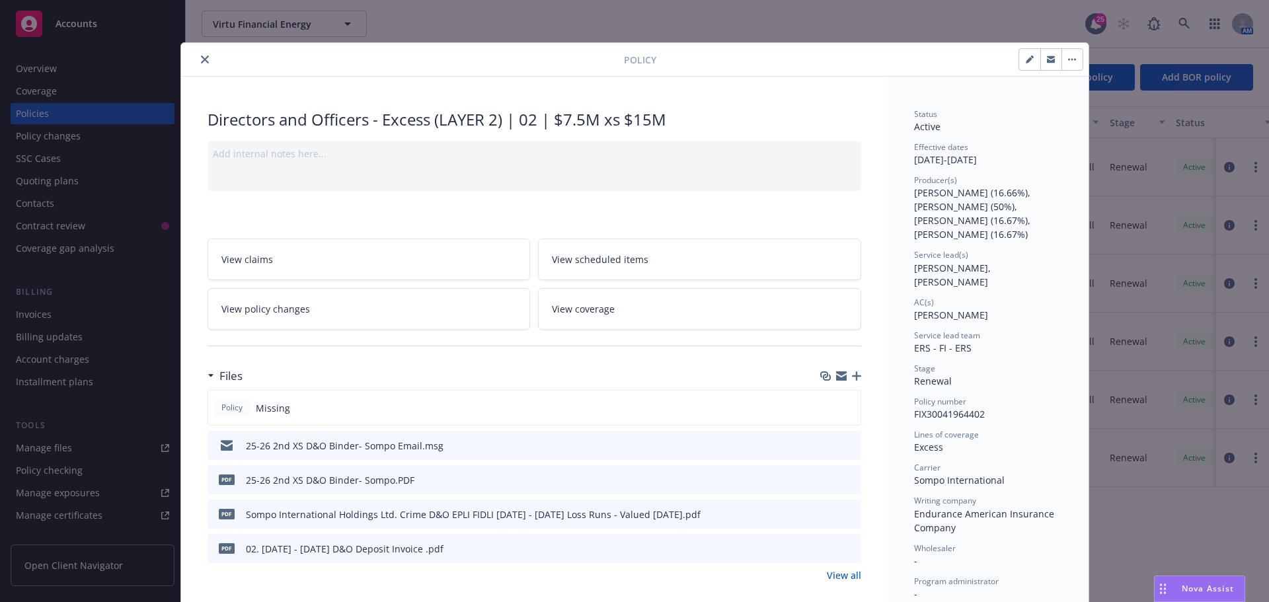
click at [816, 478] on div "PDF 25-26 2nd XS D&O Binder- Sompo.PDF" at bounding box center [533, 479] width 653 height 29
click at [821, 478] on icon "download file" at bounding box center [826, 479] width 11 height 11
click at [204, 59] on button "close" at bounding box center [205, 60] width 16 height 16
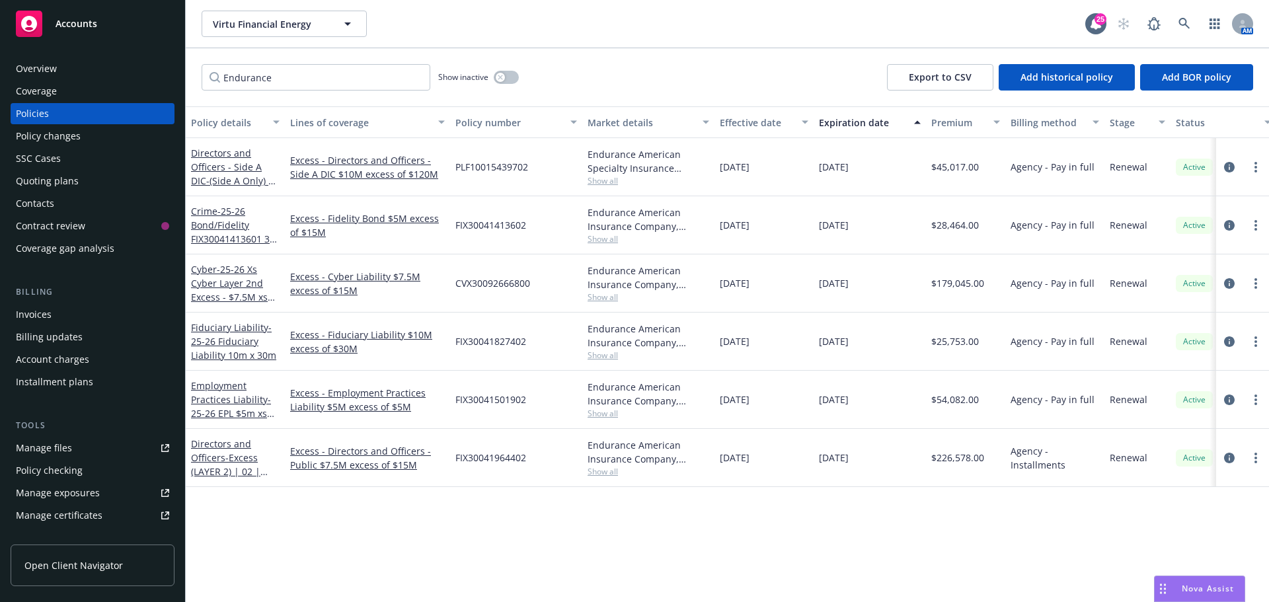
click at [708, 3] on div "Virtu Financial Energy Virtu Financial Energy 25 AM" at bounding box center [727, 24] width 1083 height 48
click at [798, 38] on div "Virtu Financial Energy Virtu Financial Energy 25 AM" at bounding box center [727, 24] width 1083 height 48
click at [1173, 18] on link at bounding box center [1184, 24] width 26 height 26
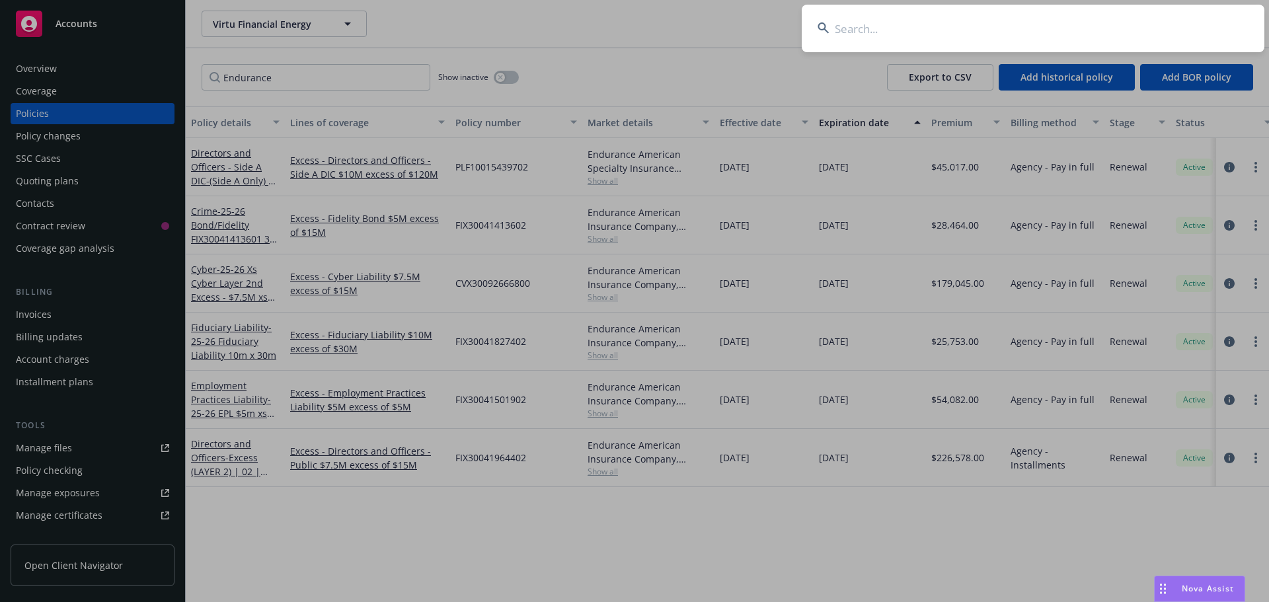
click at [1171, 19] on input at bounding box center [1032, 29] width 463 height 48
type input "vestwell"
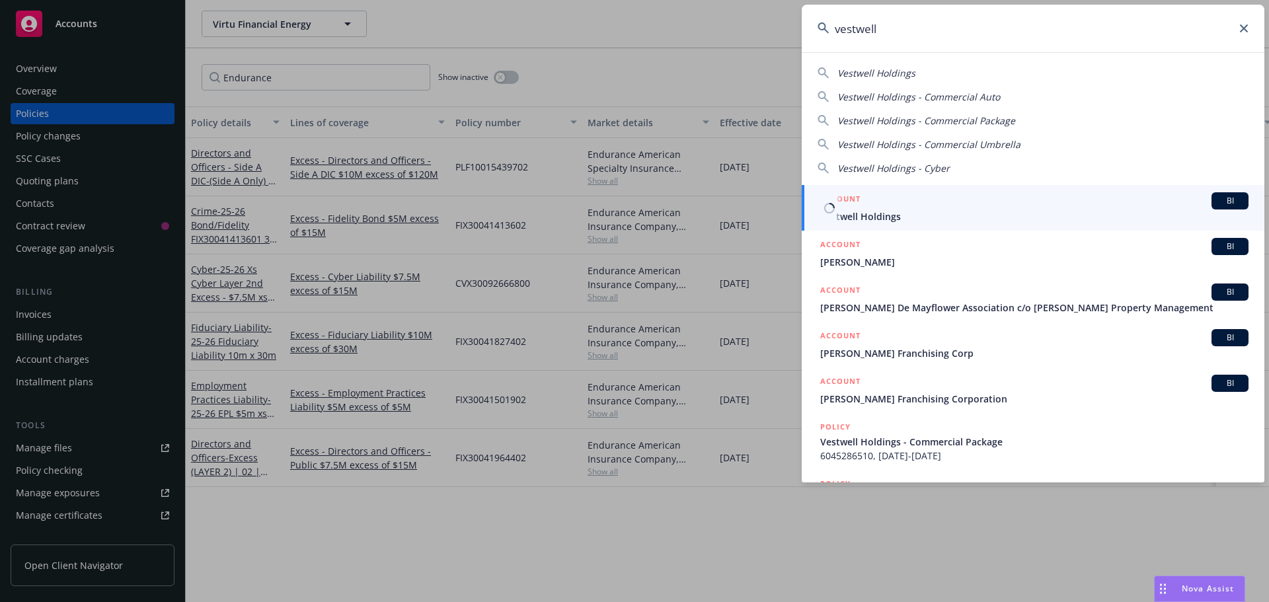
click at [1219, 196] on span "BI" at bounding box center [1229, 201] width 26 height 12
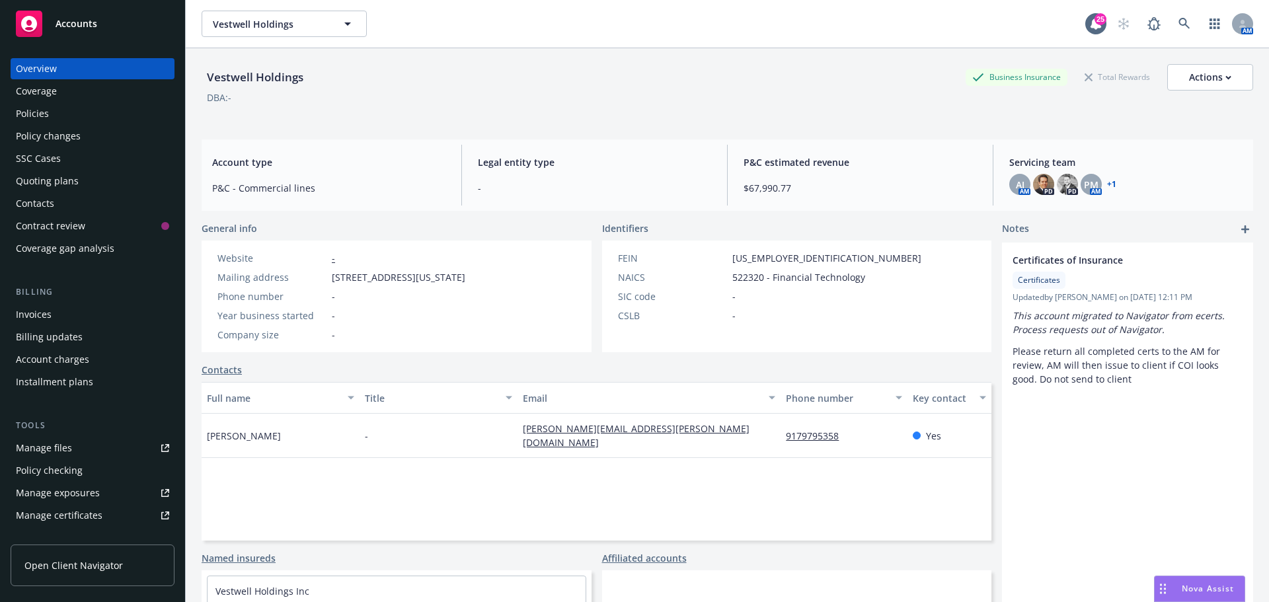
click at [759, 110] on div "Vestwell Holdings Business Insurance Total Rewards Actions DBA: -" at bounding box center [727, 91] width 1051 height 54
click at [57, 117] on div "Policies" at bounding box center [92, 113] width 153 height 21
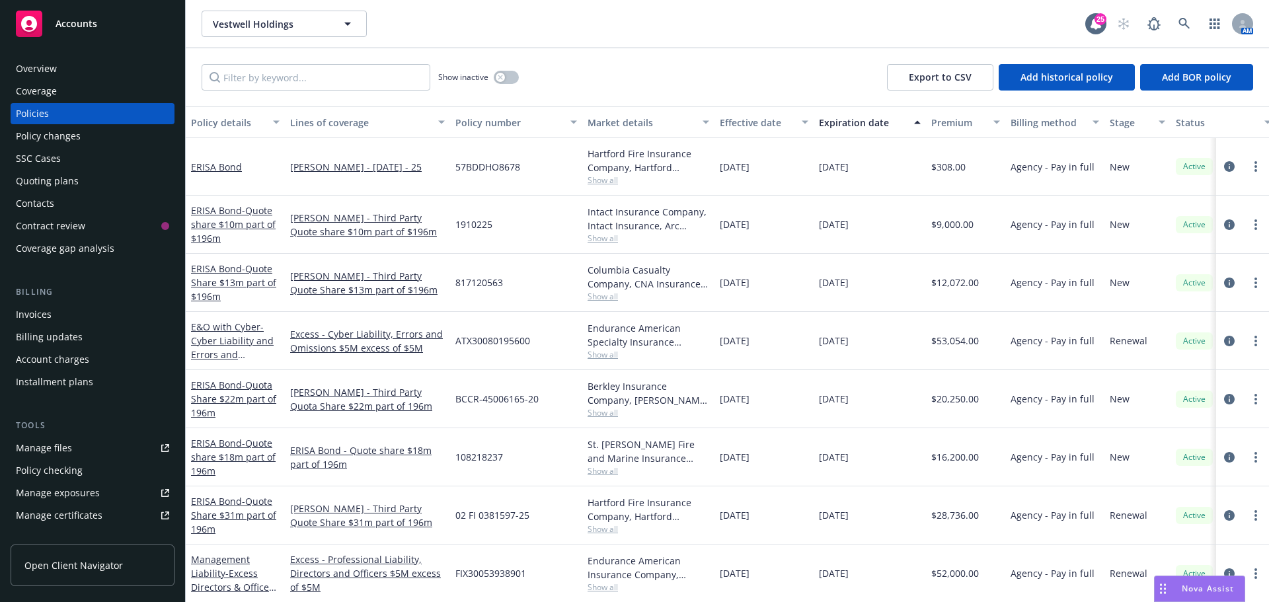
drag, startPoint x: 803, startPoint y: 71, endPoint x: 1104, endPoint y: 93, distance: 302.1
click at [803, 71] on div "Show inactive Export to CSV Add historical policy Add BOR policy" at bounding box center [727, 77] width 1083 height 58
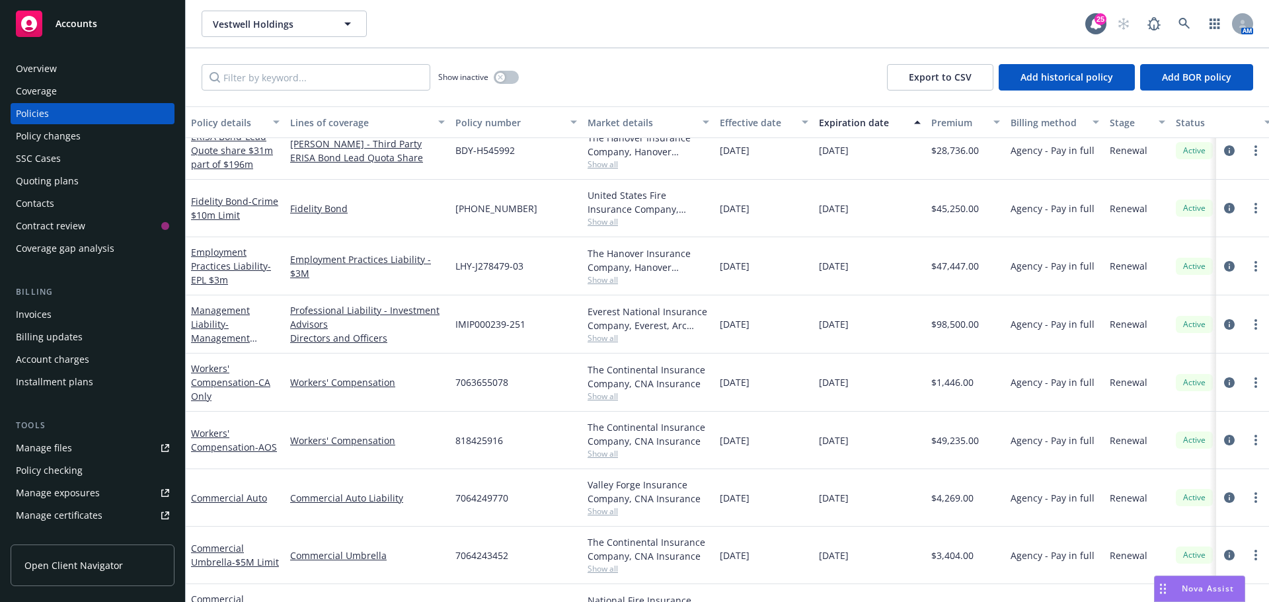
scroll to position [702, 0]
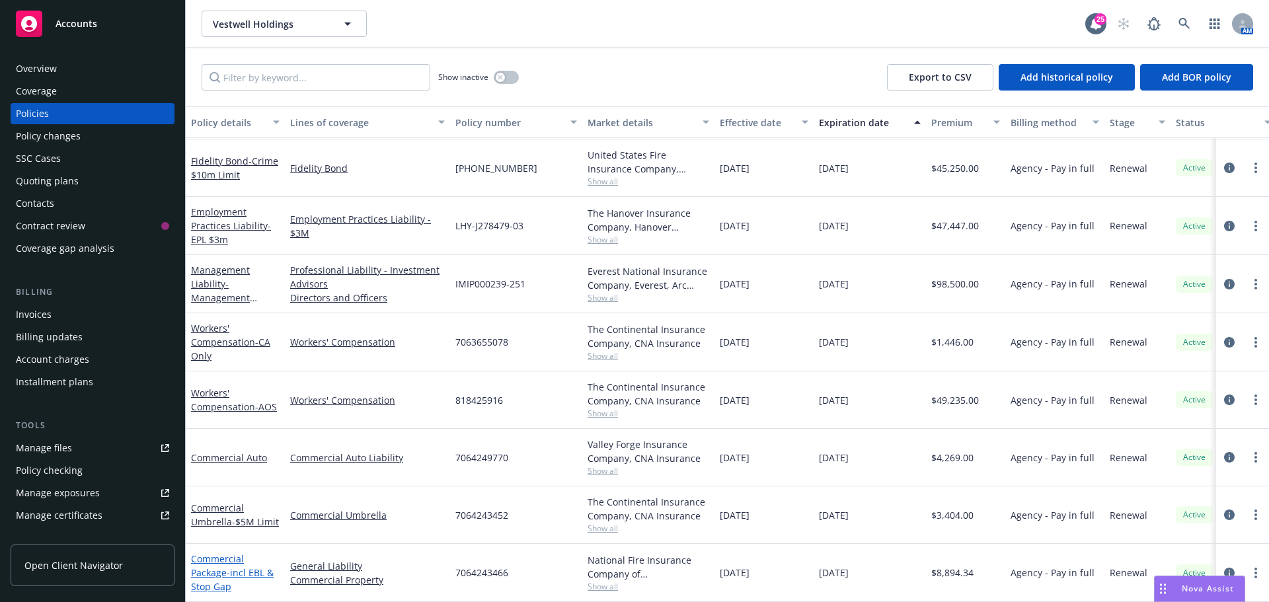
click at [217, 552] on link "Commercial Package - incl EBL & Stop Gap" at bounding box center [232, 572] width 83 height 40
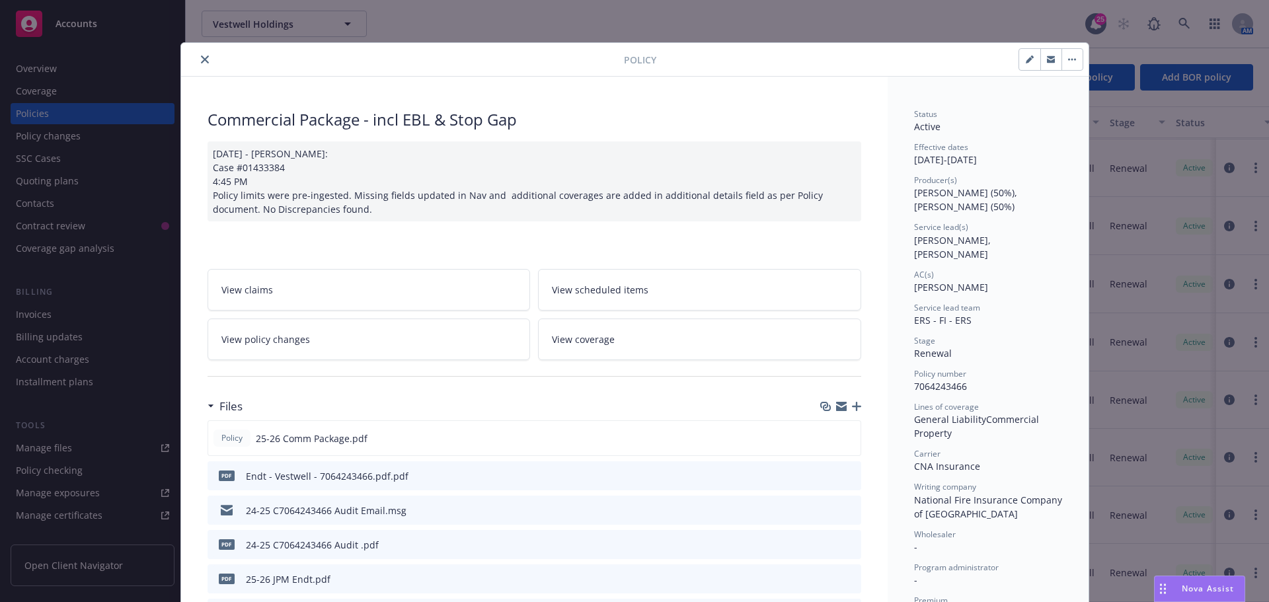
drag, startPoint x: 217, startPoint y: 550, endPoint x: 713, endPoint y: 75, distance: 687.0
click at [713, 75] on div "Policy" at bounding box center [634, 60] width 907 height 34
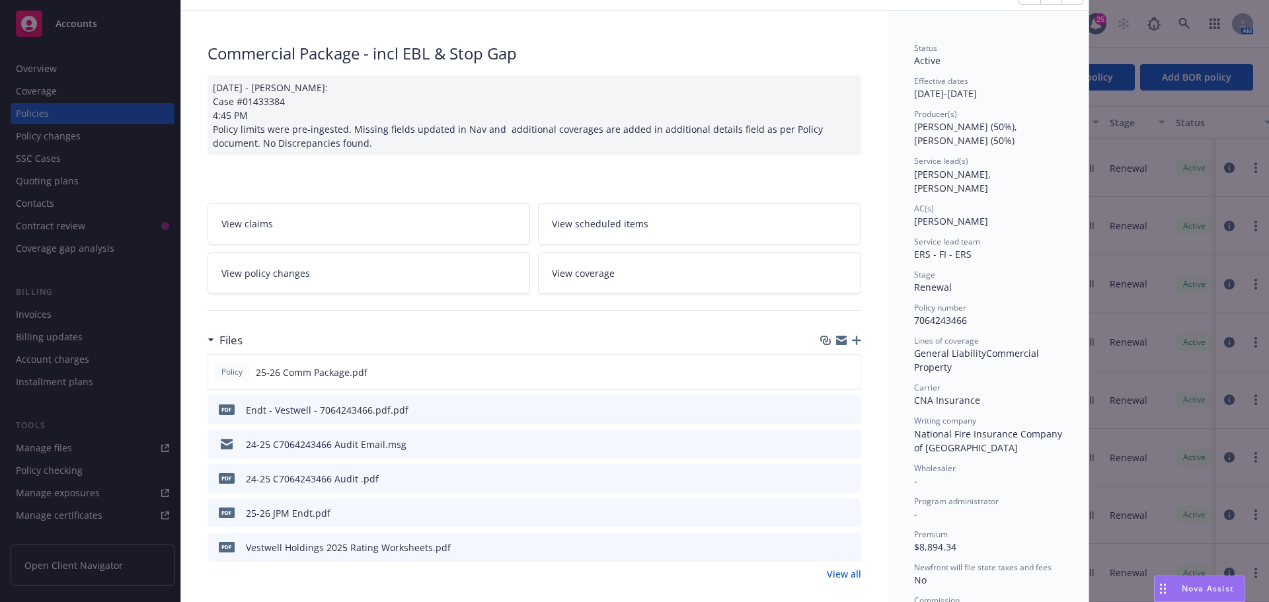
scroll to position [132, 0]
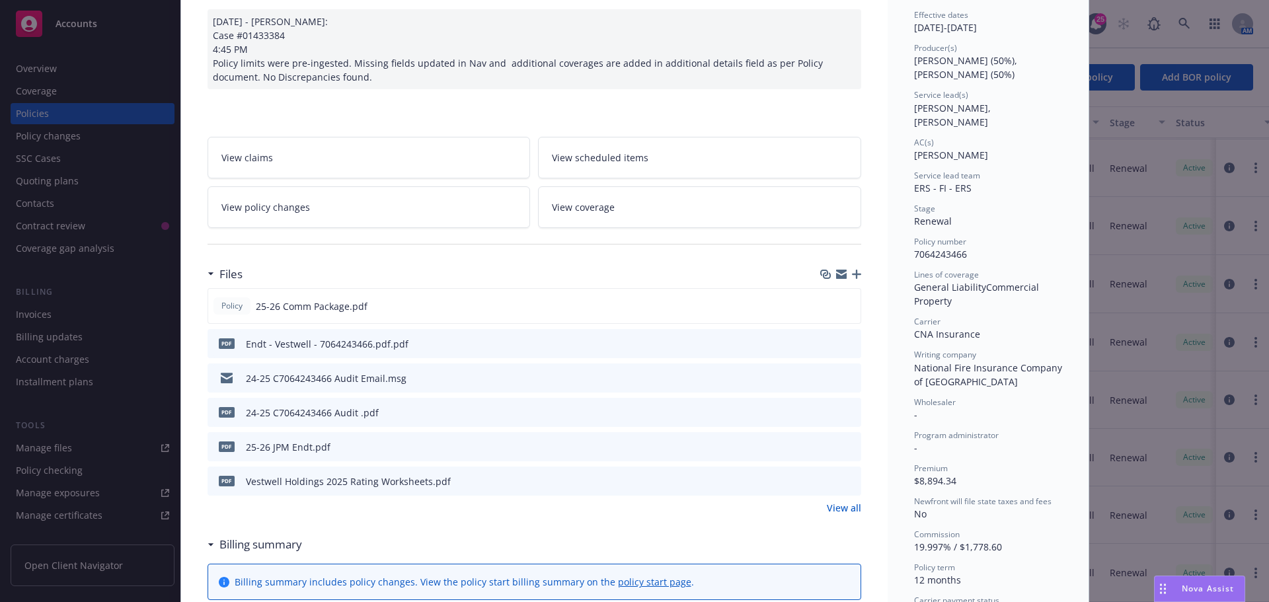
click at [852, 278] on icon "button" at bounding box center [856, 274] width 9 height 9
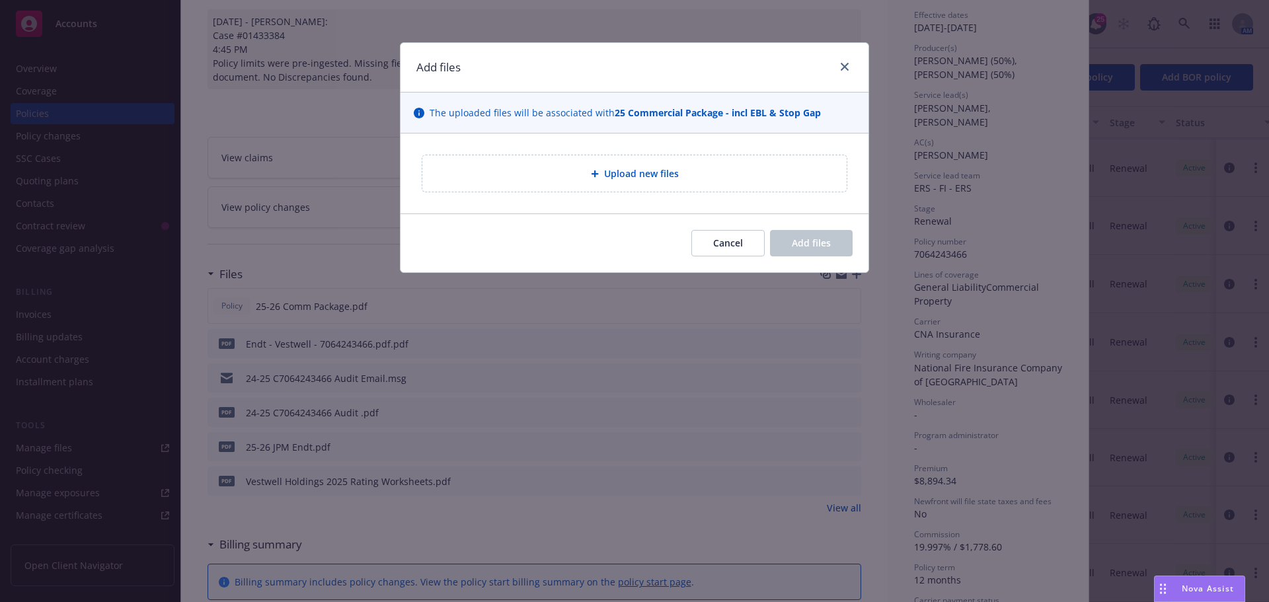
click at [498, 190] on div "Upload new files" at bounding box center [634, 173] width 424 height 36
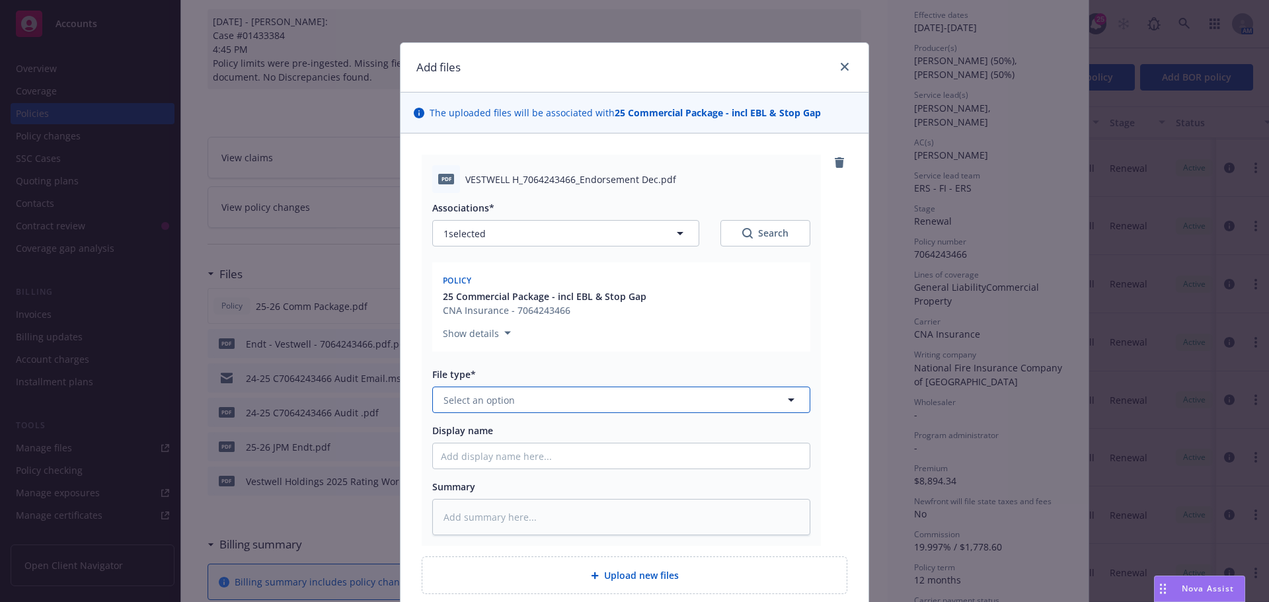
click at [513, 392] on button "Select an option" at bounding box center [621, 400] width 378 height 26
type input "Endorse"
click at [521, 434] on div "Endorsement" at bounding box center [621, 436] width 361 height 19
click at [517, 445] on input "Display name" at bounding box center [621, 455] width 377 height 25
type textarea "x"
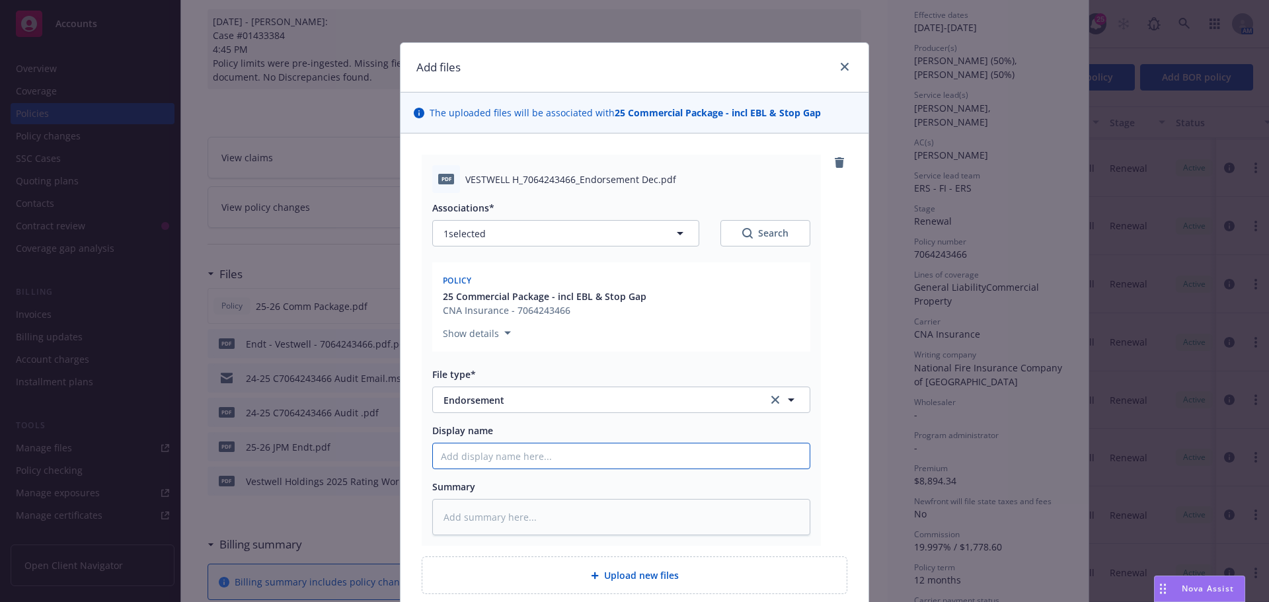
type input "2"
type textarea "x"
type input "25"
type textarea "x"
type input "25-"
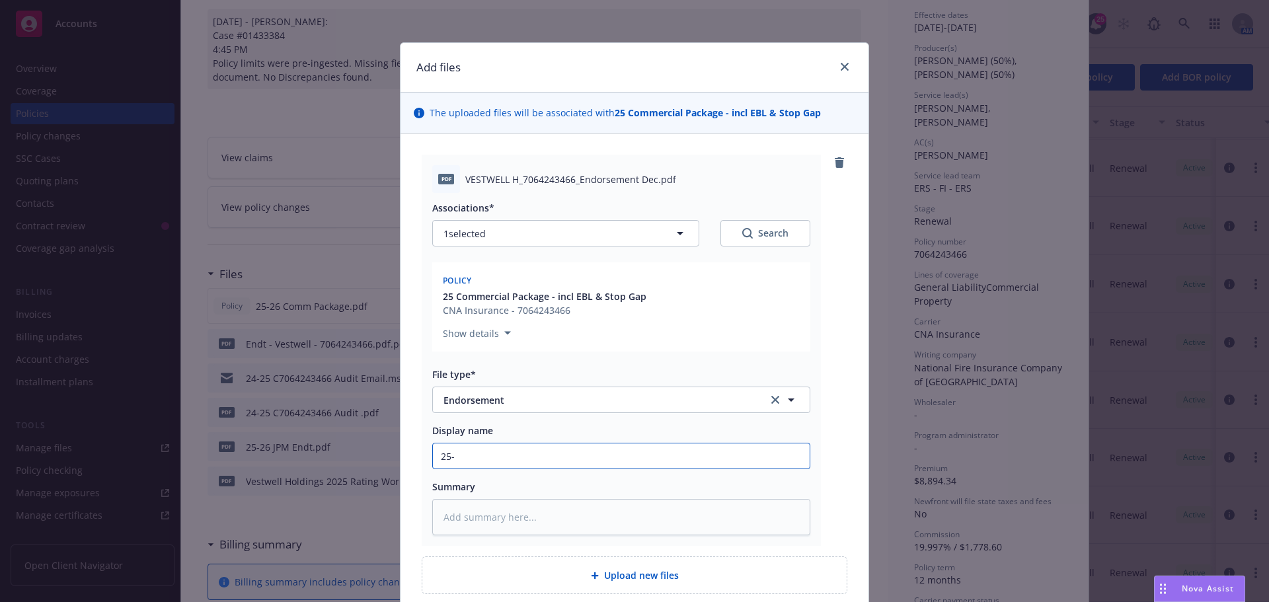
type textarea "x"
type input "25-2"
type textarea "x"
type input "25-26"
type textarea "x"
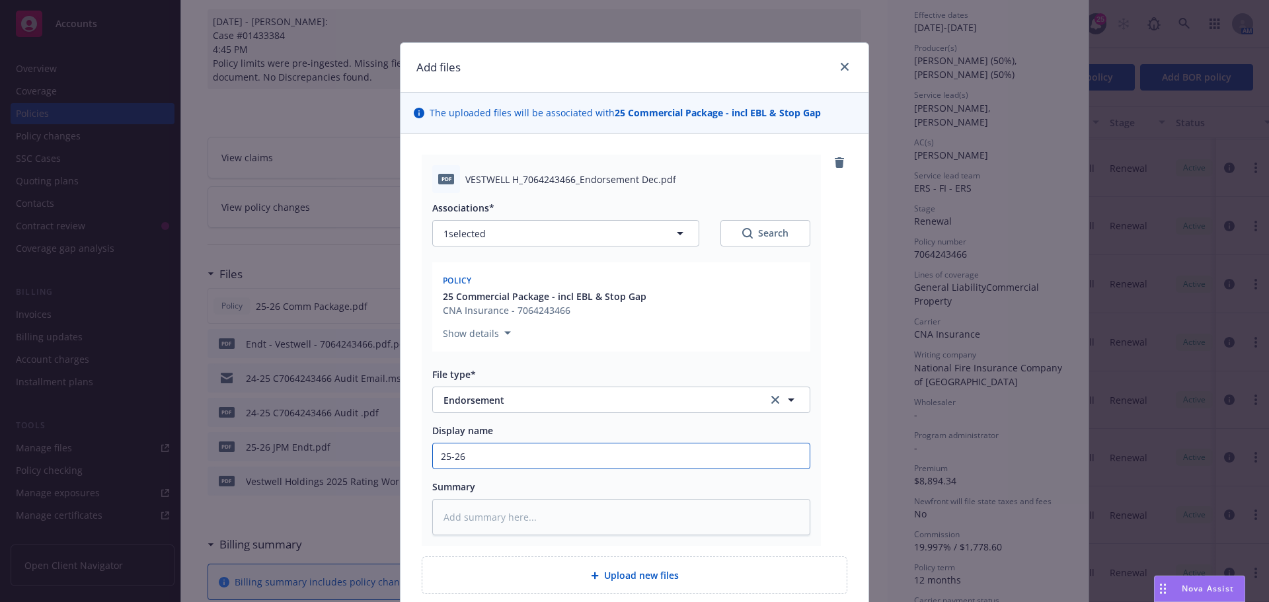
type input "25-26"
type textarea "x"
type input "25-26 E"
type textarea "x"
type input "25-26 End"
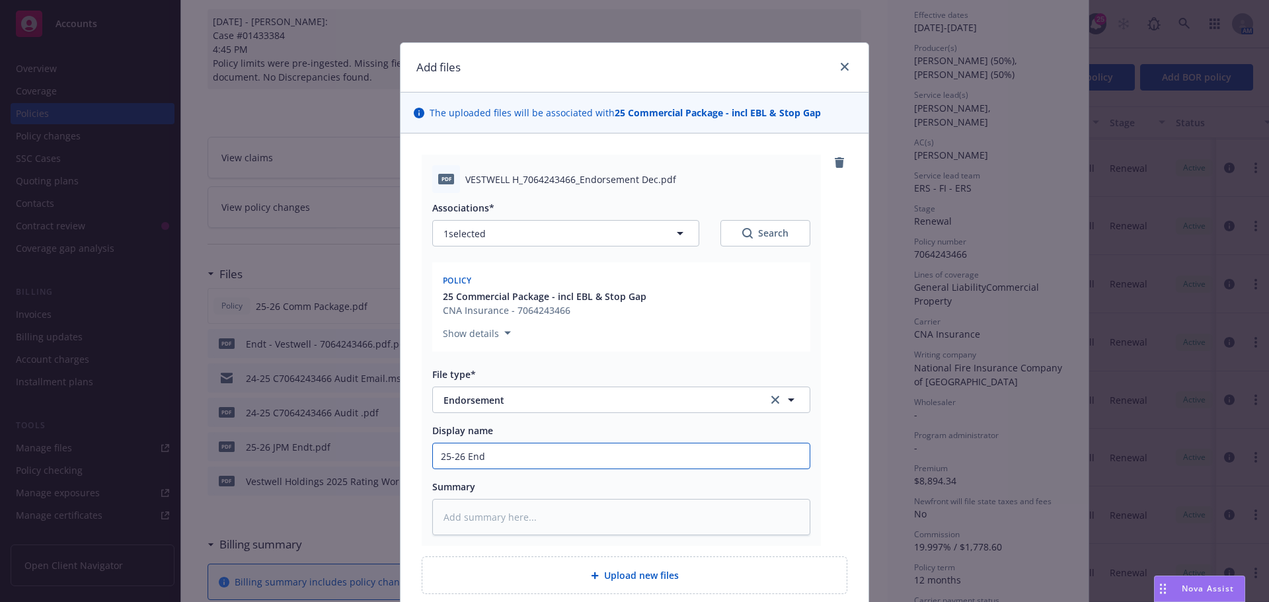
type textarea "x"
type input "25-26 Endt"
type textarea "x"
type input "25-26 Endt"
type textarea "x"
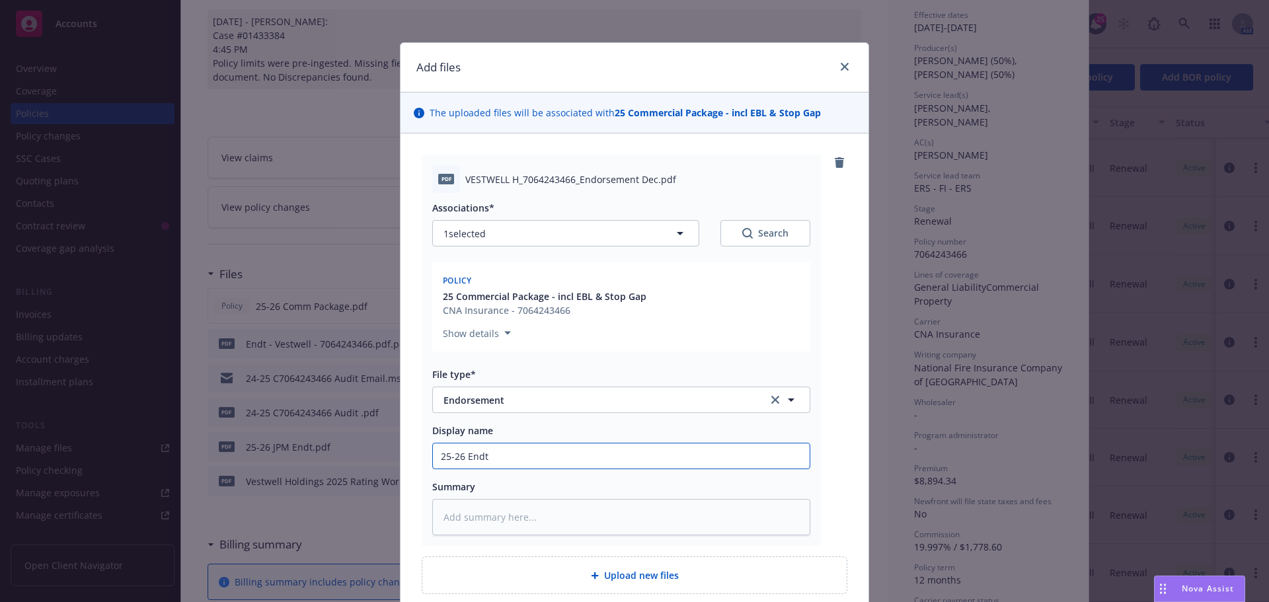
type input "25-26 Endt 4"
type textarea "x"
type input "25-26 Endt 41"
type textarea "x"
type input "25-26 Endt 41-"
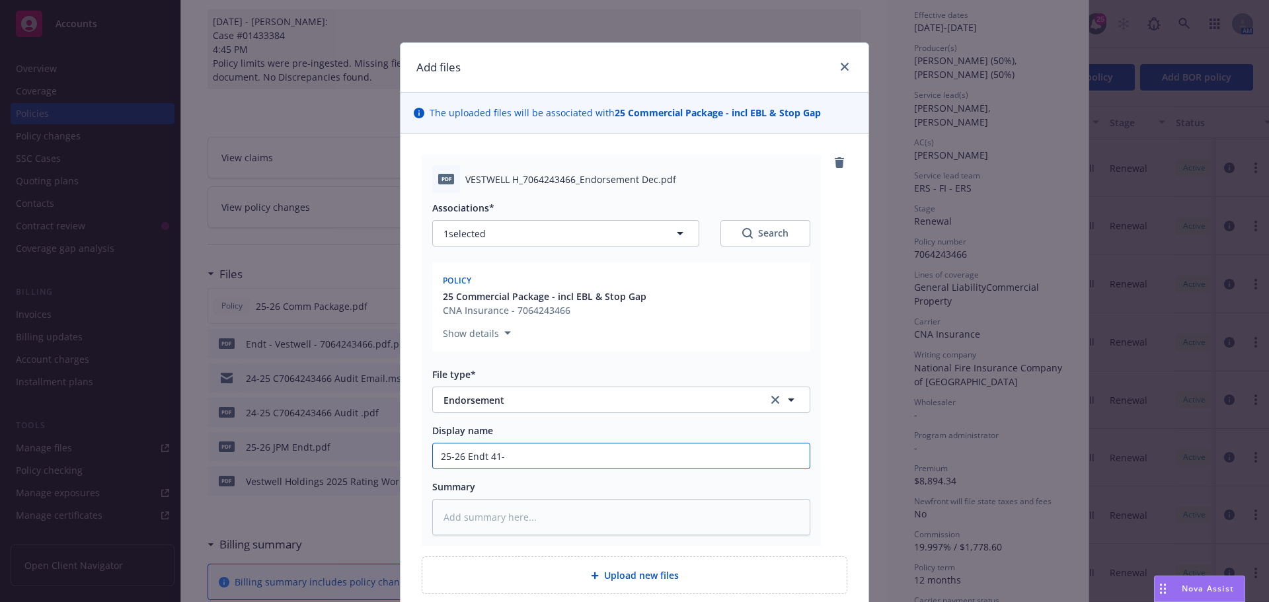
type textarea "x"
type input "25-26 Endt 41-4"
type textarea "x"
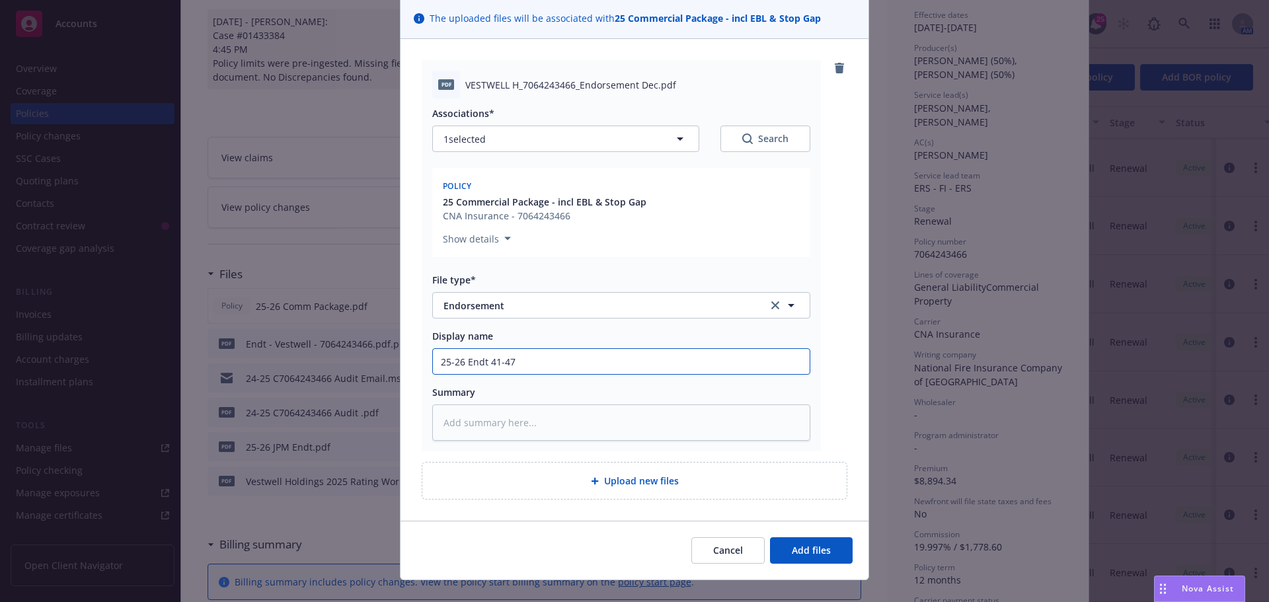
scroll to position [115, 0]
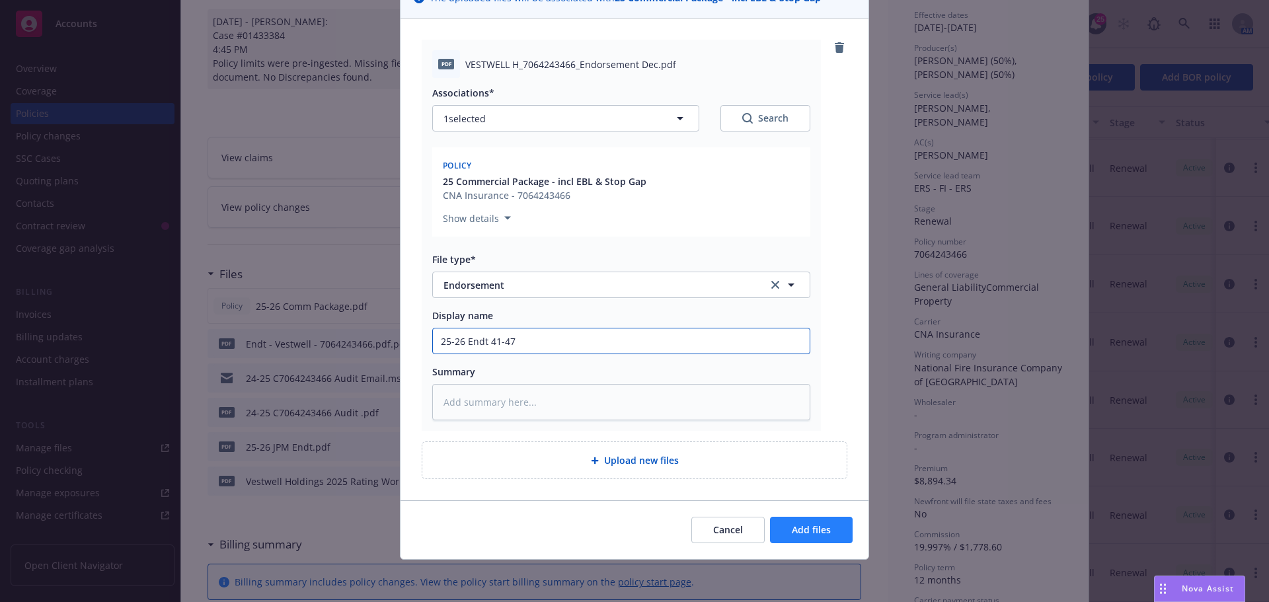
type input "25-26 Endt 41-47"
click at [772, 526] on button "Add files" at bounding box center [811, 530] width 83 height 26
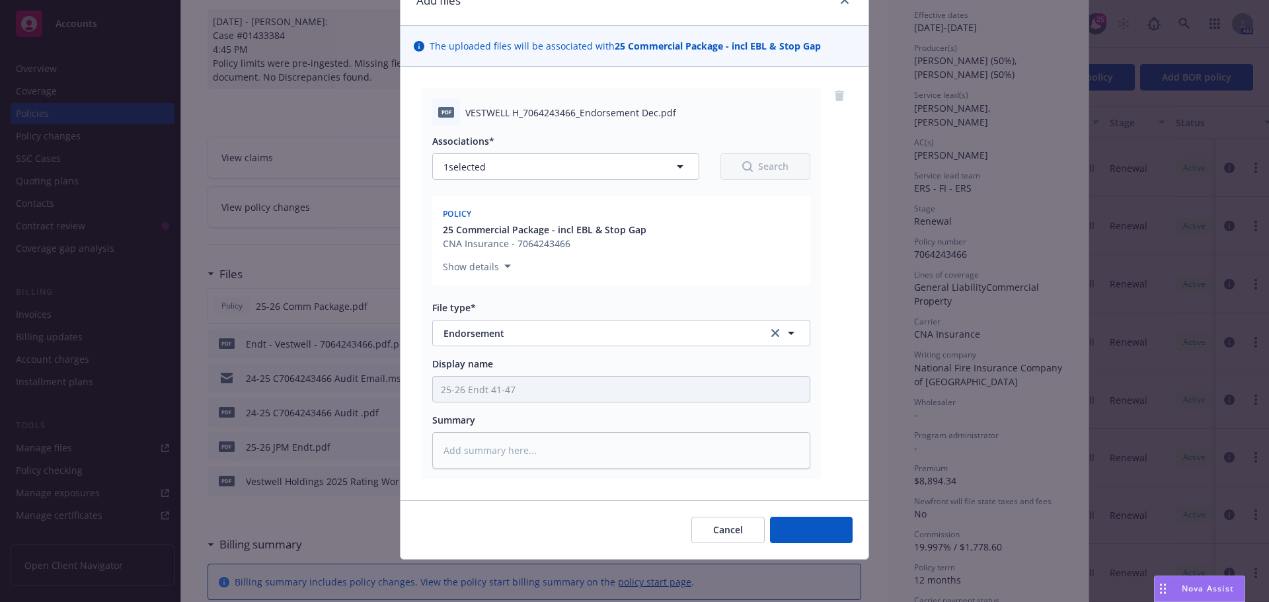
scroll to position [67, 0]
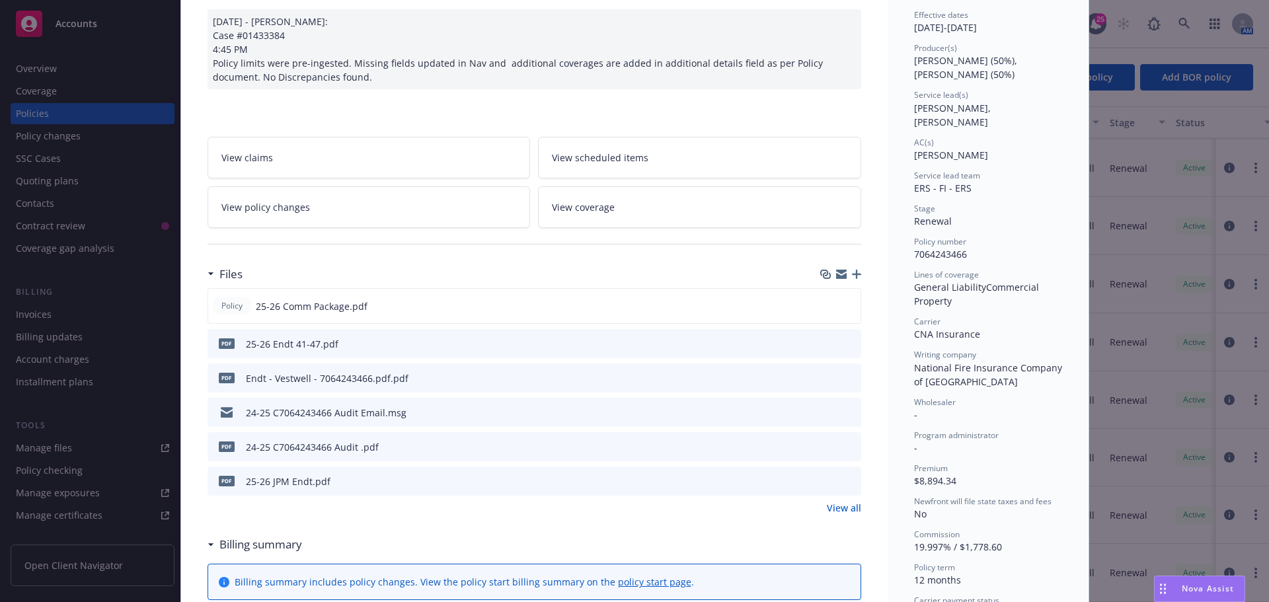
click at [852, 276] on icon "button" at bounding box center [856, 274] width 9 height 9
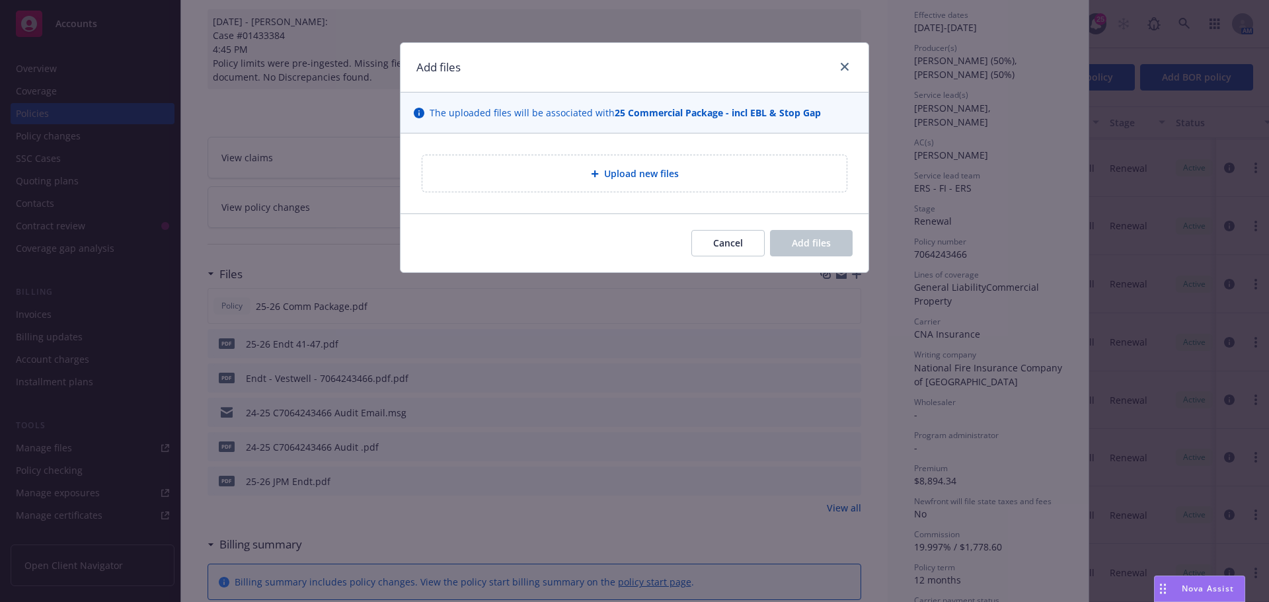
type textarea "x"
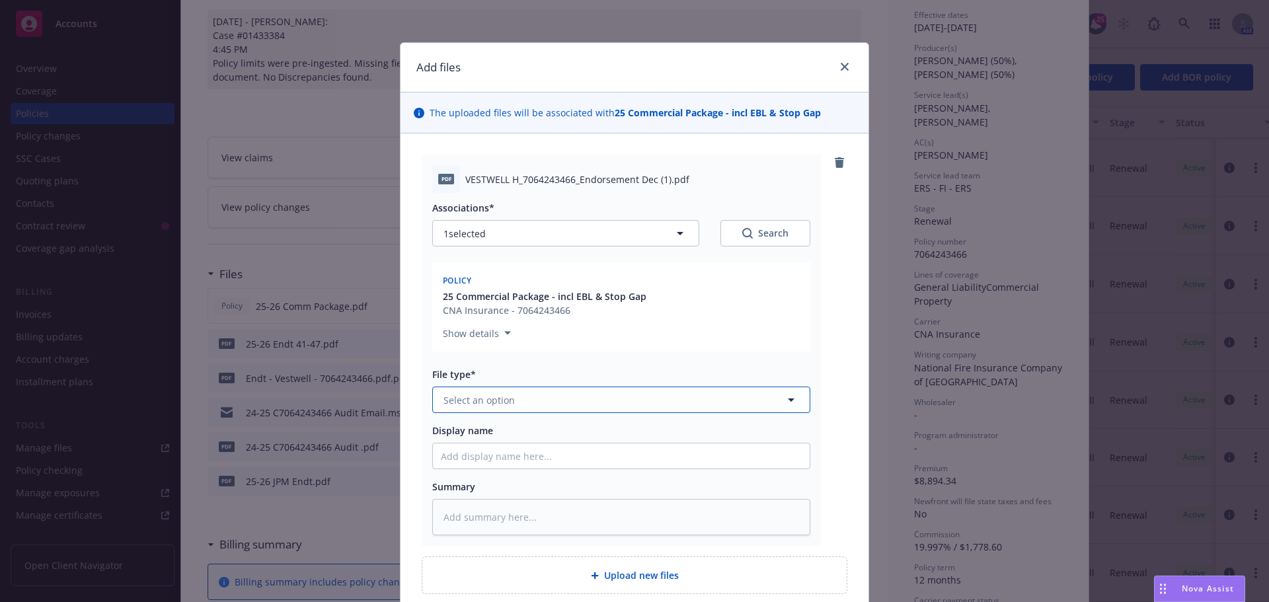
click at [567, 402] on button "Select an option" at bounding box center [621, 400] width 378 height 26
type input "End"
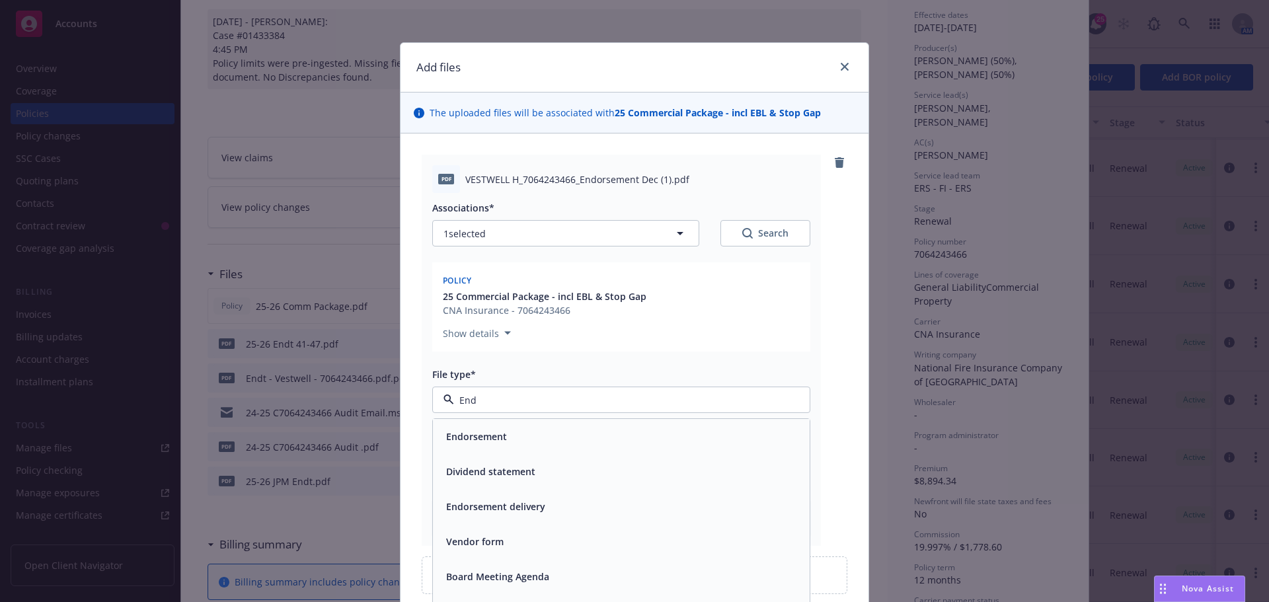
click at [556, 434] on div "Endorsement" at bounding box center [621, 436] width 361 height 19
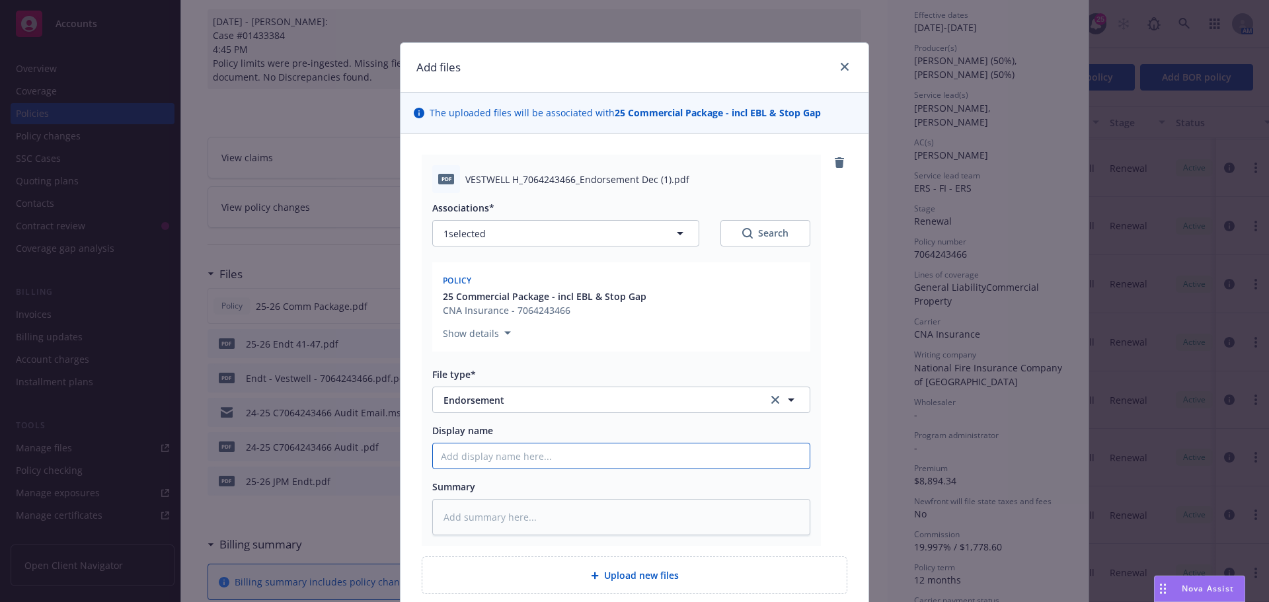
click at [516, 461] on input "Display name" at bounding box center [621, 455] width 377 height 25
type textarea "x"
type input "E"
type textarea "x"
type input "En"
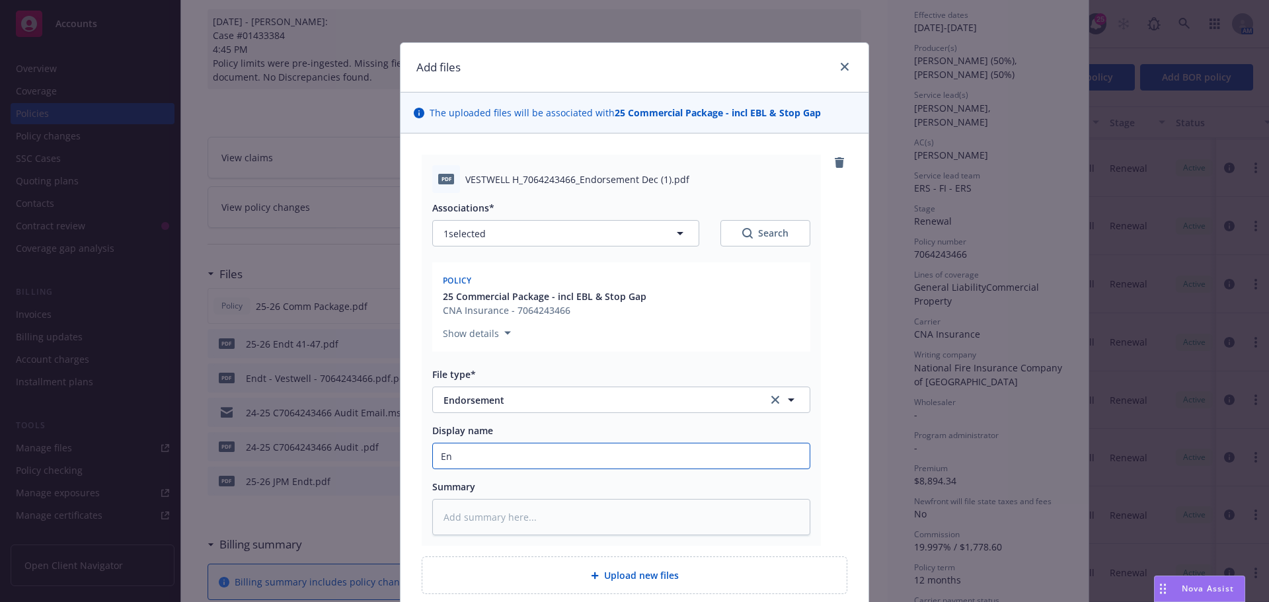
type textarea "x"
type input "End"
type textarea "x"
type input "Endt"
type textarea "x"
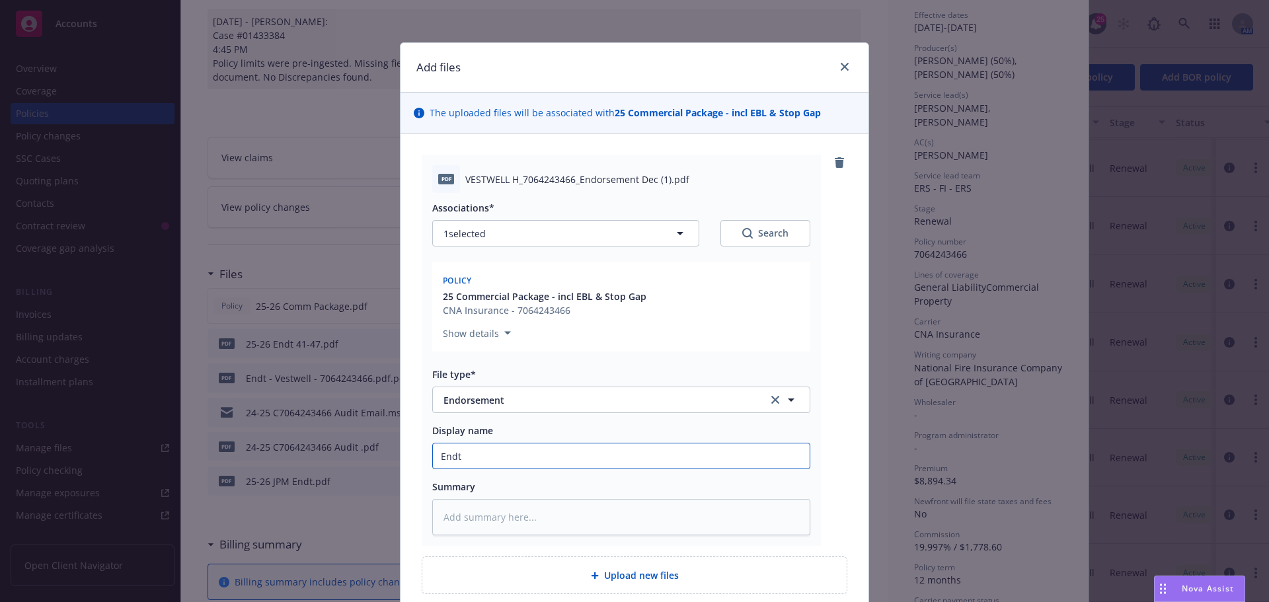
type input "Endt"
click at [477, 456] on input "Endt" at bounding box center [621, 455] width 377 height 25
type textarea "x"
type input "Endt 3"
type textarea "x"
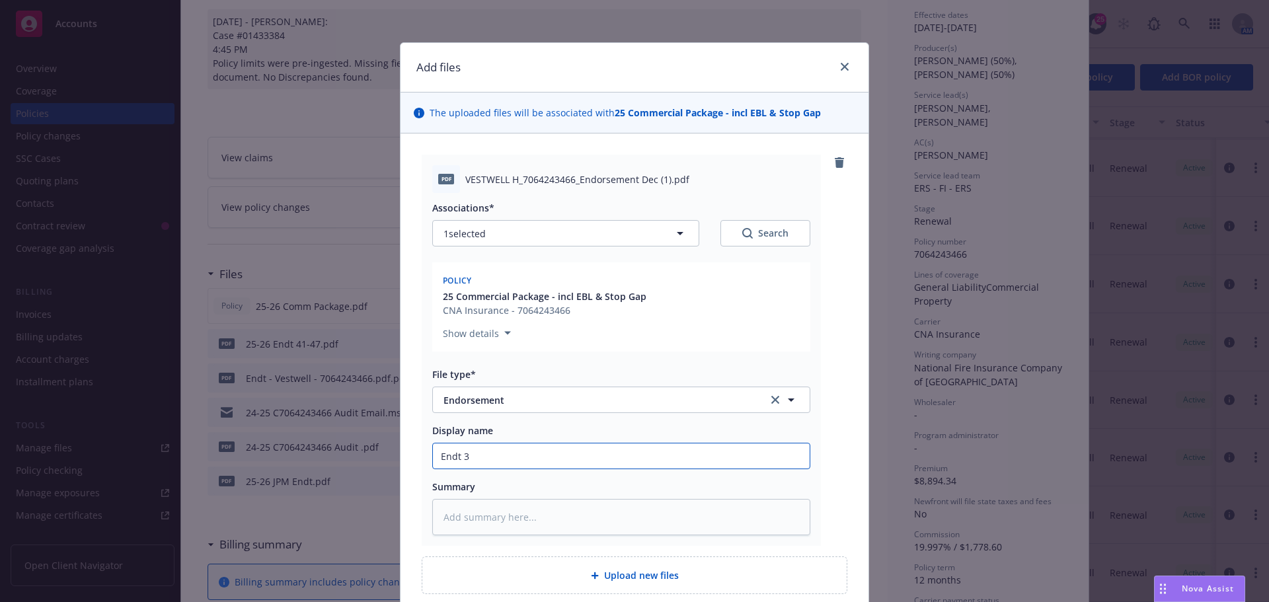
type input "Endt 33"
type textarea "x"
type input "Endt 33-"
type textarea "x"
type input "Endt 33-40"
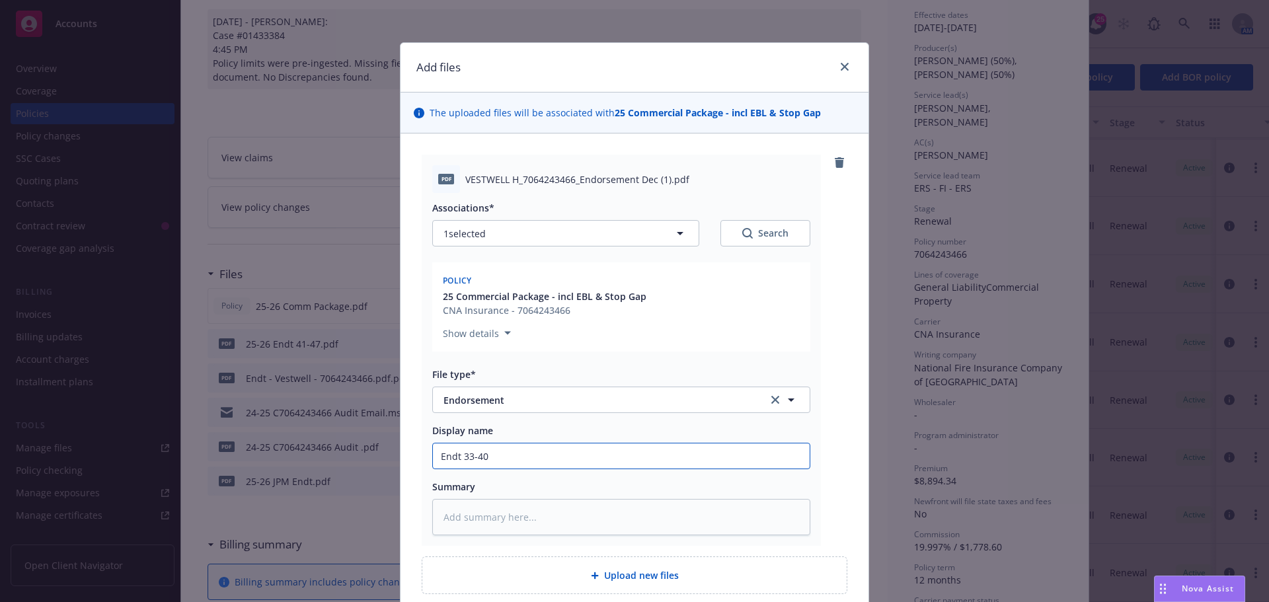
type textarea "x"
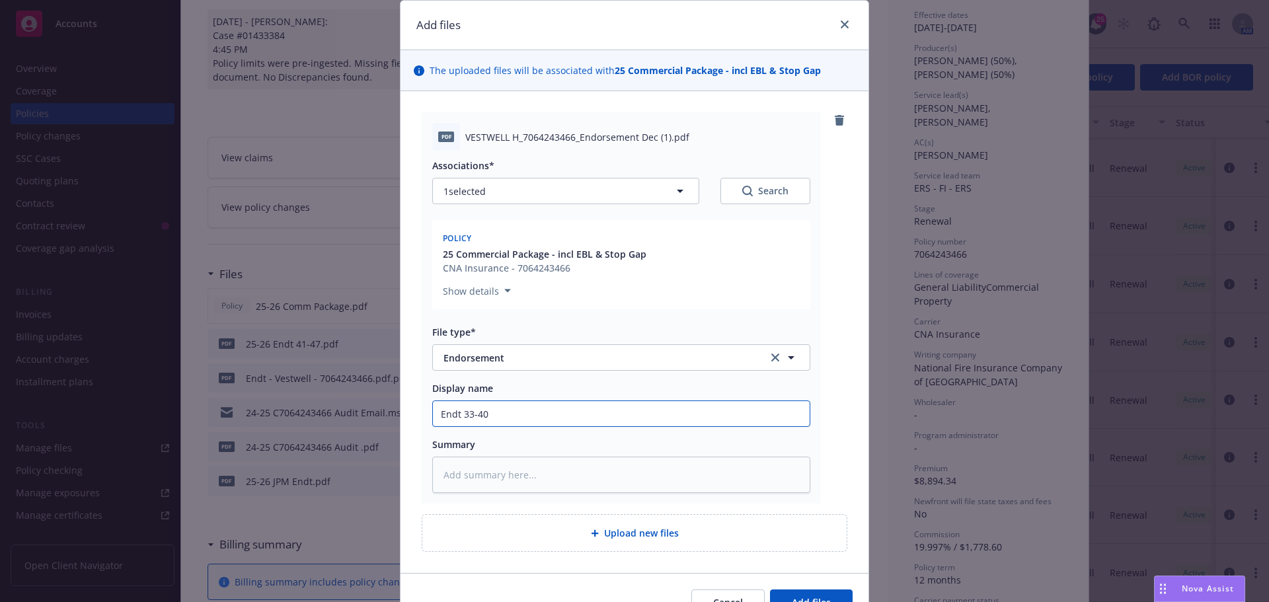
scroll to position [66, 0]
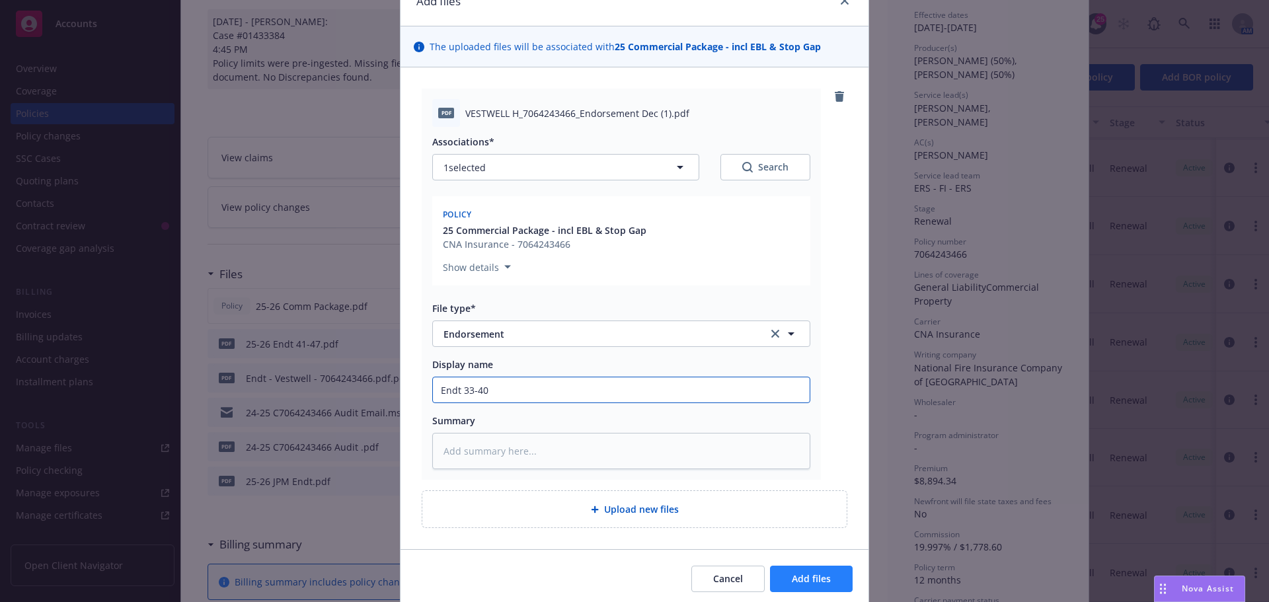
type input "Endt 33-40"
click at [807, 577] on span "Add files" at bounding box center [811, 578] width 39 height 13
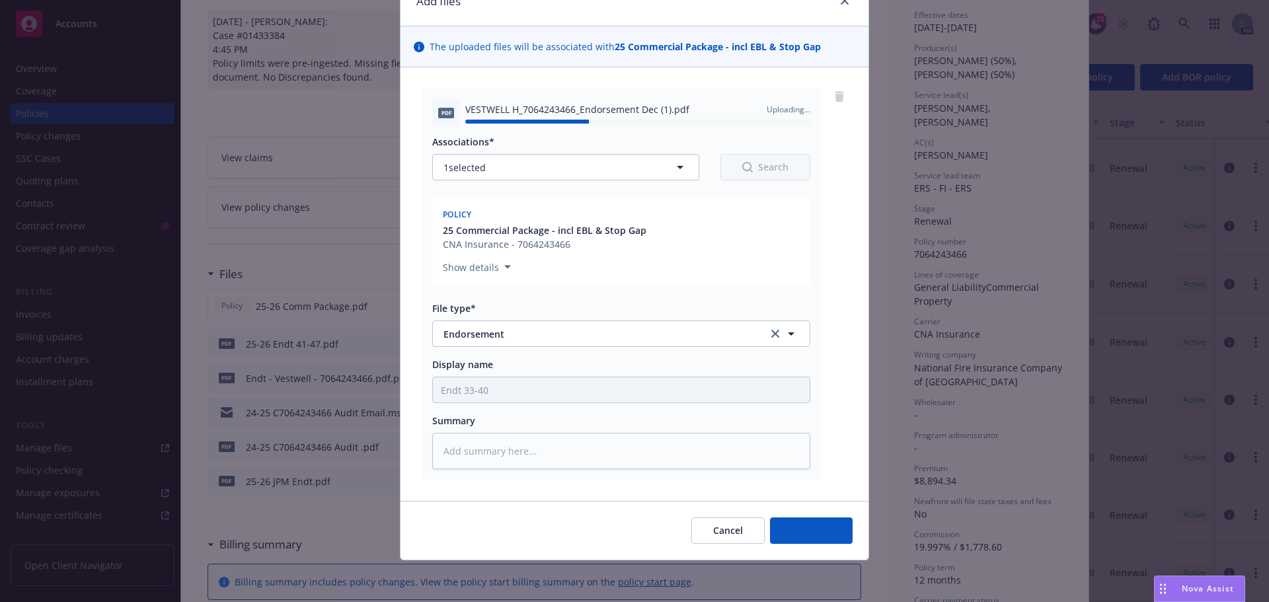
type textarea "x"
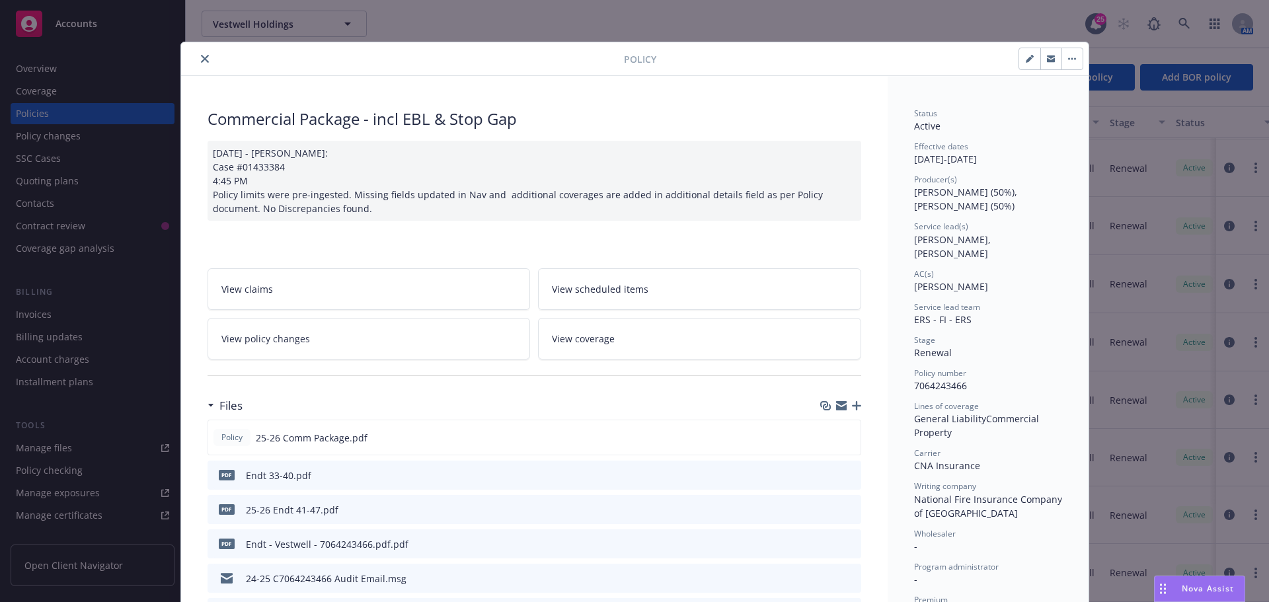
scroll to position [0, 0]
click at [201, 60] on icon "close" at bounding box center [205, 60] width 8 height 8
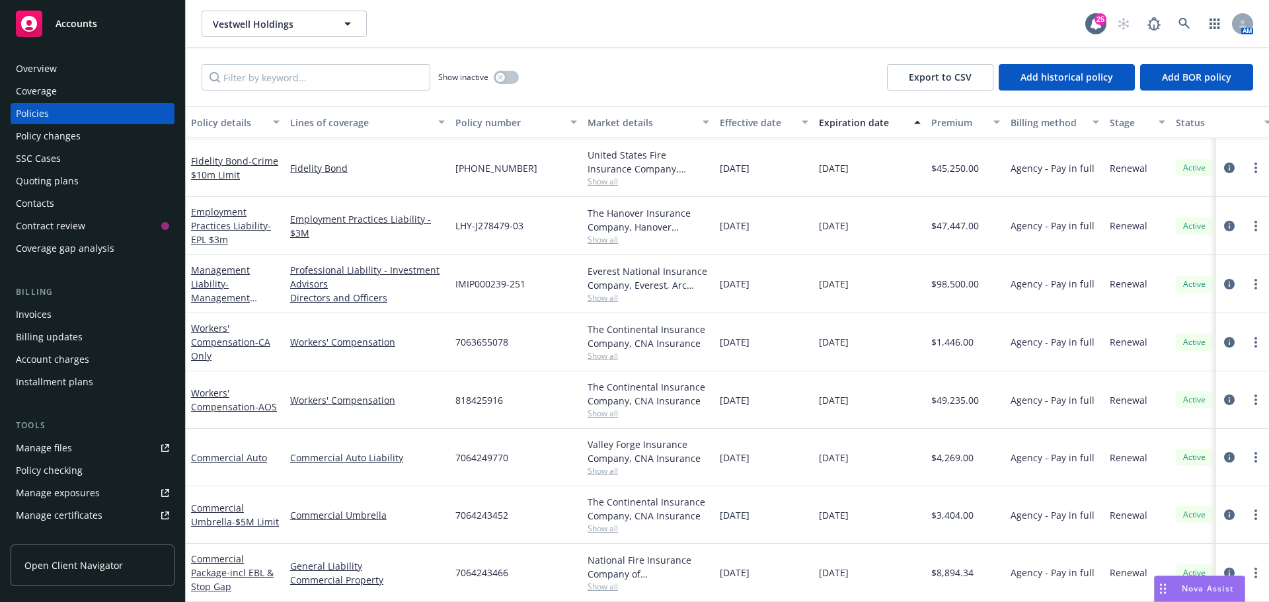
click at [390, 50] on div "Show inactive Export to CSV Add historical policy Add BOR policy" at bounding box center [727, 77] width 1083 height 58
click at [630, 43] on div "Vestwell Holdings Vestwell Holdings 25 AM" at bounding box center [727, 24] width 1083 height 48
click at [1185, 13] on link at bounding box center [1184, 24] width 26 height 26
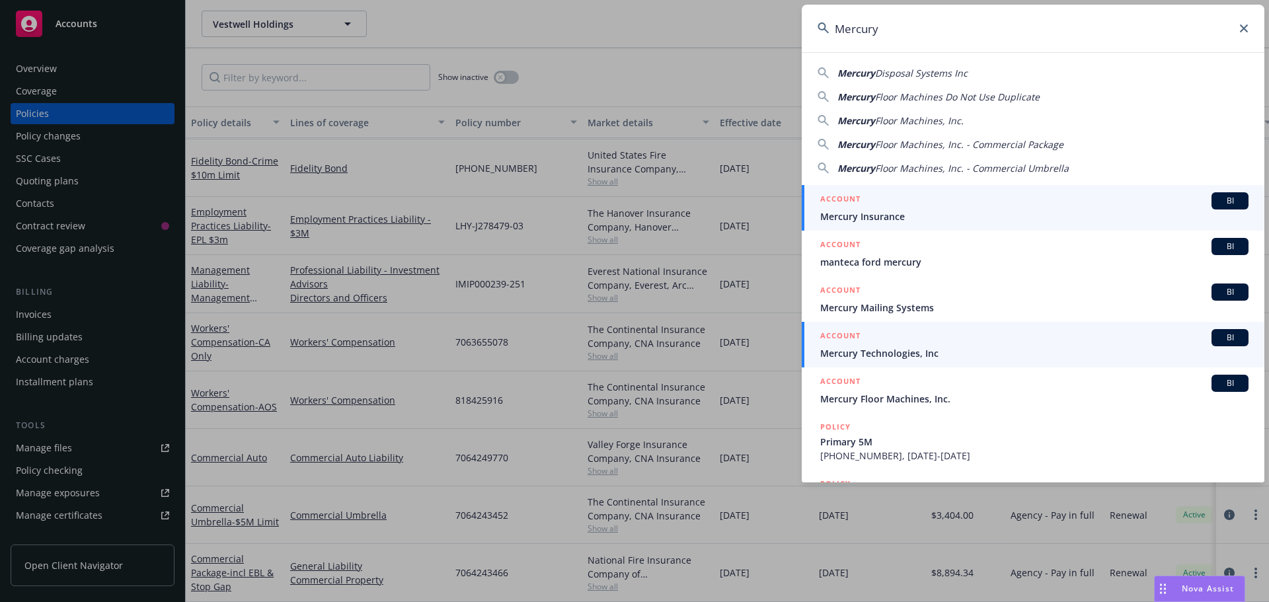
type input "Mercury"
click at [1227, 339] on span "BI" at bounding box center [1229, 338] width 26 height 12
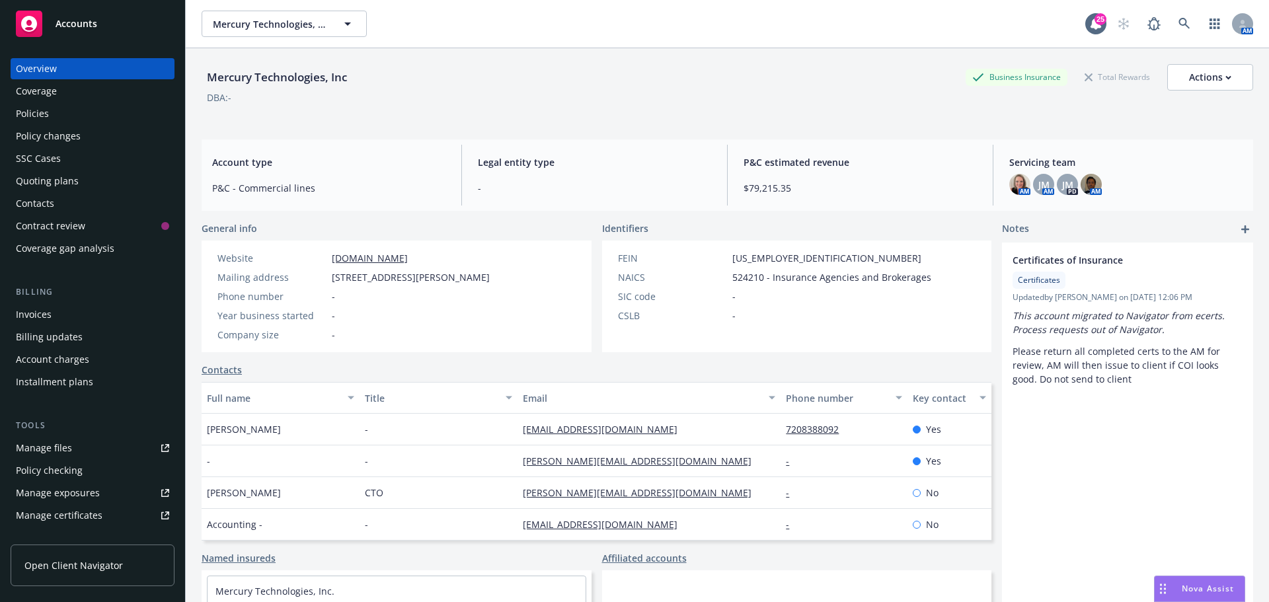
click at [92, 110] on div "Policies" at bounding box center [92, 113] width 153 height 21
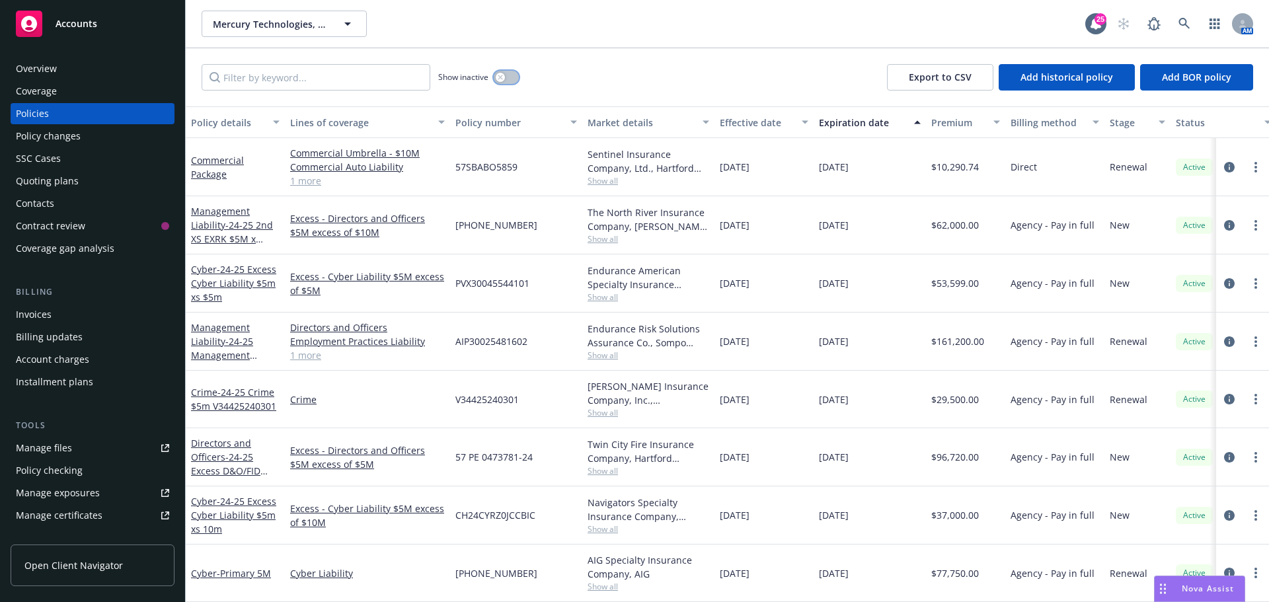
click at [513, 72] on button "button" at bounding box center [506, 77] width 25 height 13
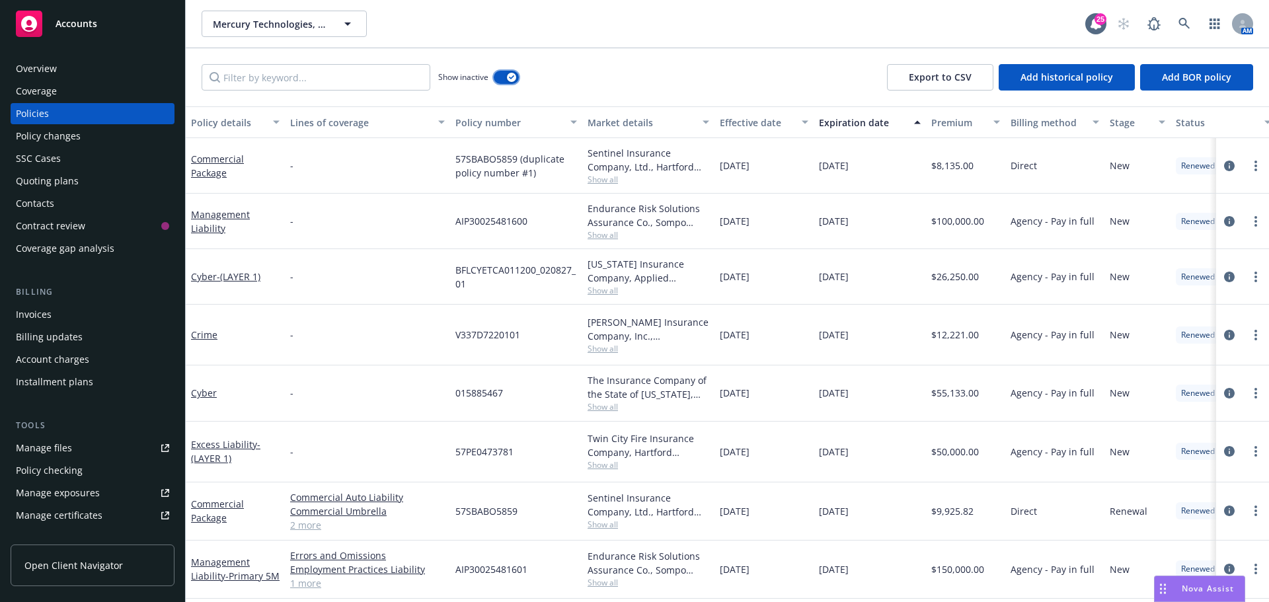
scroll to position [66, 0]
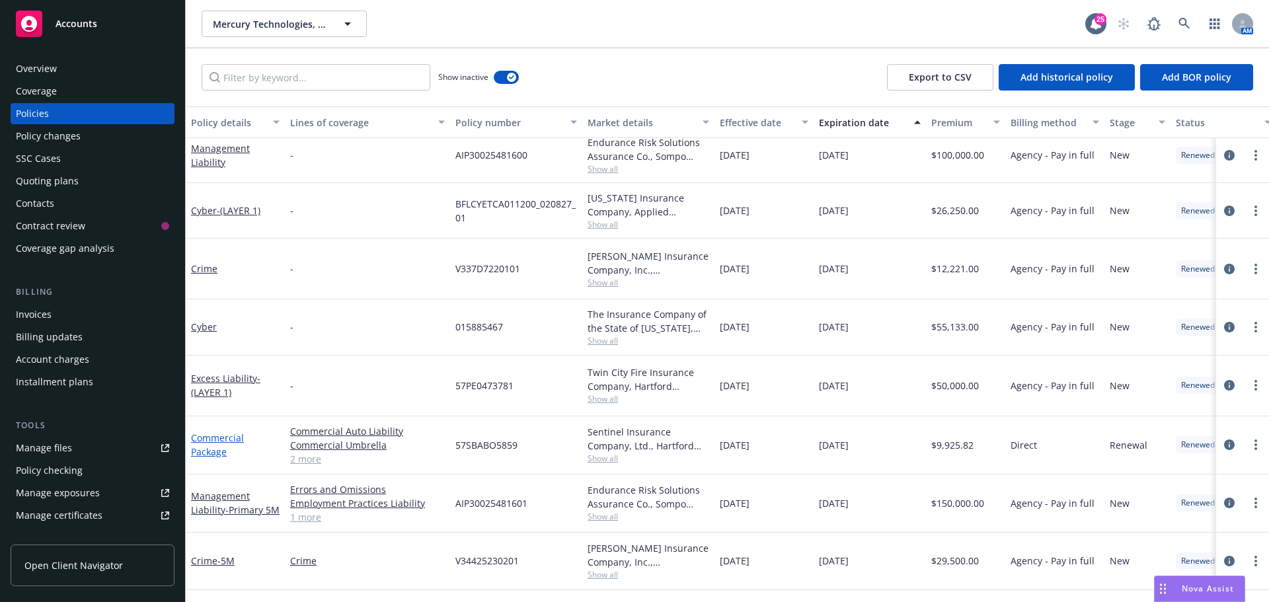
click at [204, 432] on link "Commercial Package" at bounding box center [217, 444] width 53 height 26
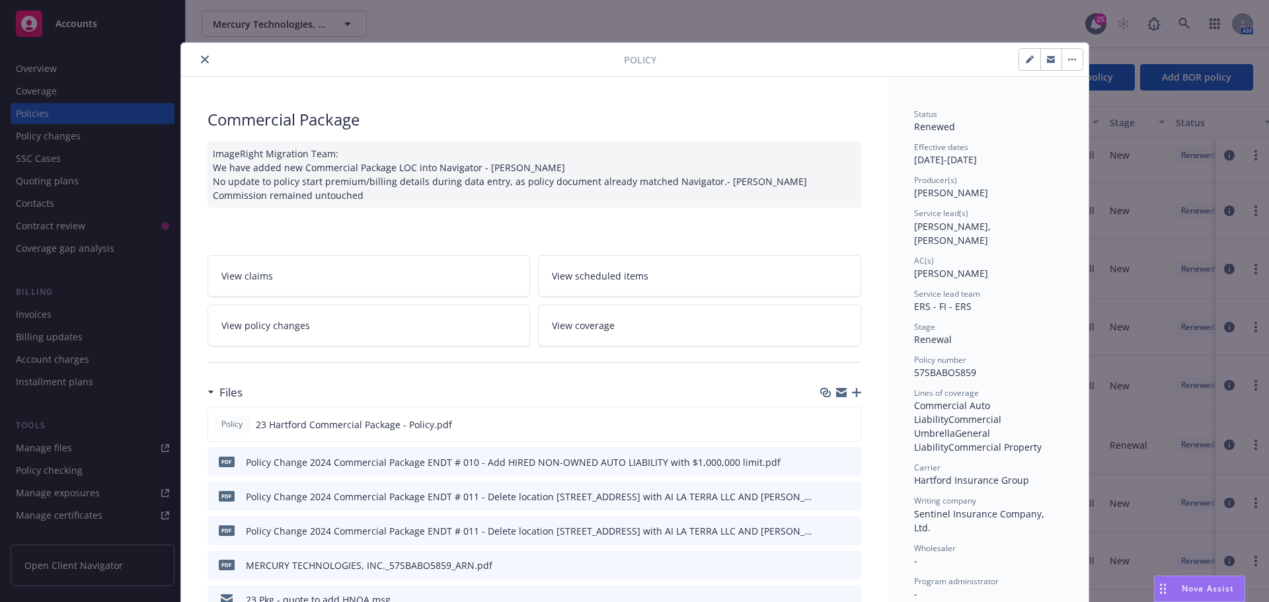
scroll to position [66, 0]
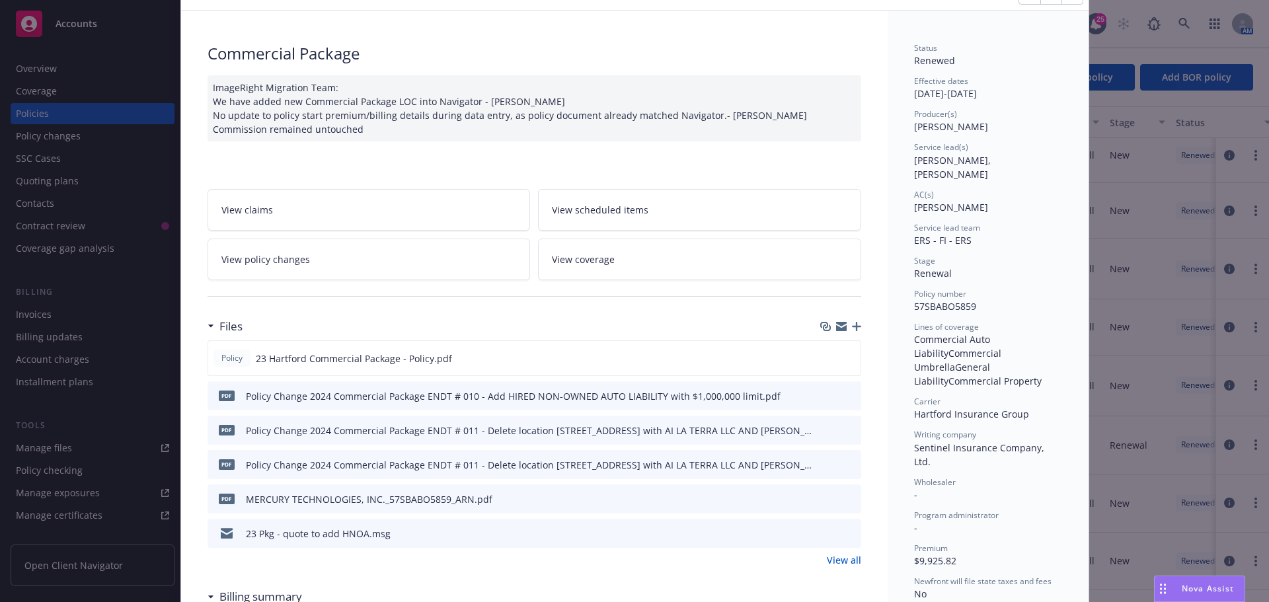
click at [852, 328] on icon "button" at bounding box center [856, 326] width 9 height 9
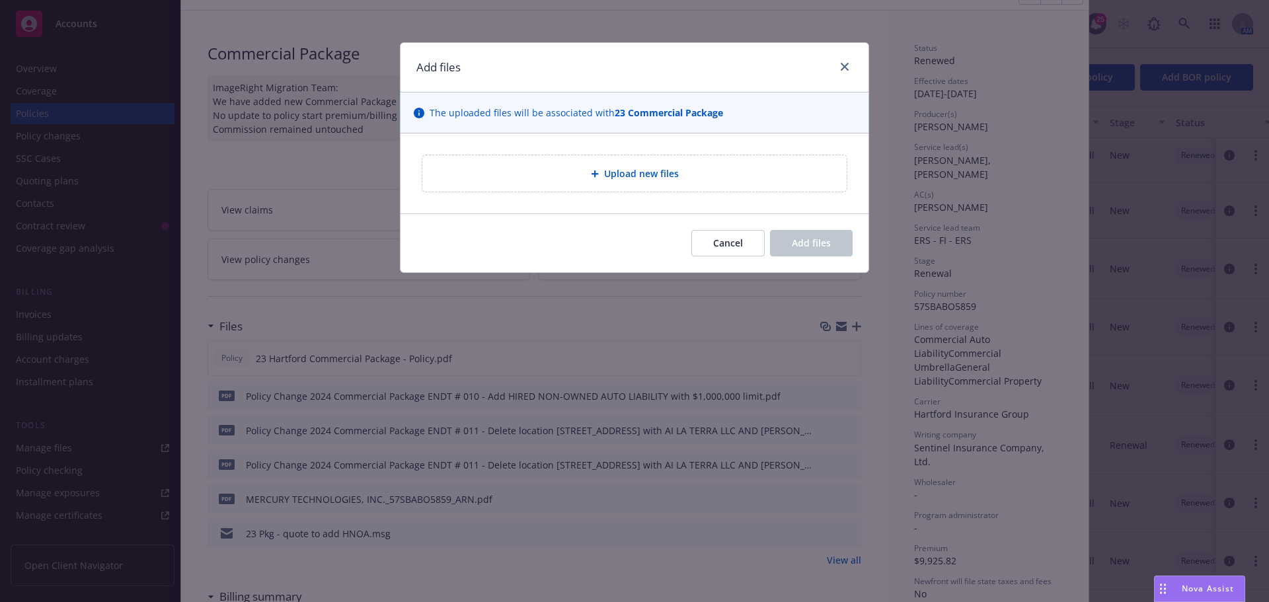
type textarea "x"
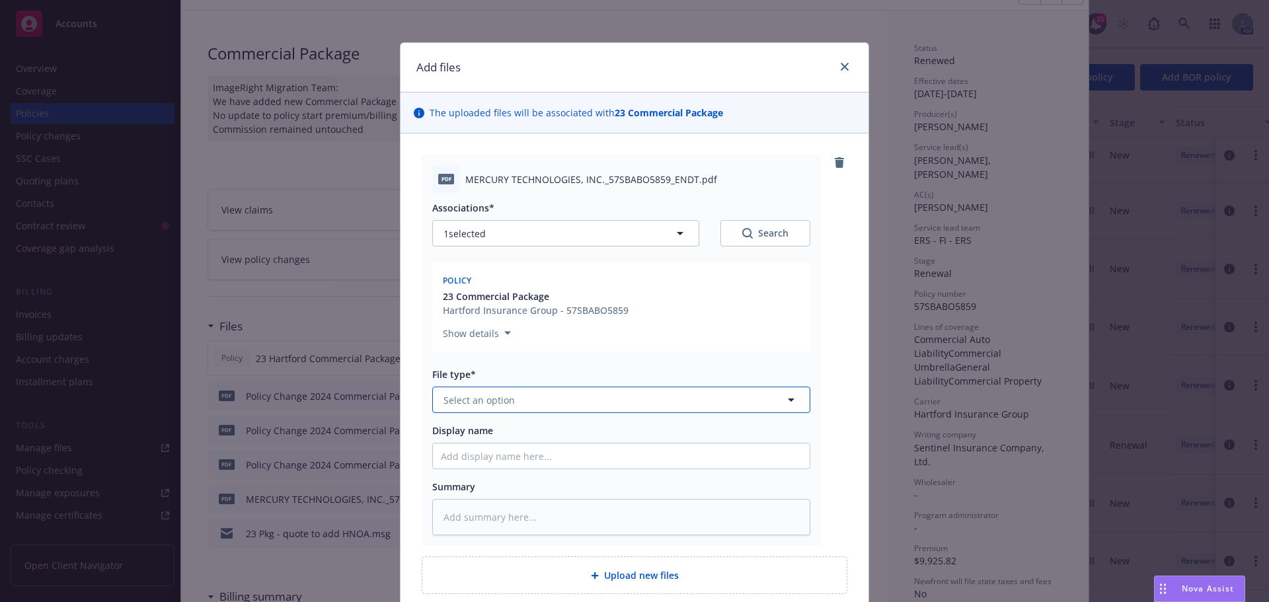
click at [536, 403] on button "Select an option" at bounding box center [621, 400] width 378 height 26
type input "Endorse"
click at [560, 431] on div "Endorsement" at bounding box center [621, 436] width 361 height 19
click at [519, 455] on input "Display name" at bounding box center [621, 455] width 377 height 25
type textarea "x"
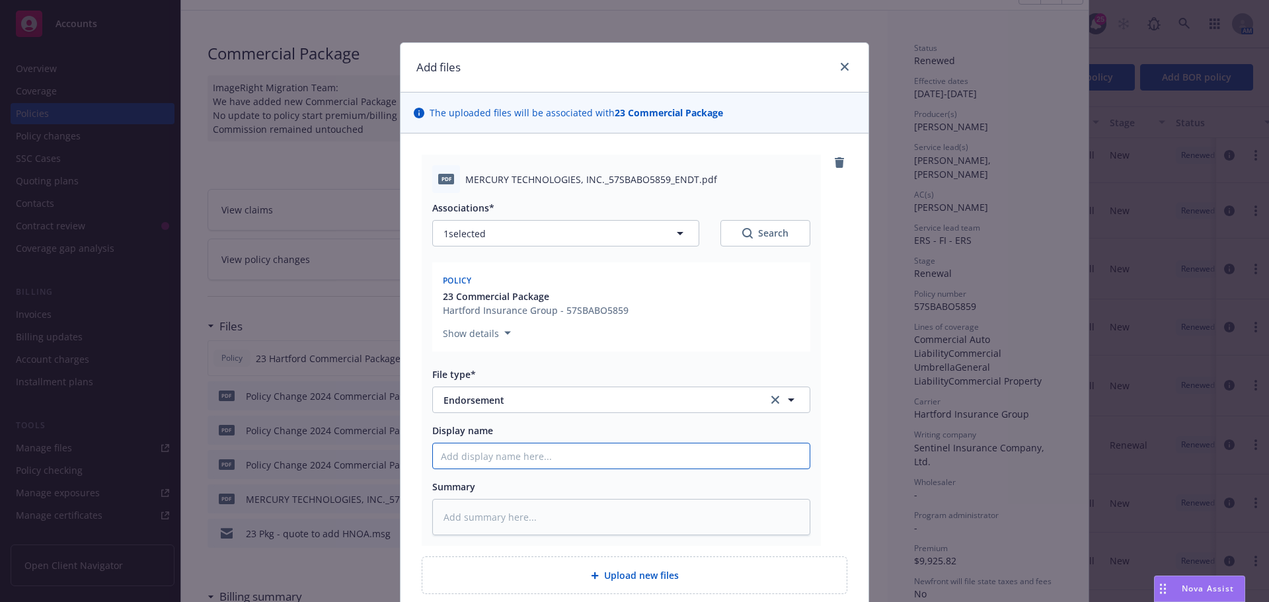
type input "E"
type textarea "x"
type input "En"
type textarea "x"
type input "End"
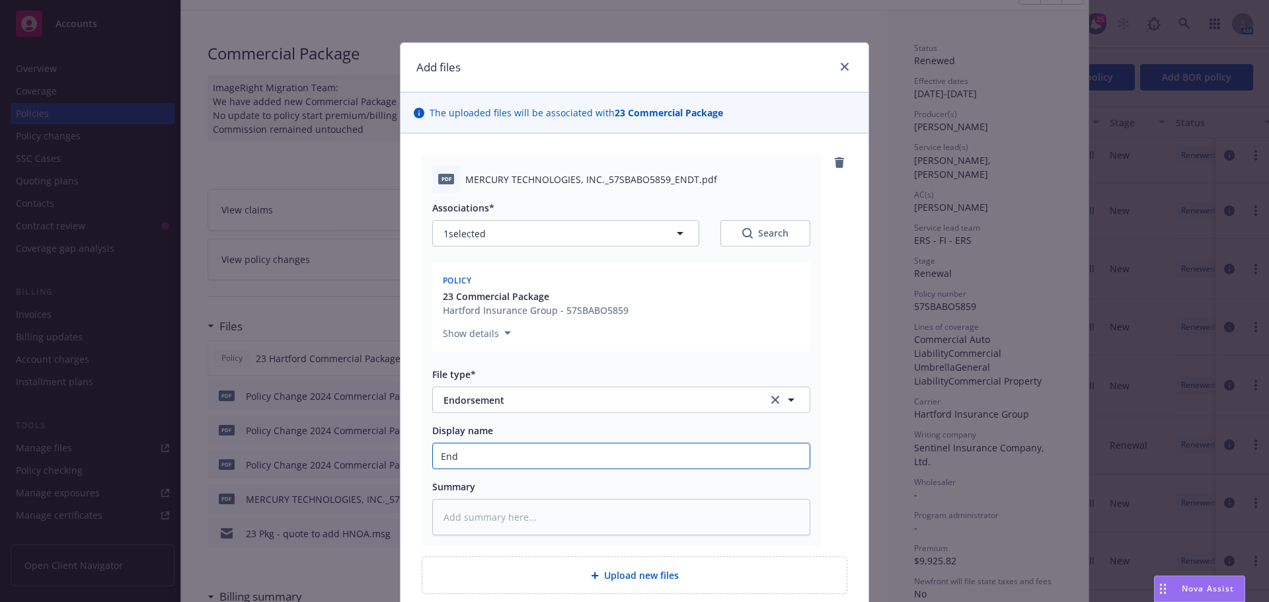
type textarea "x"
type input "Endt"
type textarea "x"
type input "Endt"
type textarea "x"
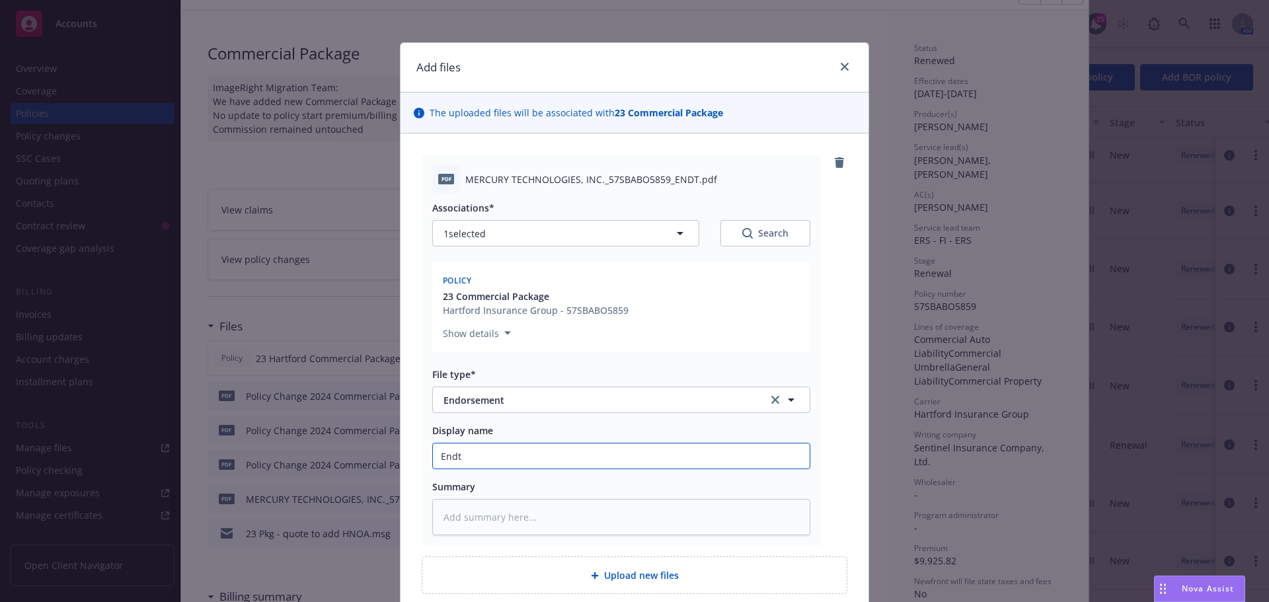
type input "Endt 1"
type textarea "x"
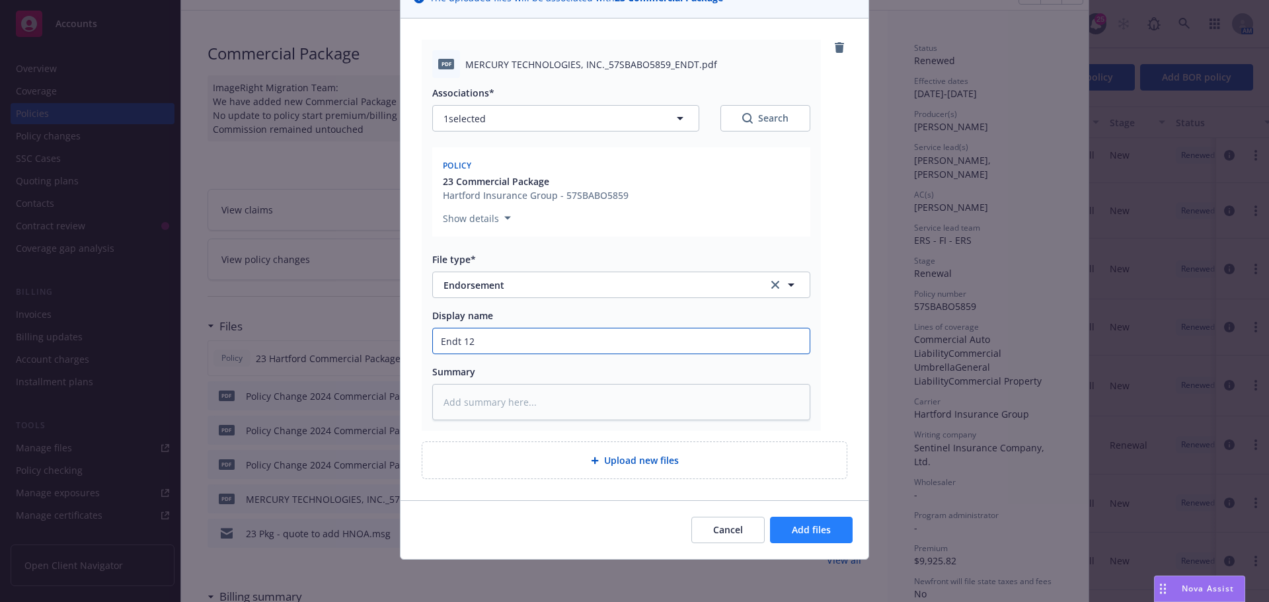
type input "Endt 12"
click at [792, 529] on span "Add files" at bounding box center [811, 529] width 39 height 13
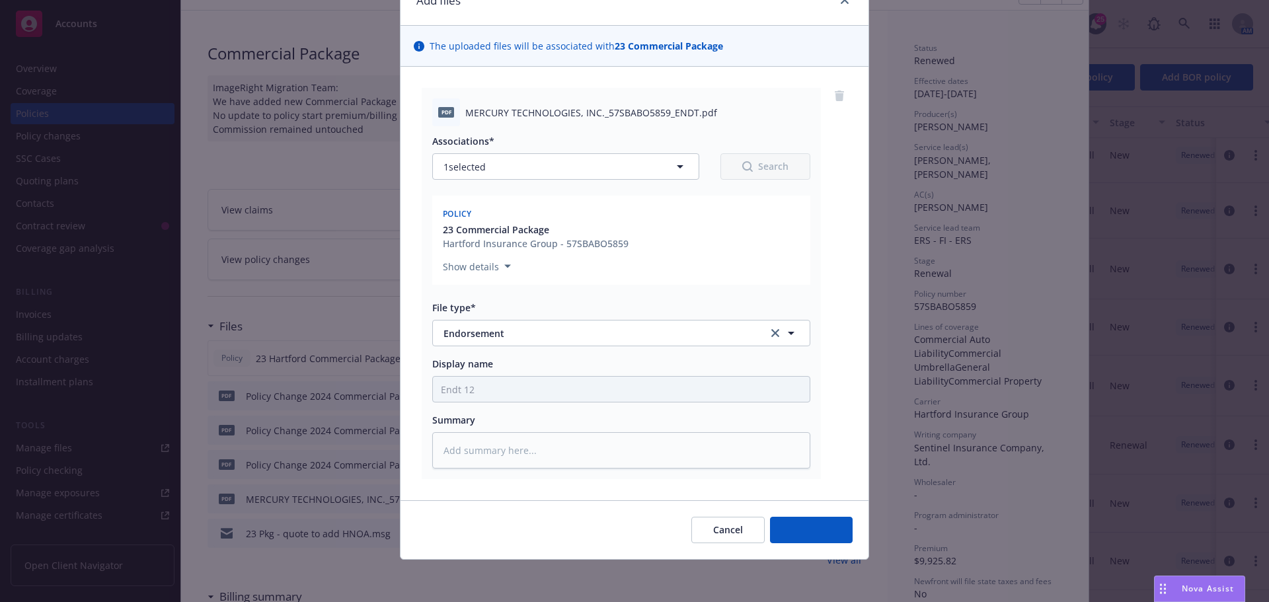
type textarea "x"
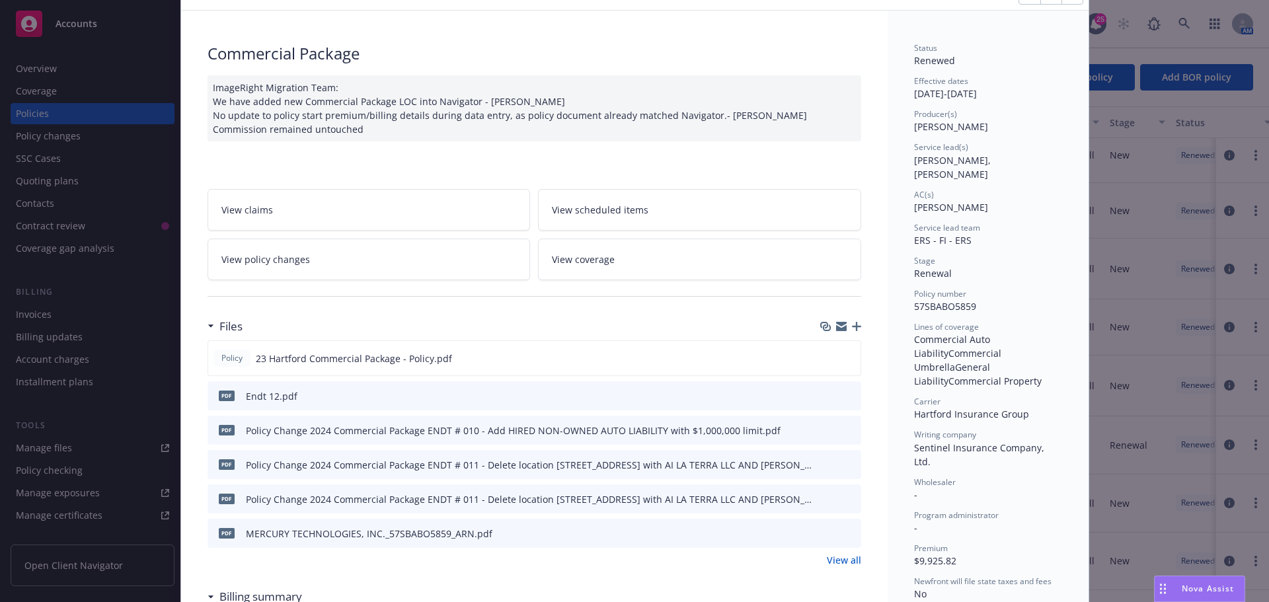
scroll to position [0, 0]
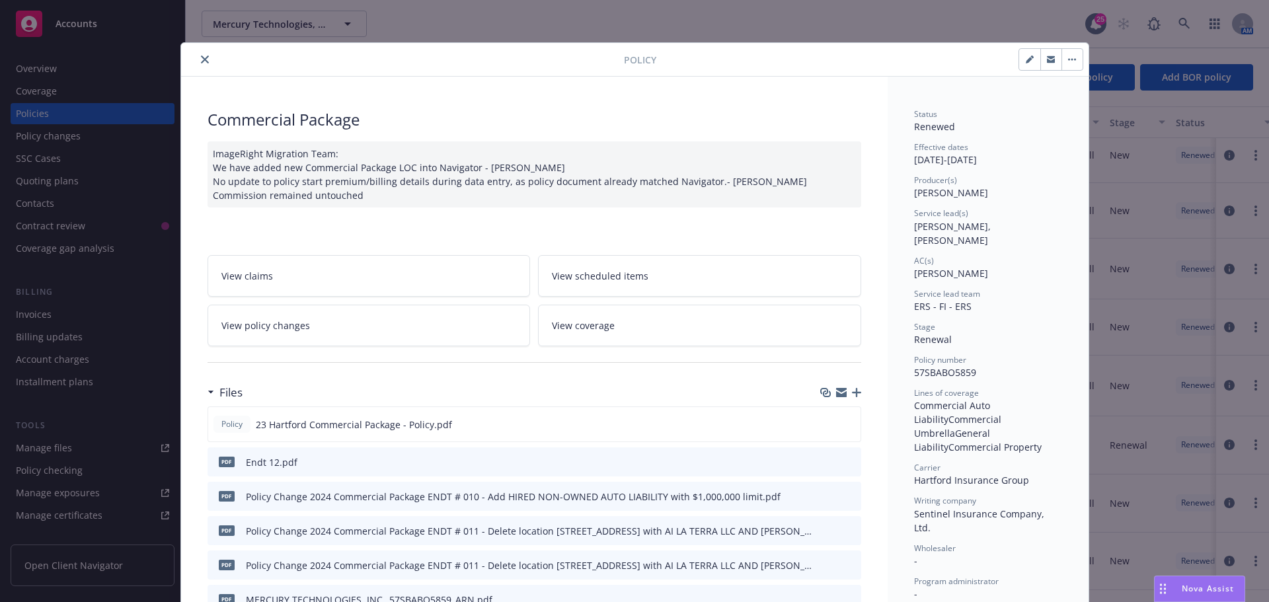
click at [202, 53] on button "close" at bounding box center [205, 60] width 16 height 16
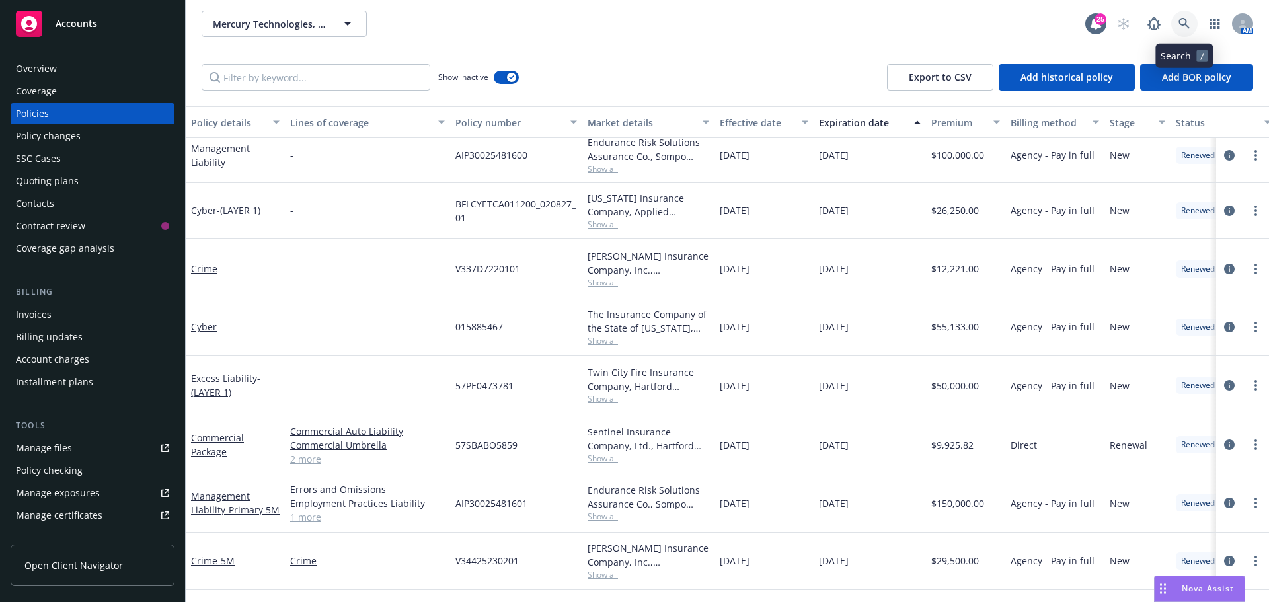
click at [1187, 19] on icon at bounding box center [1184, 24] width 12 height 12
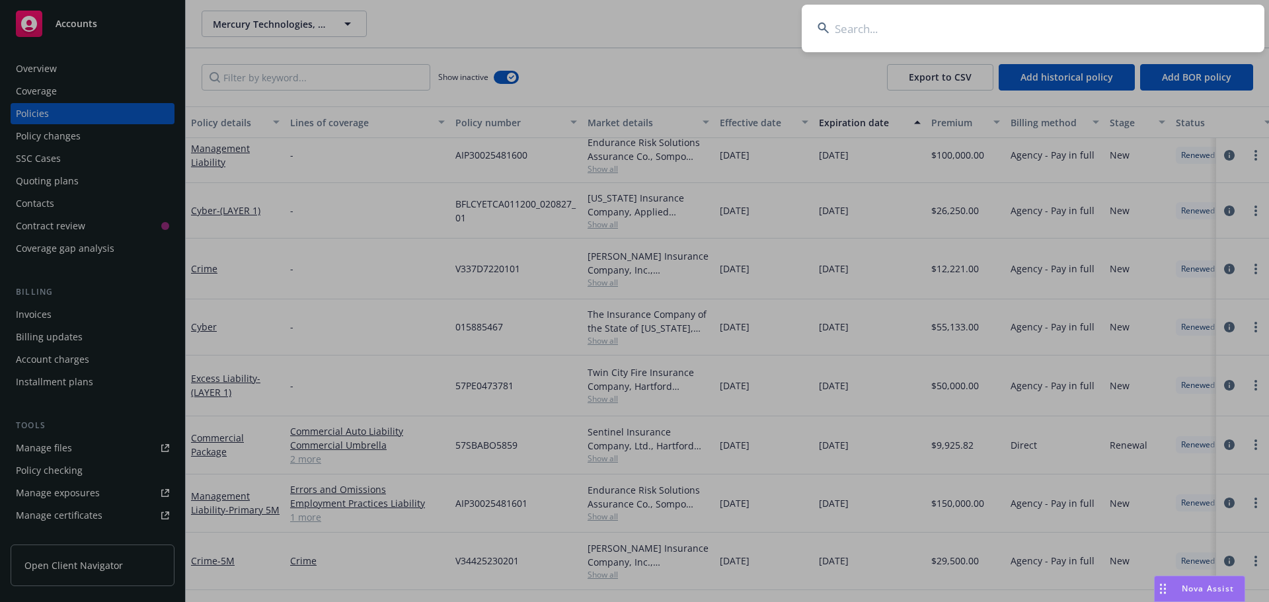
click at [1186, 19] on input at bounding box center [1032, 29] width 463 height 48
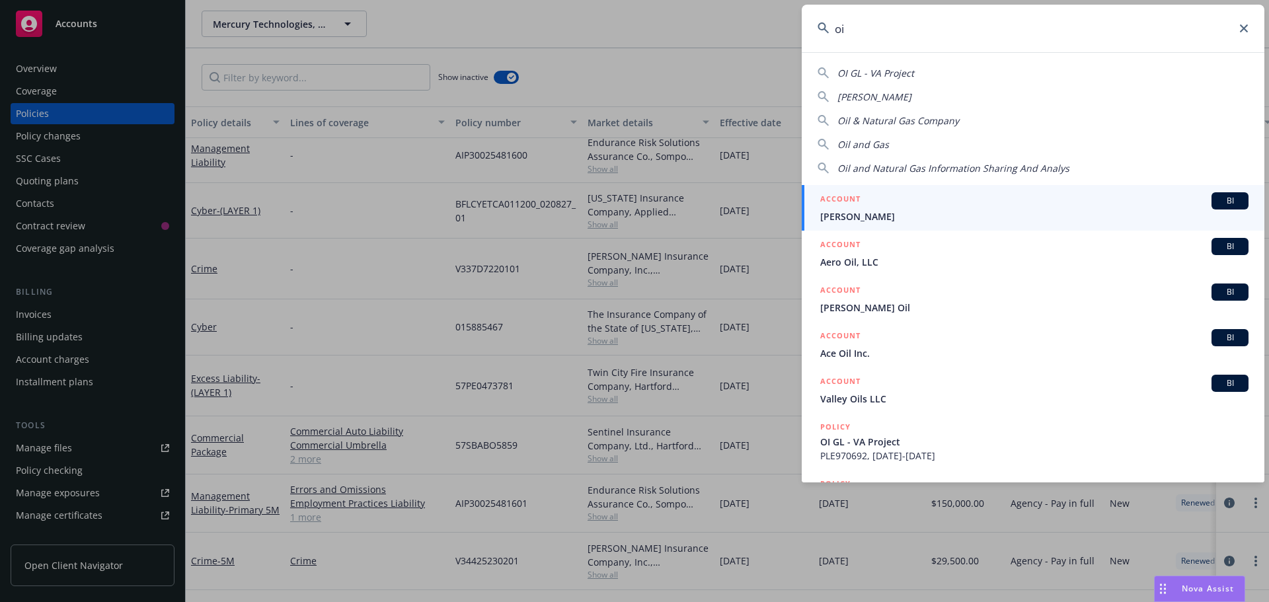
type input "o"
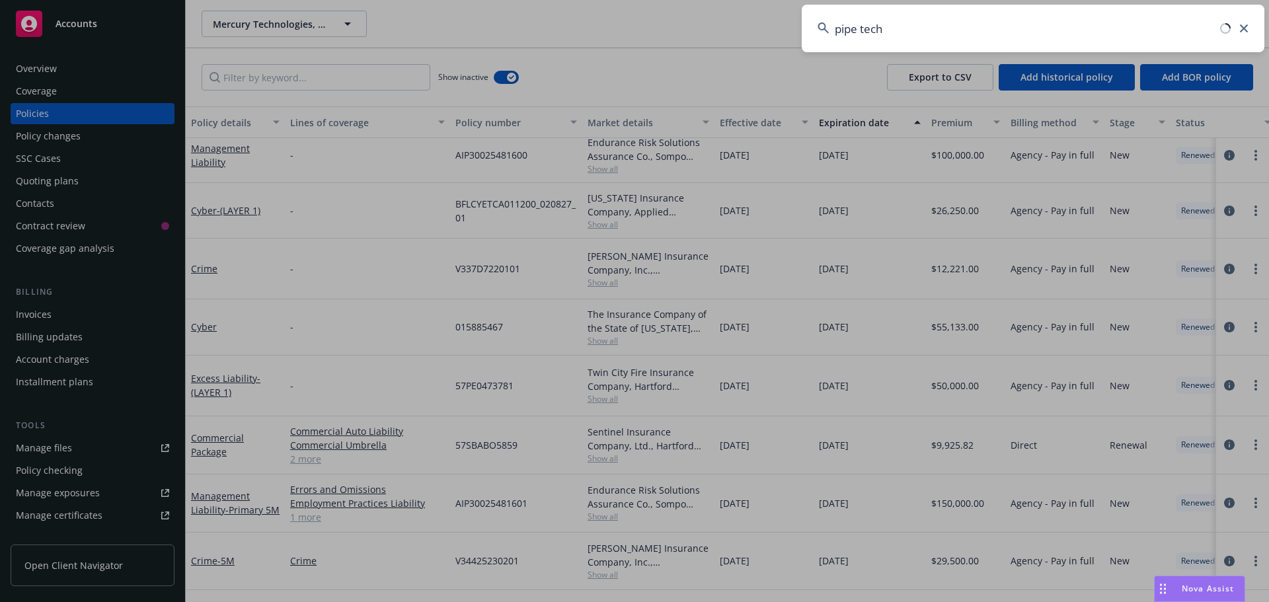
type input "pipe tech"
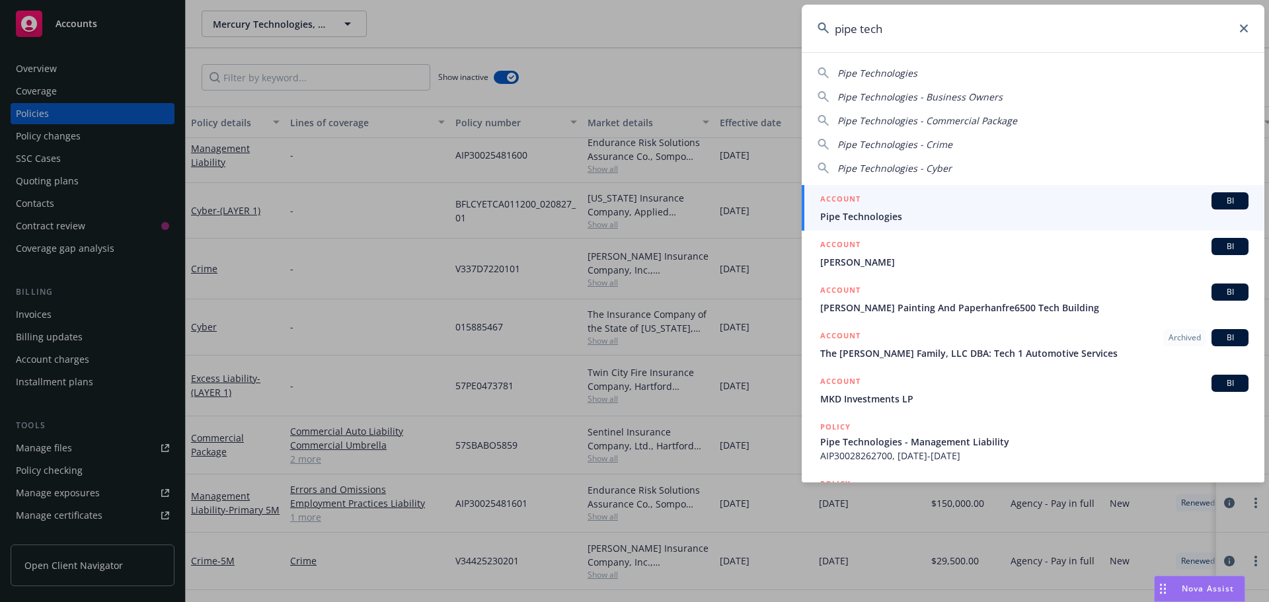
click at [1216, 198] on span "BI" at bounding box center [1229, 201] width 26 height 12
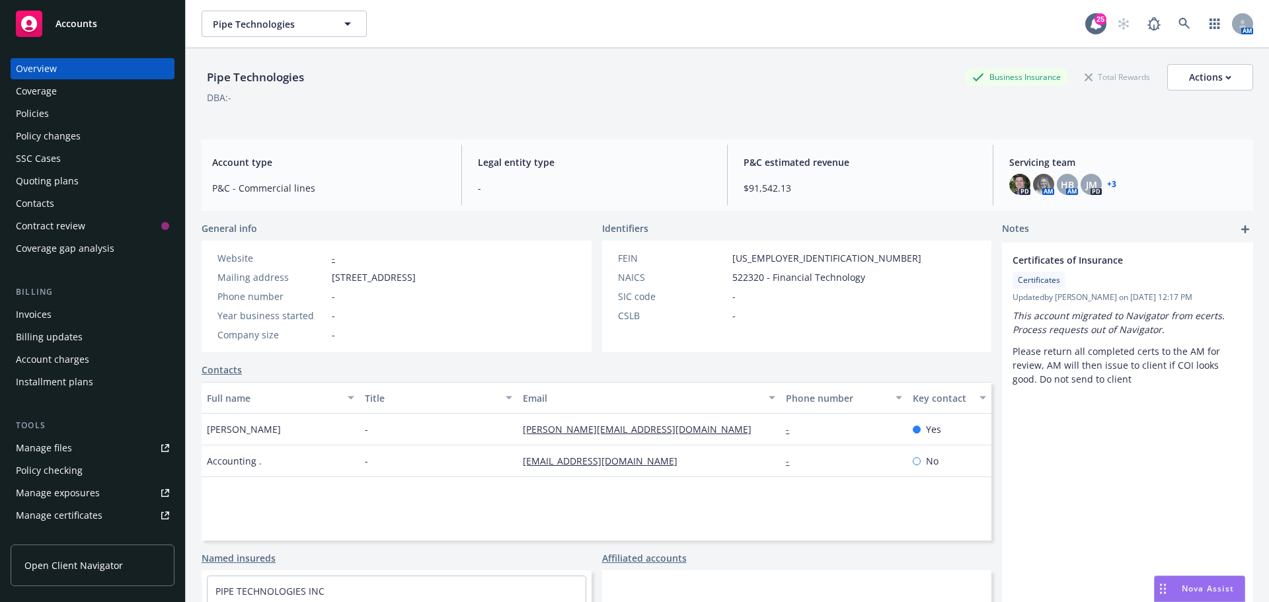
click at [83, 106] on div "Policies" at bounding box center [92, 113] width 153 height 21
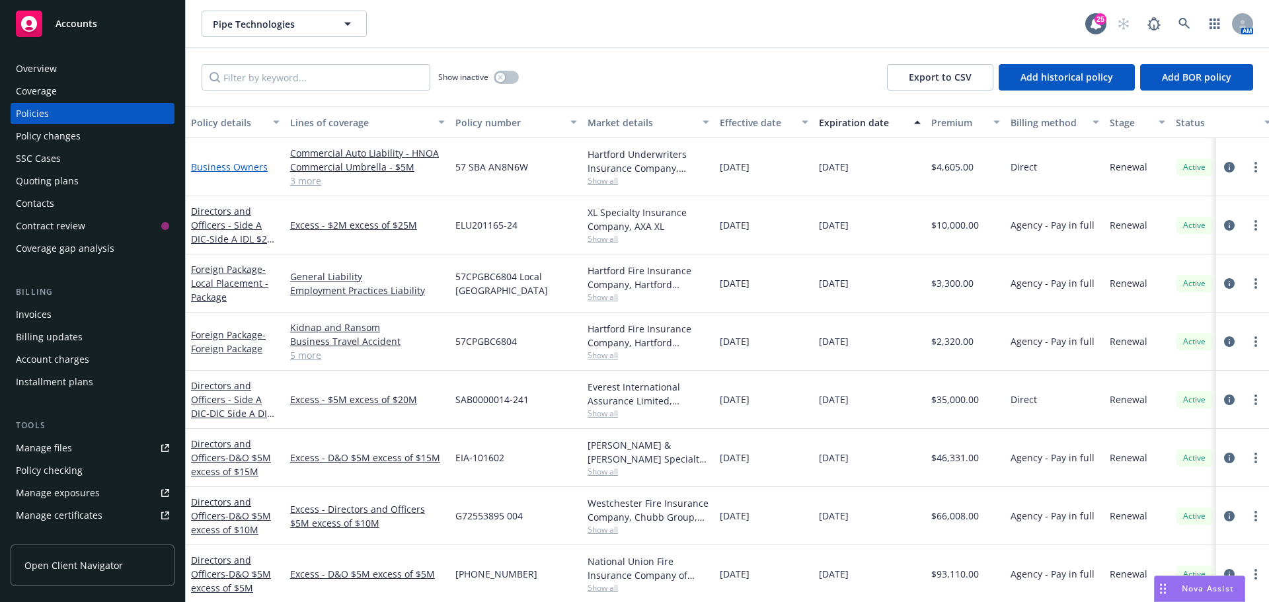
click at [235, 170] on link "Business Owners" at bounding box center [229, 167] width 77 height 13
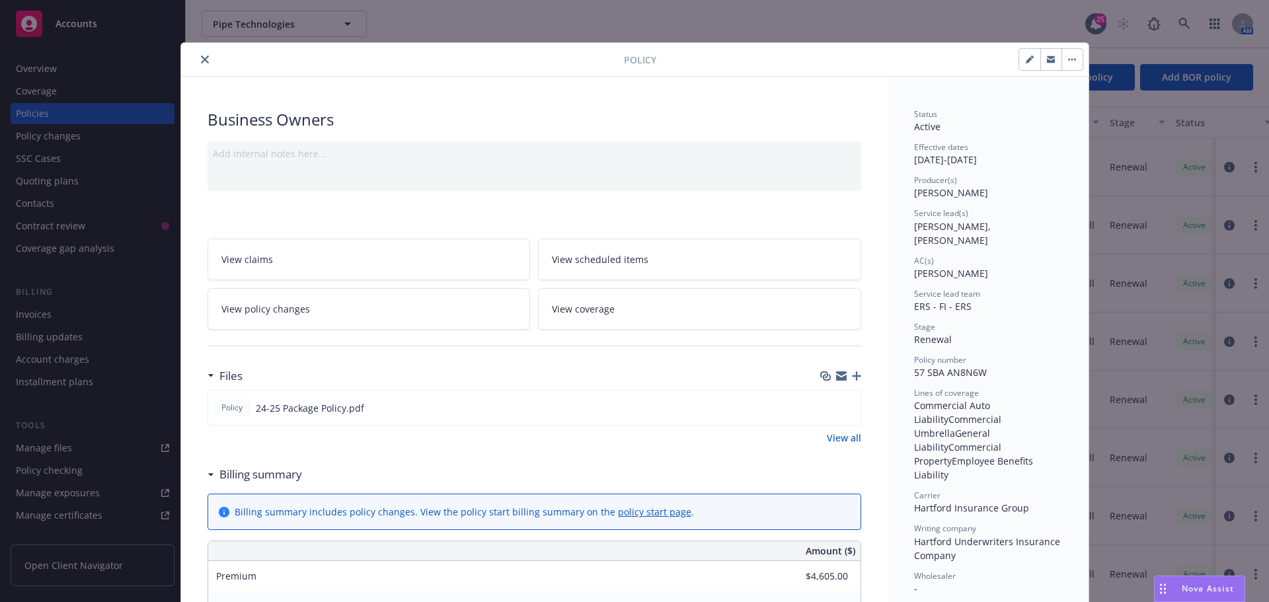
click at [852, 379] on icon "button" at bounding box center [856, 375] width 9 height 9
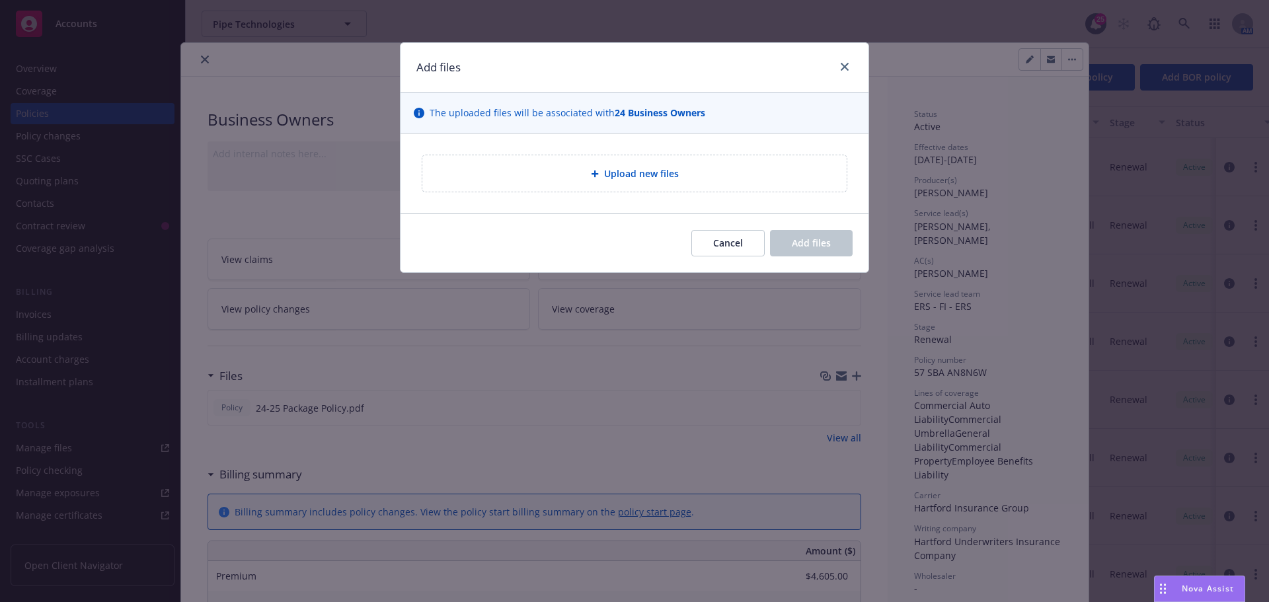
type textarea "x"
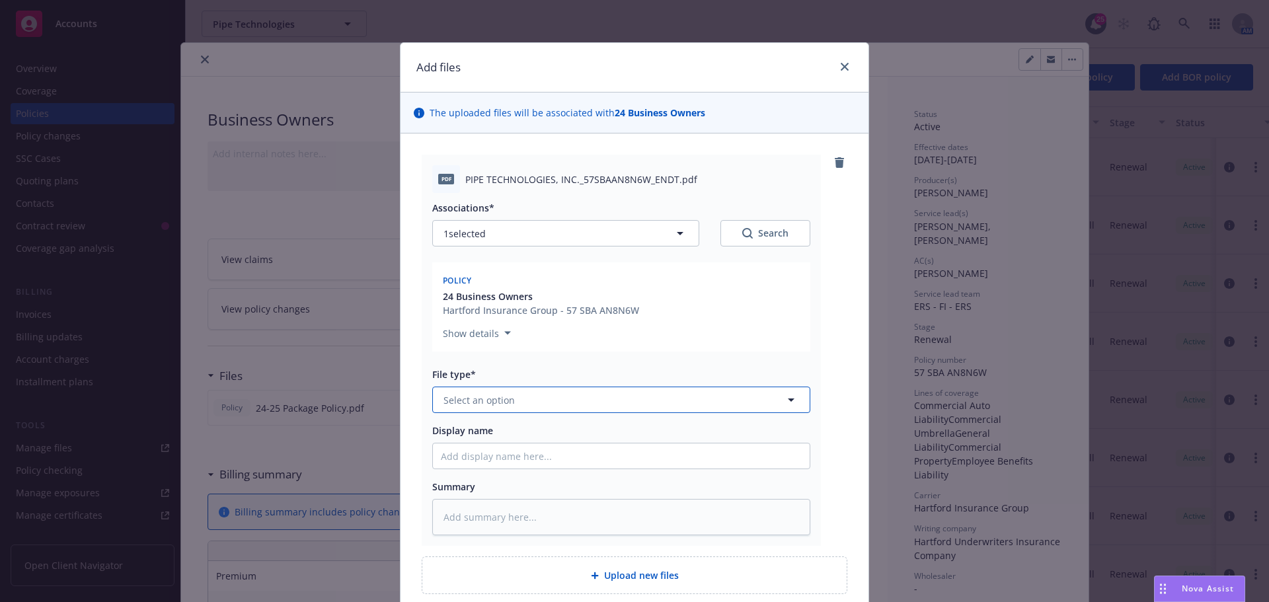
click at [530, 399] on button "Select an option" at bounding box center [621, 400] width 378 height 26
type input "Endo"
click at [529, 433] on div "Endorsement" at bounding box center [621, 436] width 361 height 19
click at [501, 449] on input "Display name" at bounding box center [621, 455] width 377 height 25
type textarea "x"
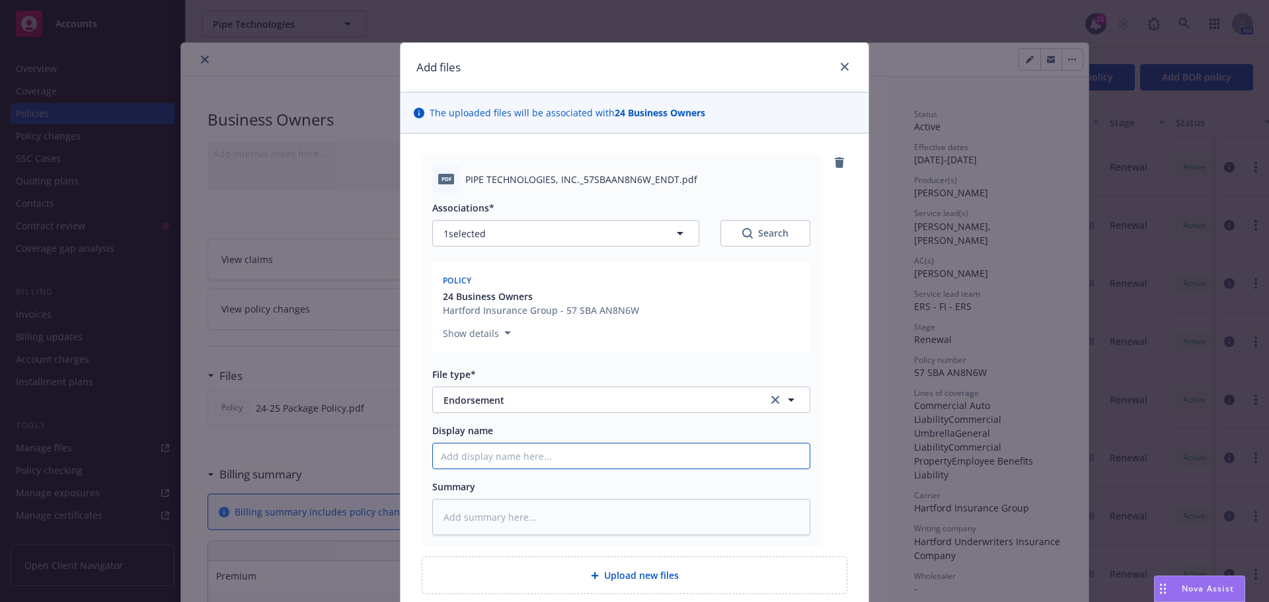
type input "E"
type textarea "x"
type input "En"
type textarea "x"
type input "End"
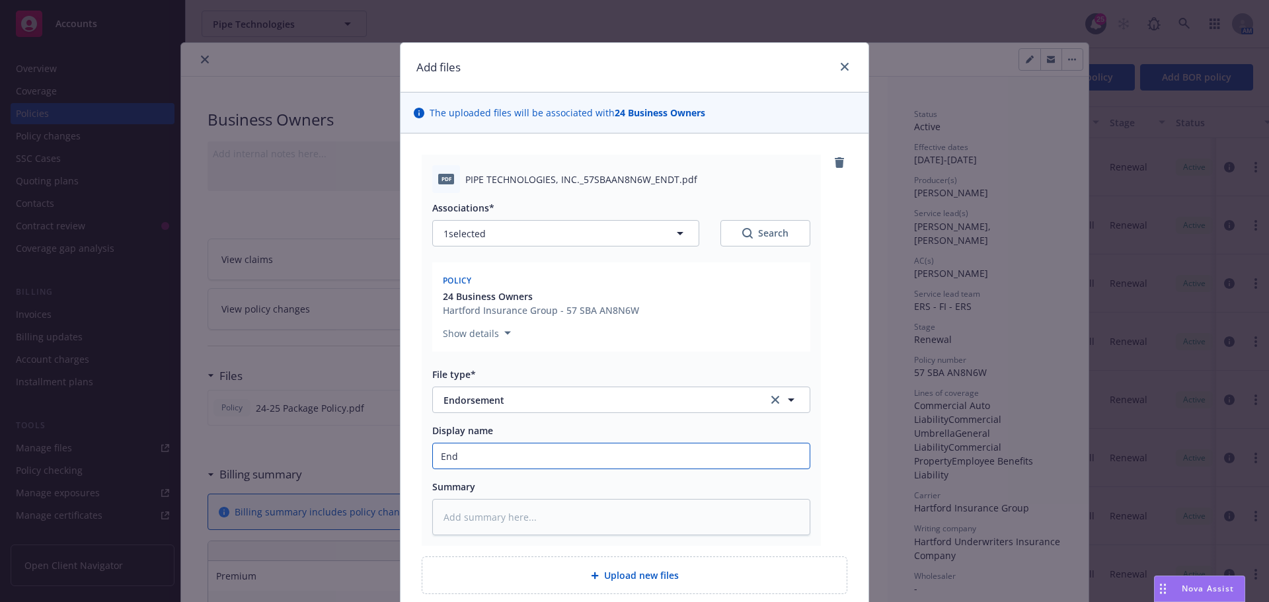
type textarea "x"
type input "Endt"
type textarea "x"
type input "Endt"
type textarea "x"
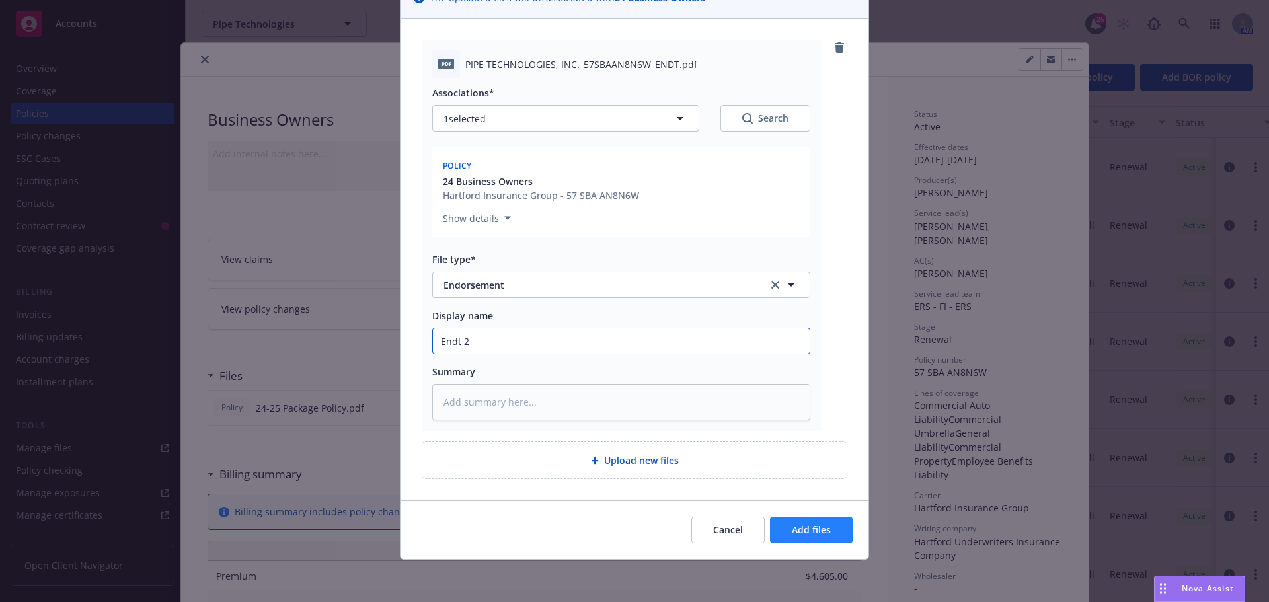
type input "Endt 2"
click at [808, 531] on span "Add files" at bounding box center [811, 529] width 39 height 13
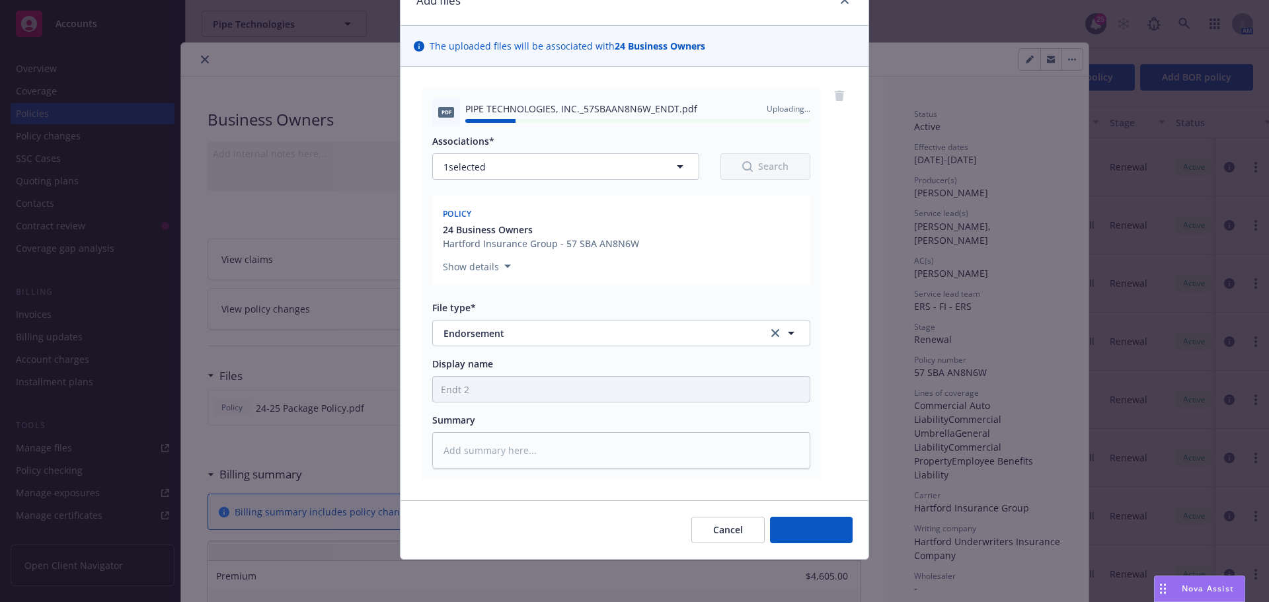
type textarea "x"
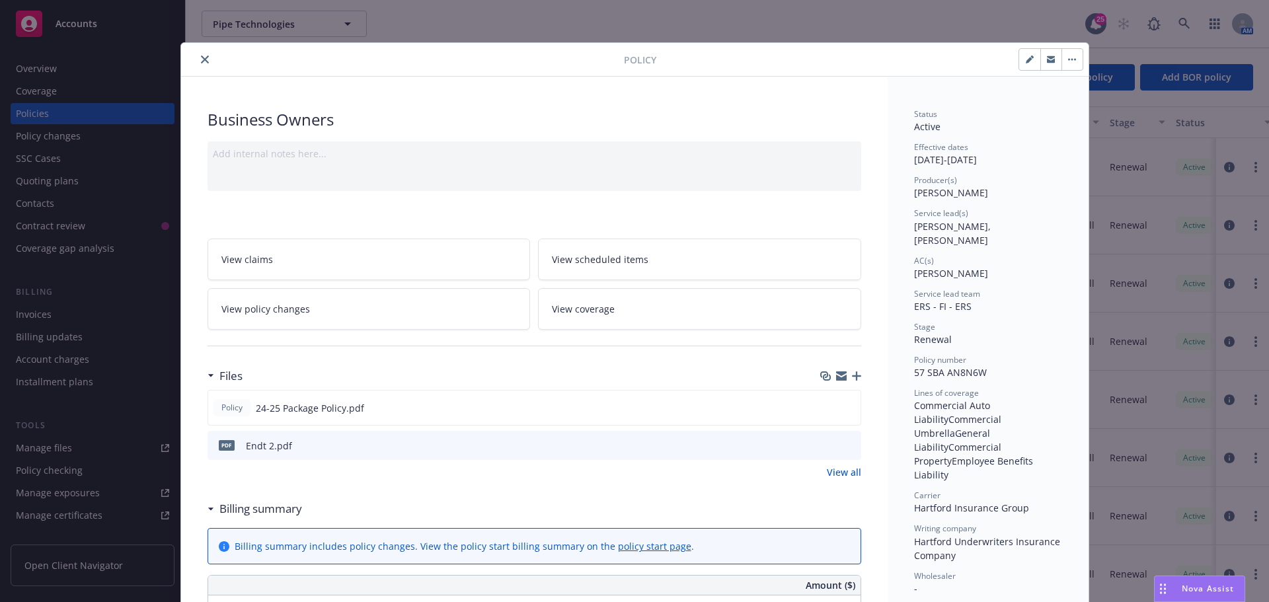
click at [201, 60] on icon "close" at bounding box center [205, 60] width 8 height 8
